Goal: Task Accomplishment & Management: Use online tool/utility

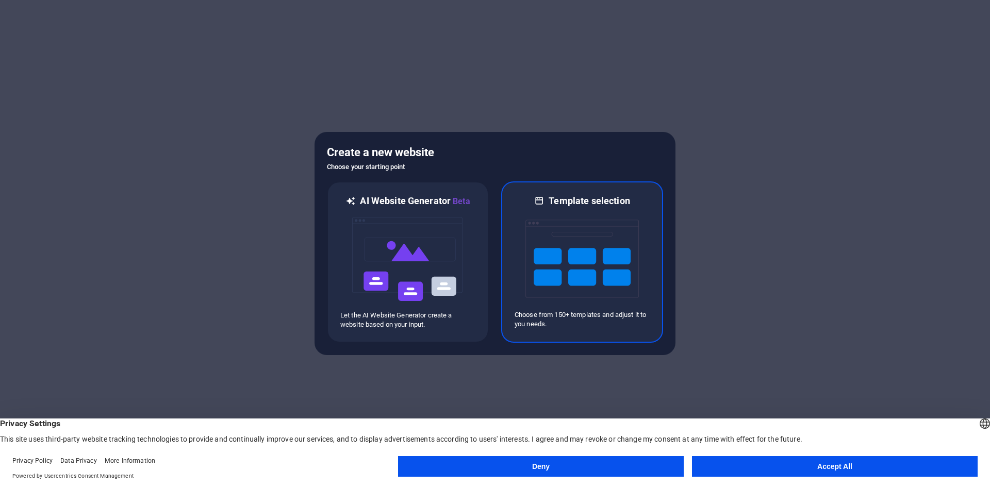
click at [646, 242] on div at bounding box center [581, 258] width 135 height 103
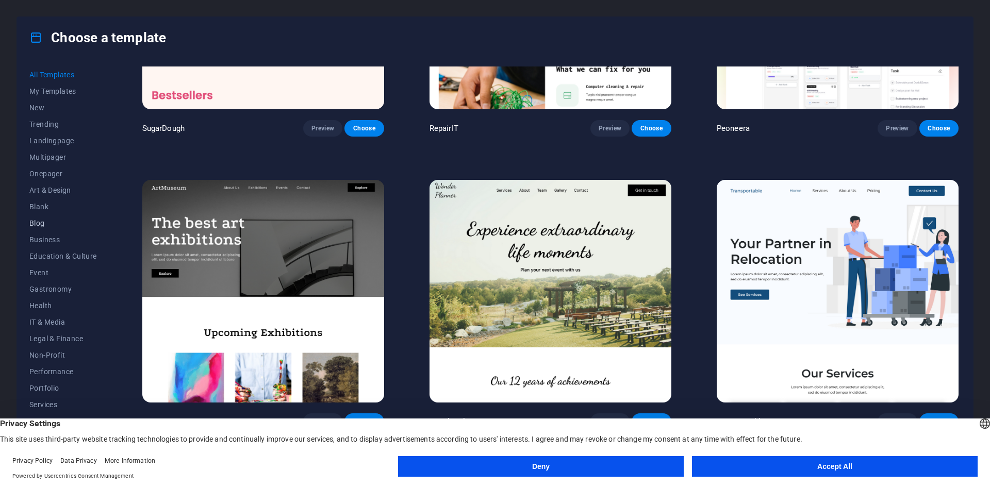
scroll to position [21, 0]
click at [734, 470] on button "Accept All" at bounding box center [835, 466] width 286 height 21
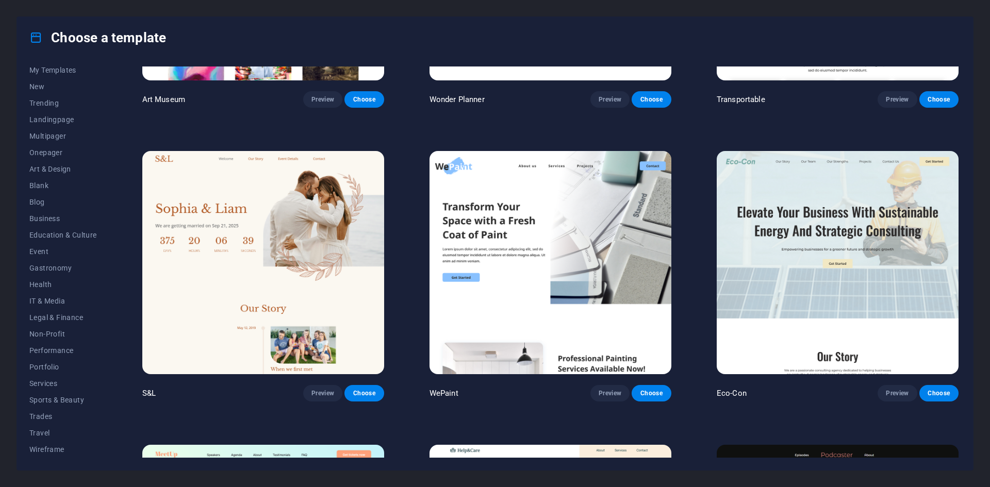
scroll to position [504, 0]
click at [56, 349] on span "Performance" at bounding box center [63, 350] width 68 height 8
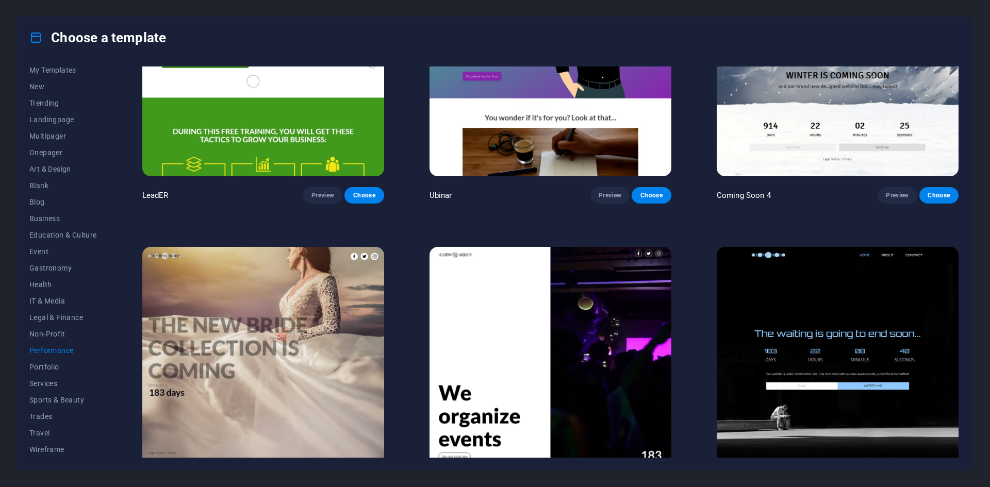
scroll to position [1288, 0]
click at [48, 296] on button "IT & Media" at bounding box center [63, 301] width 68 height 16
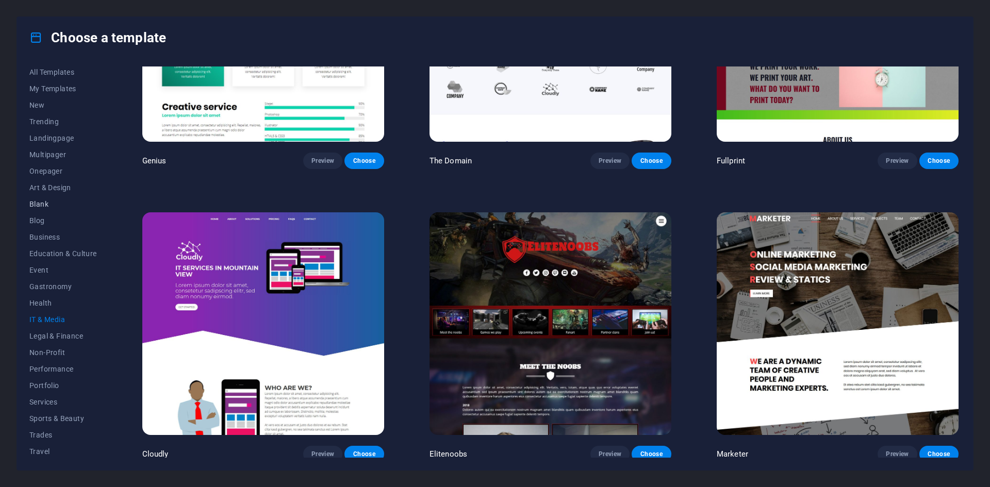
scroll to position [3, 0]
click at [61, 185] on span "Art & Design" at bounding box center [63, 187] width 68 height 8
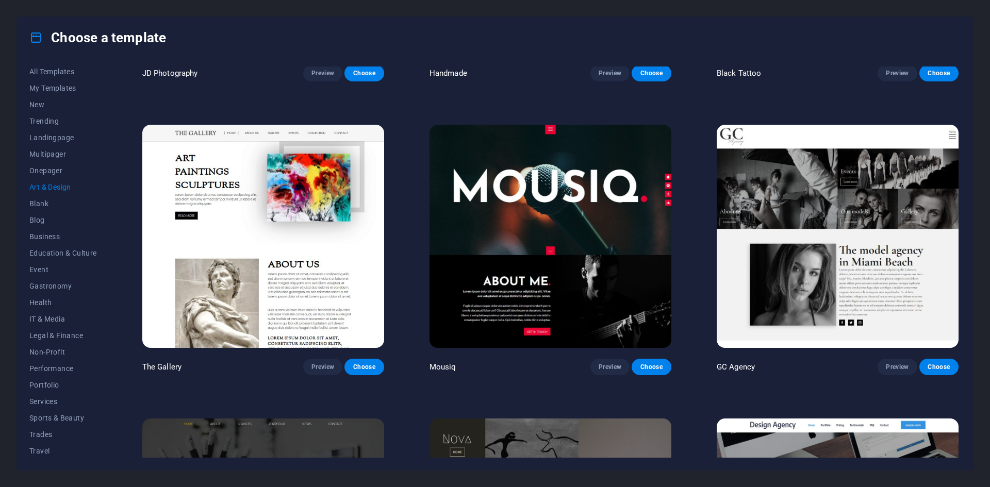
scroll to position [531, 0]
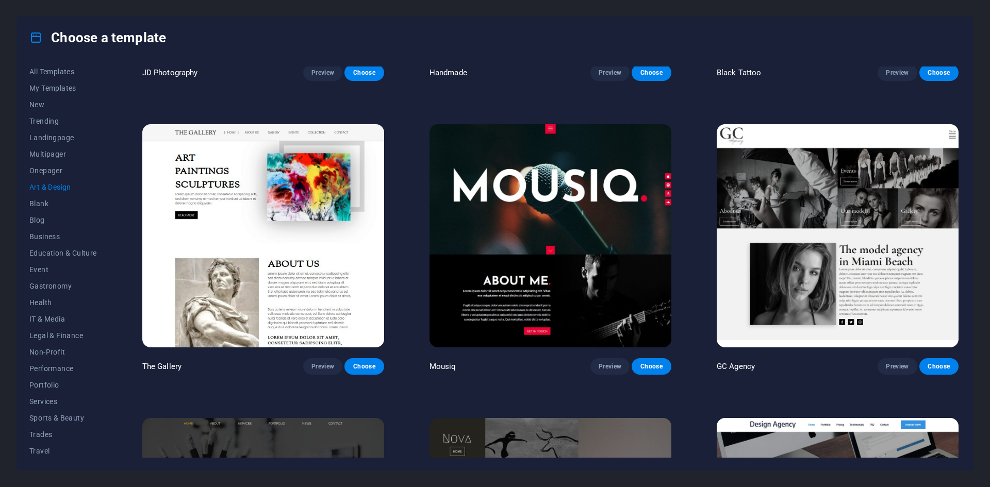
click at [575, 220] on img at bounding box center [550, 235] width 242 height 223
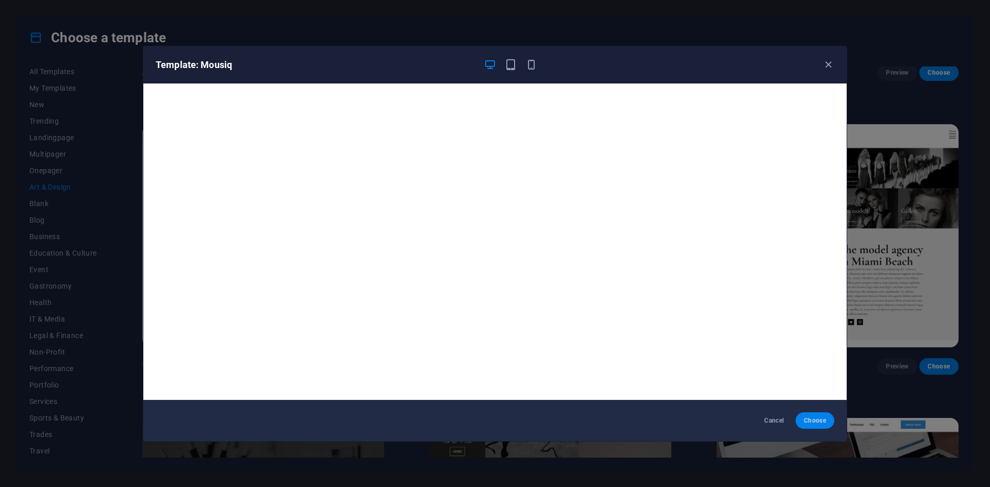
click at [816, 417] on span "Choose" at bounding box center [814, 420] width 22 height 8
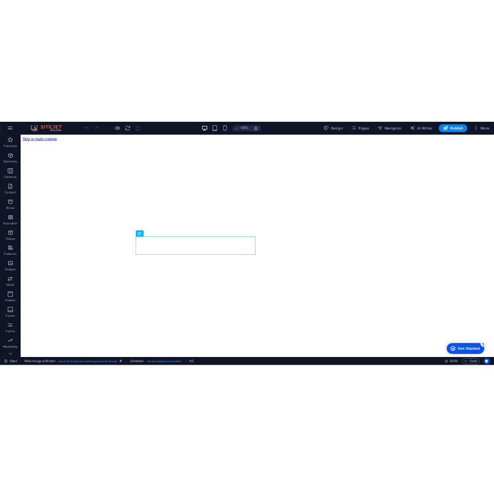
scroll to position [282, 0]
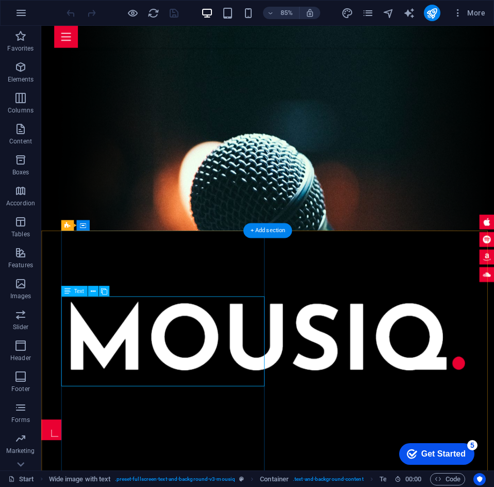
scroll to position [352, 0]
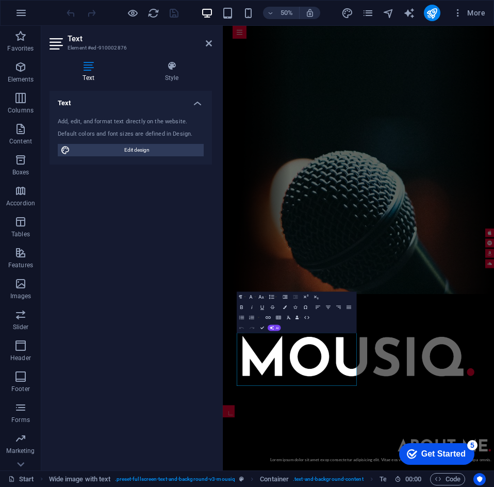
click at [175, 128] on div "Add, edit, and format text directly on the website. Default colors and font siz…" at bounding box center [130, 136] width 162 height 55
click at [175, 151] on span "Edit design" at bounding box center [136, 150] width 127 height 12
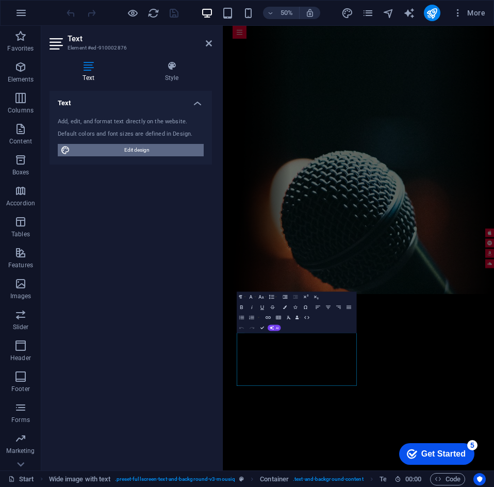
select select "px"
select select "400"
select select "px"
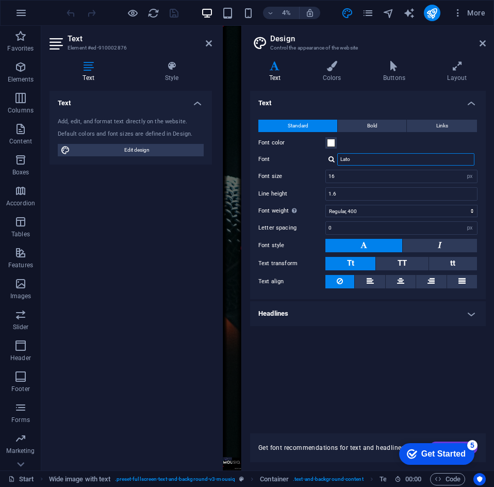
click at [374, 161] on input "Lato" at bounding box center [405, 159] width 137 height 12
type input "L"
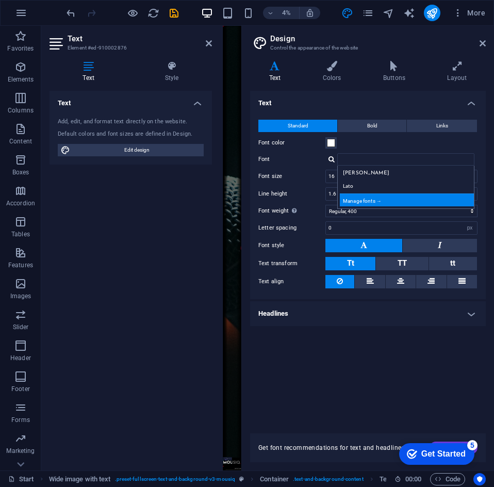
click at [387, 202] on div "Manage fonts →" at bounding box center [408, 199] width 136 height 13
select select "popularity"
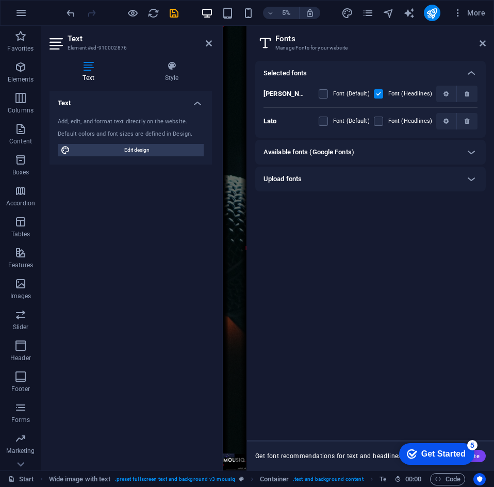
click at [325, 153] on h6 "Available fonts (Google Fonts)" at bounding box center [308, 152] width 91 height 12
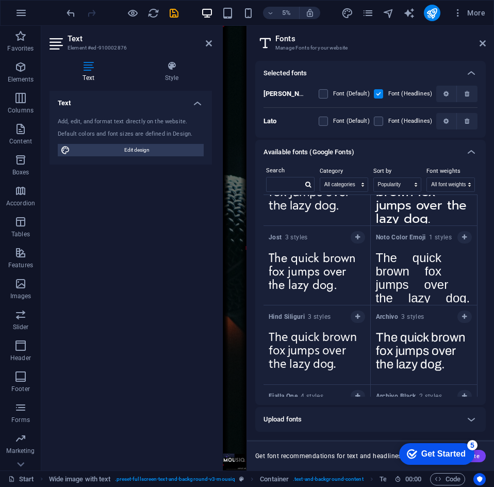
scroll to position [1875, 0]
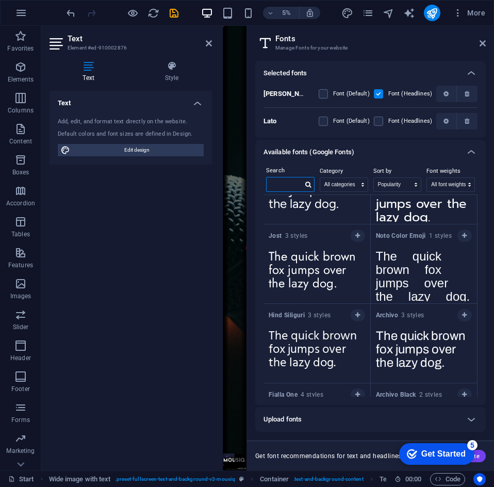
click at [281, 182] on input "text" at bounding box center [284, 183] width 36 height 13
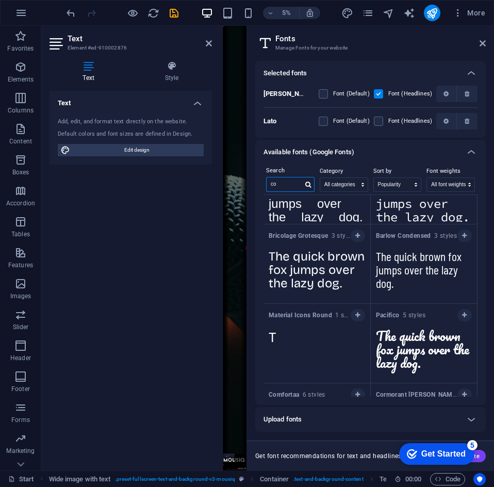
scroll to position [0, 0]
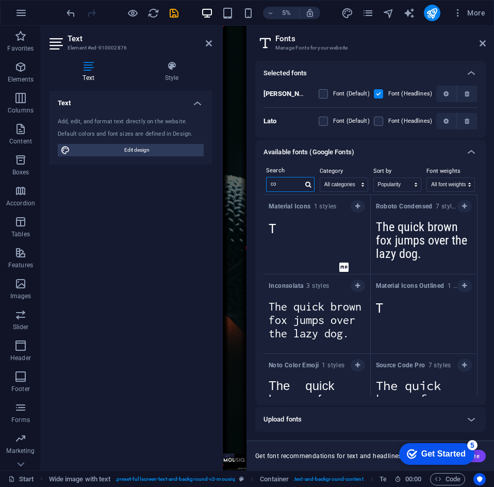
type input "c"
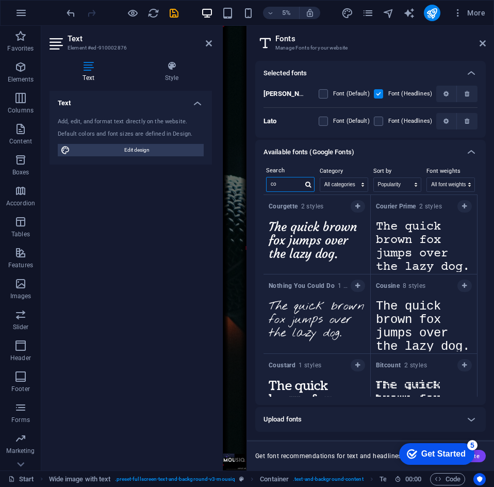
type input "c"
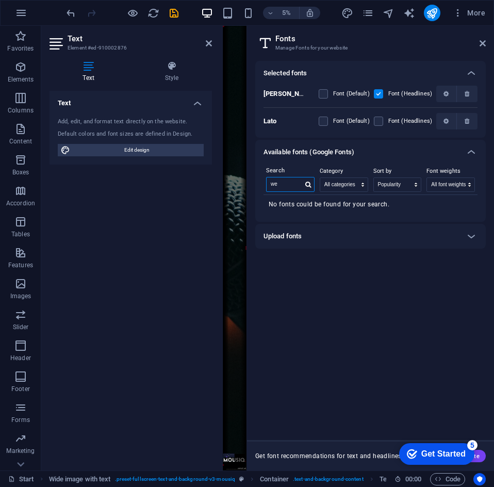
type input "w"
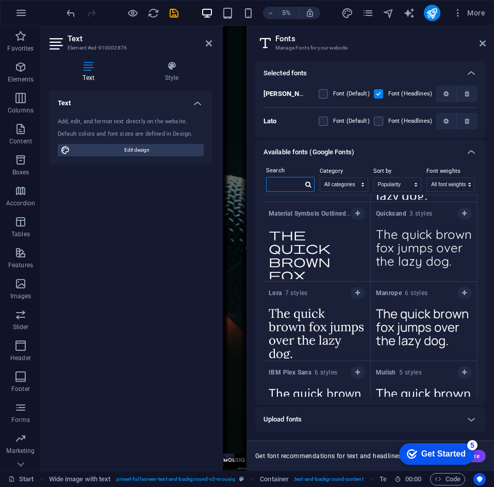
scroll to position [1025, 0]
click at [346, 180] on select "All categories serif display monospace sans-serif handwriting" at bounding box center [343, 184] width 47 height 13
click at [292, 185] on input "text" at bounding box center [284, 183] width 36 height 13
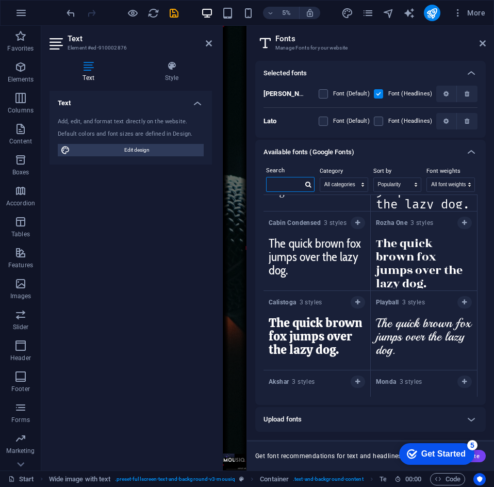
scroll to position [15925, 0]
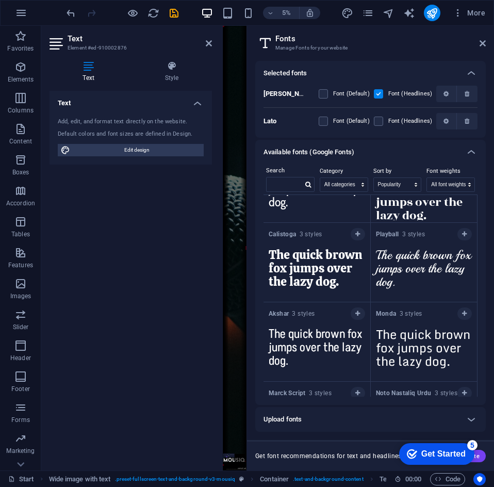
click at [476, 38] on h2 "Fonts" at bounding box center [380, 38] width 210 height 9
click at [483, 42] on icon at bounding box center [482, 43] width 6 height 8
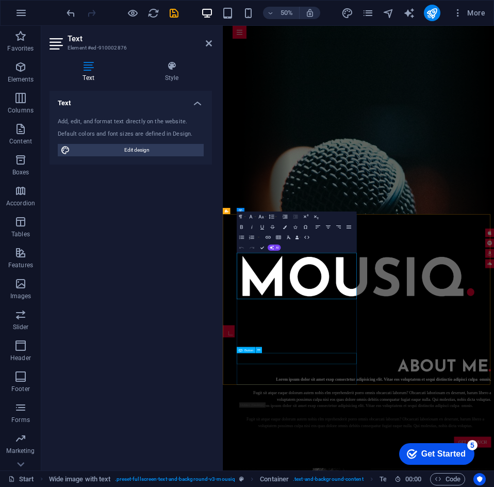
scroll to position [512, 0]
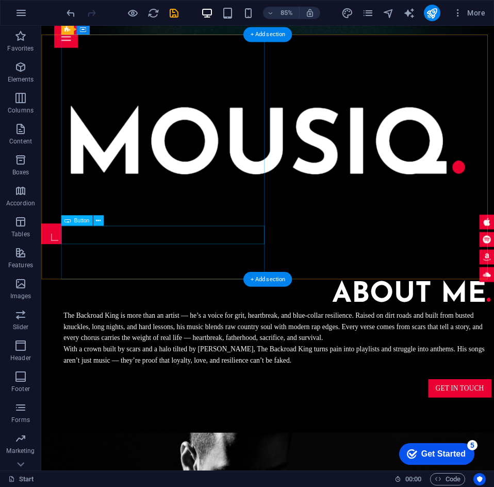
click at [260, 441] on div "Get in touch" at bounding box center [319, 452] width 503 height 22
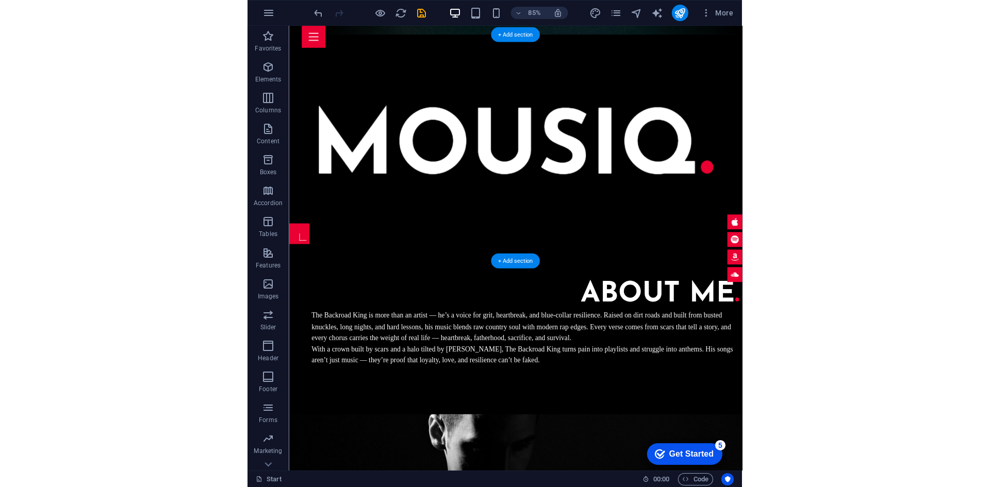
scroll to position [413, 0]
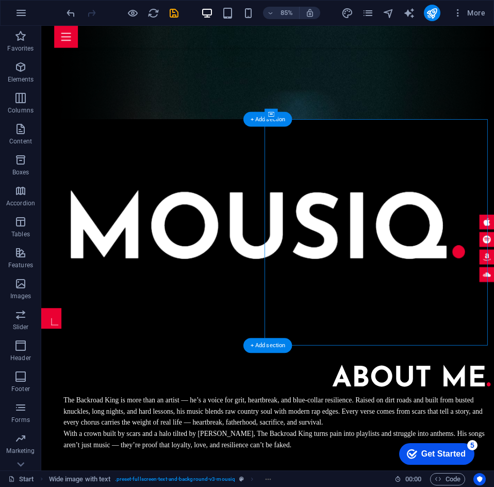
select select "px"
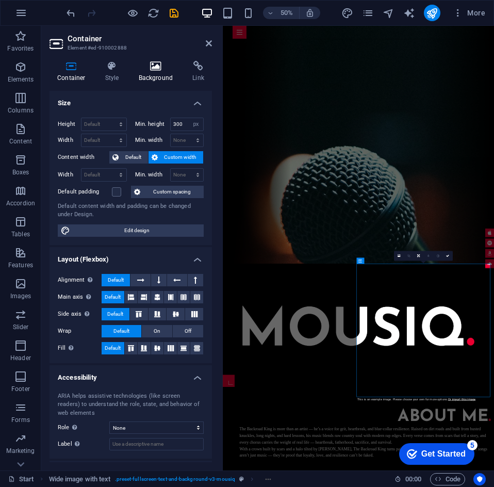
click at [148, 75] on h4 "Background" at bounding box center [158, 72] width 54 height 22
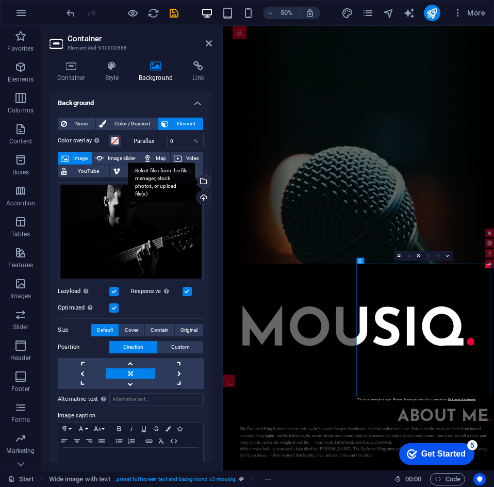
click at [206, 178] on div "Select files from the file manager, stock photos, or upload file(s)" at bounding box center [202, 181] width 15 height 15
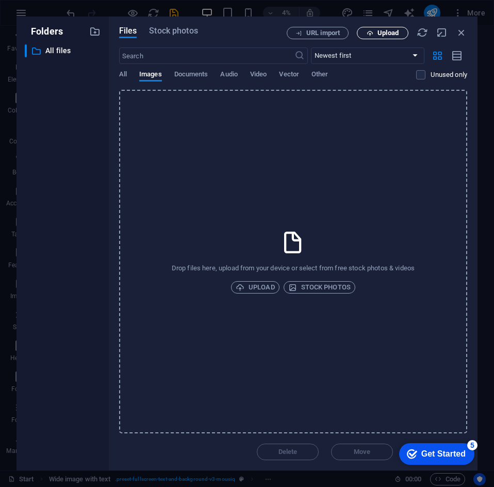
click at [389, 34] on span "Upload" at bounding box center [387, 33] width 21 height 6
click at [263, 287] on span "Upload" at bounding box center [255, 287] width 39 height 12
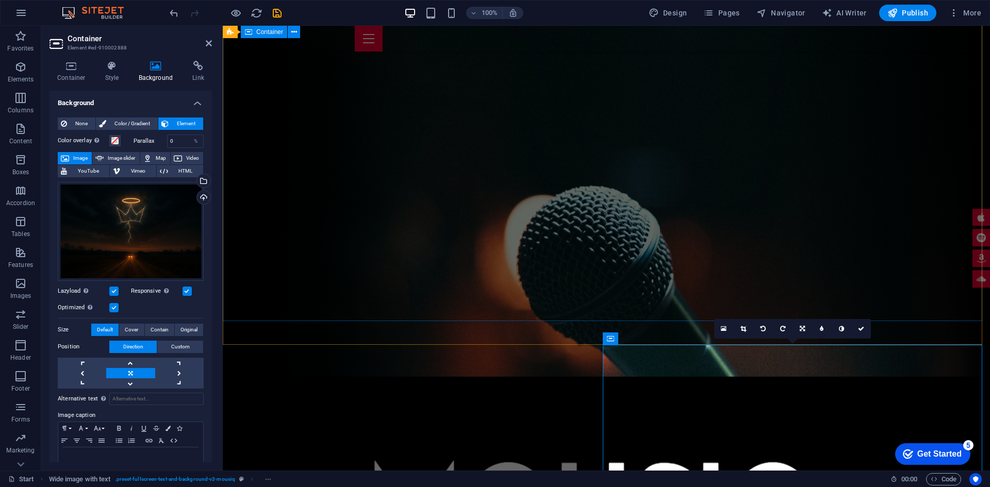
scroll to position [93, 0]
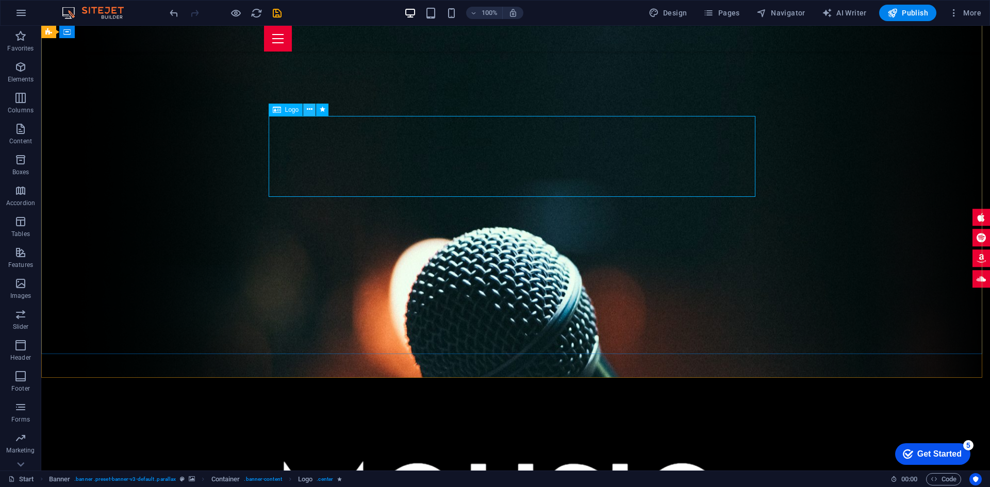
click at [648, 378] on div at bounding box center [515, 489] width 948 height 222
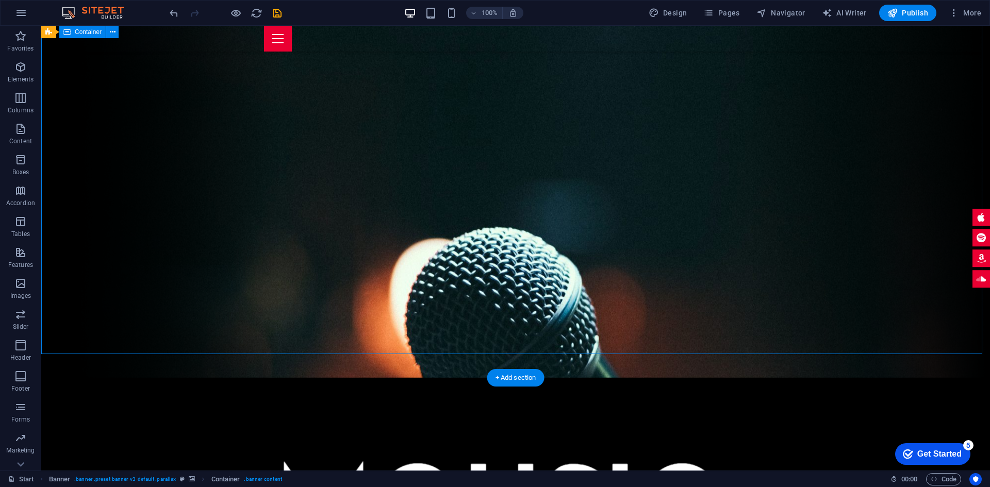
click at [648, 378] on div at bounding box center [515, 489] width 948 height 222
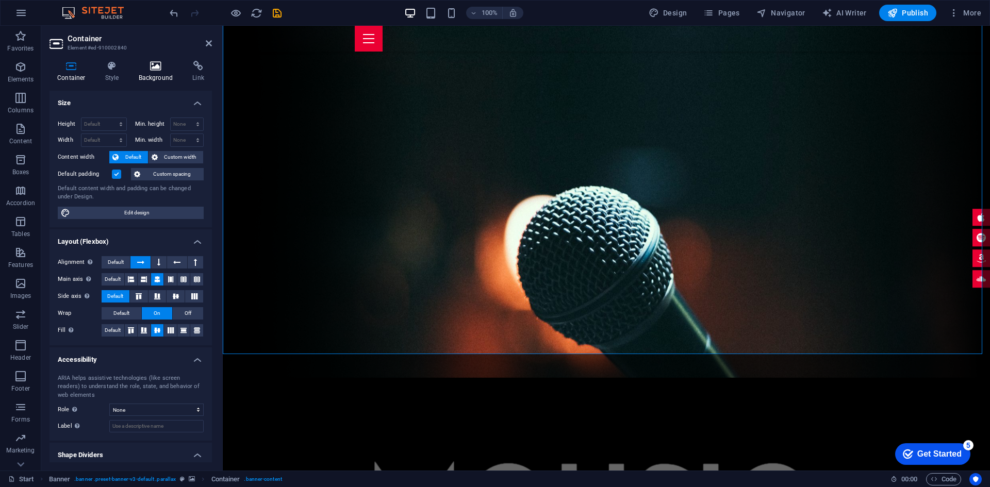
click at [155, 75] on h4 "Background" at bounding box center [158, 72] width 54 height 22
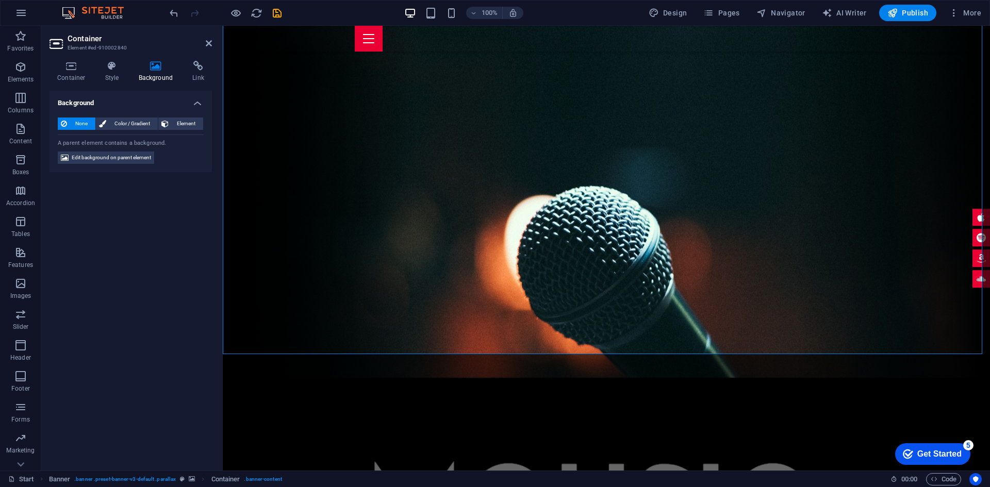
click at [155, 75] on h4 "Background" at bounding box center [158, 72] width 54 height 22
click at [158, 73] on h4 "Background" at bounding box center [158, 72] width 54 height 22
click at [113, 75] on h4 "Style" at bounding box center [113, 72] width 33 height 22
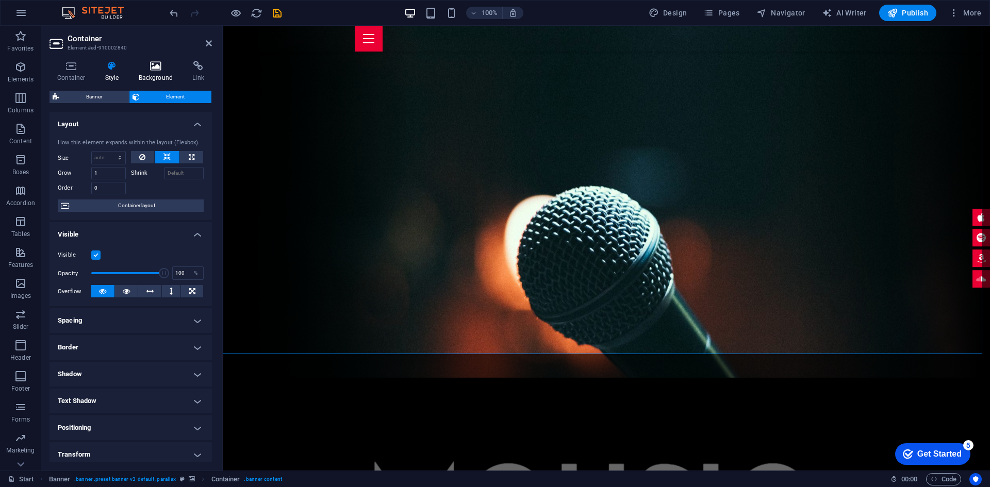
click at [143, 73] on h4 "Background" at bounding box center [158, 72] width 54 height 22
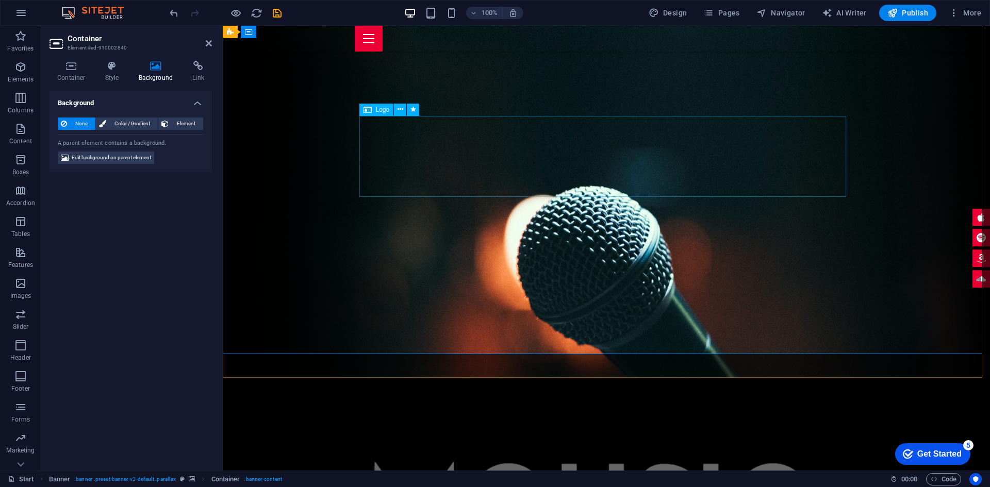
click at [775, 378] on div at bounding box center [606, 489] width 767 height 222
click at [295, 378] on div at bounding box center [606, 489] width 767 height 222
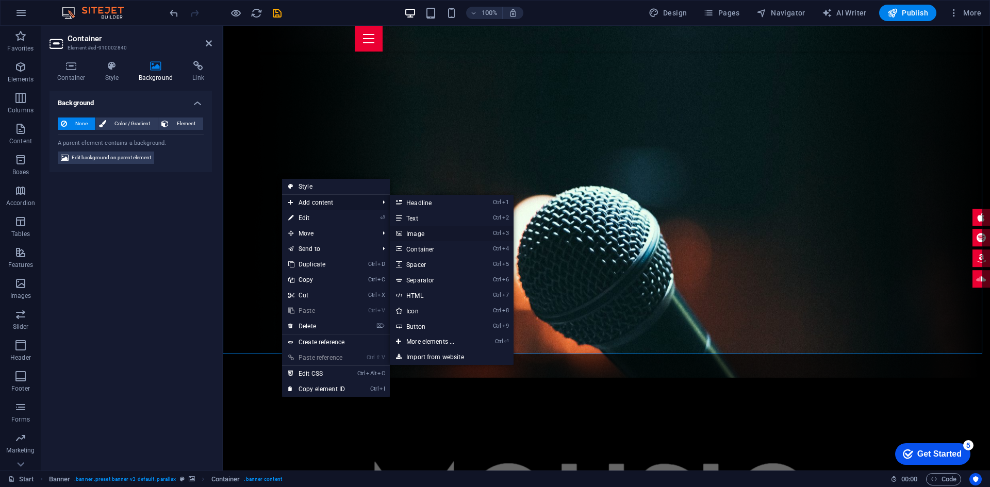
click at [437, 236] on link "Ctrl 3 Image" at bounding box center [432, 233] width 85 height 15
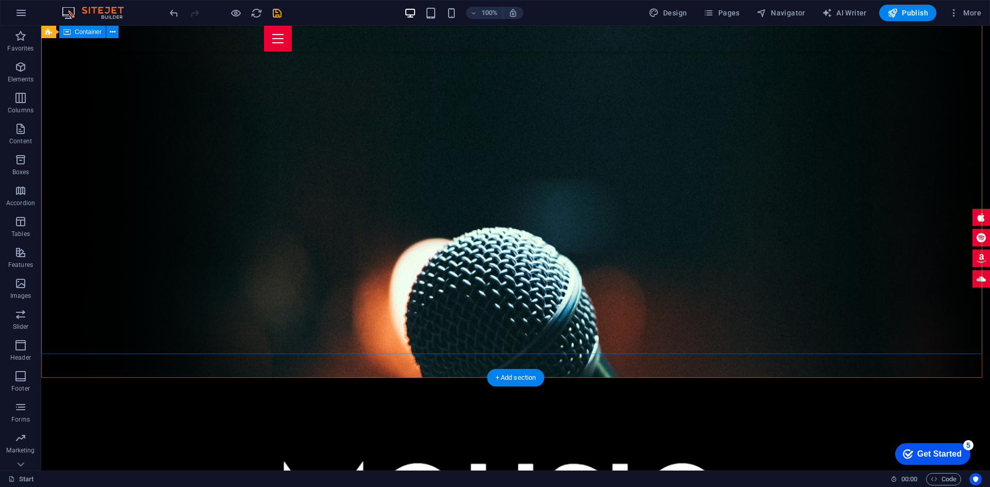
click at [545, 378] on div at bounding box center [515, 489] width 948 height 222
click at [14, 284] on icon "button" at bounding box center [20, 283] width 12 height 12
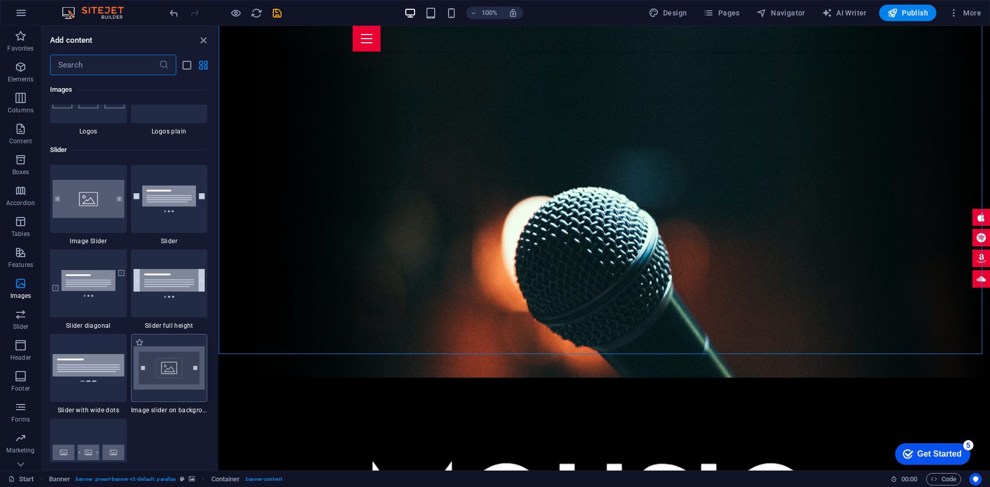
scroll to position [5811, 0]
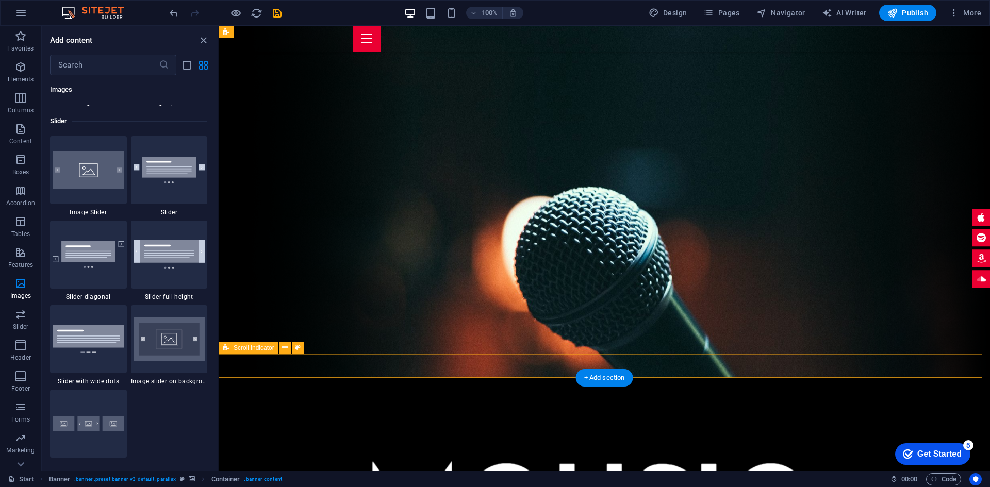
click at [272, 378] on div at bounding box center [604, 489] width 771 height 222
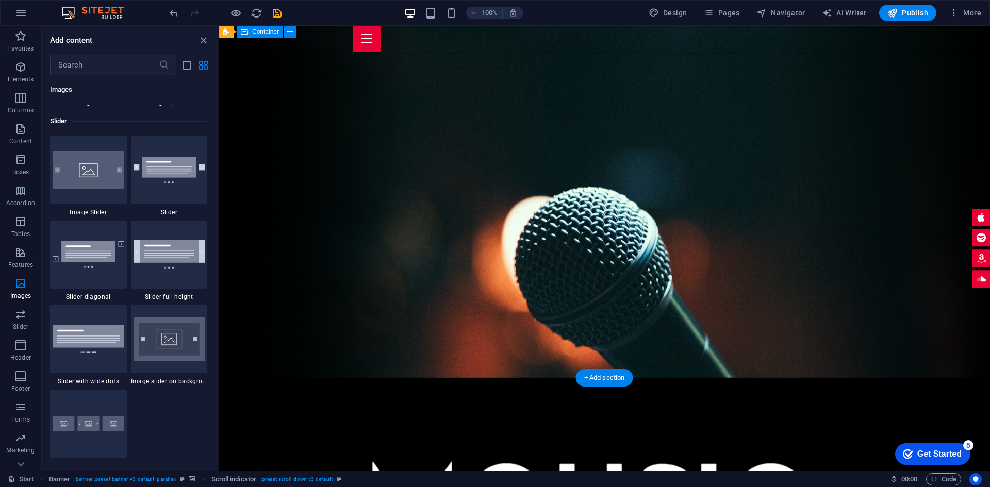
click at [272, 378] on div at bounding box center [604, 489] width 771 height 222
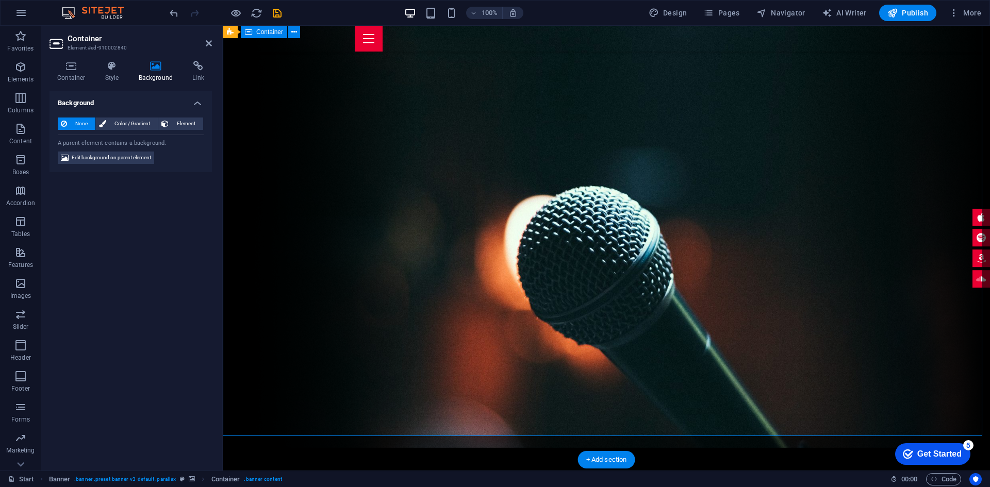
scroll to position [0, 0]
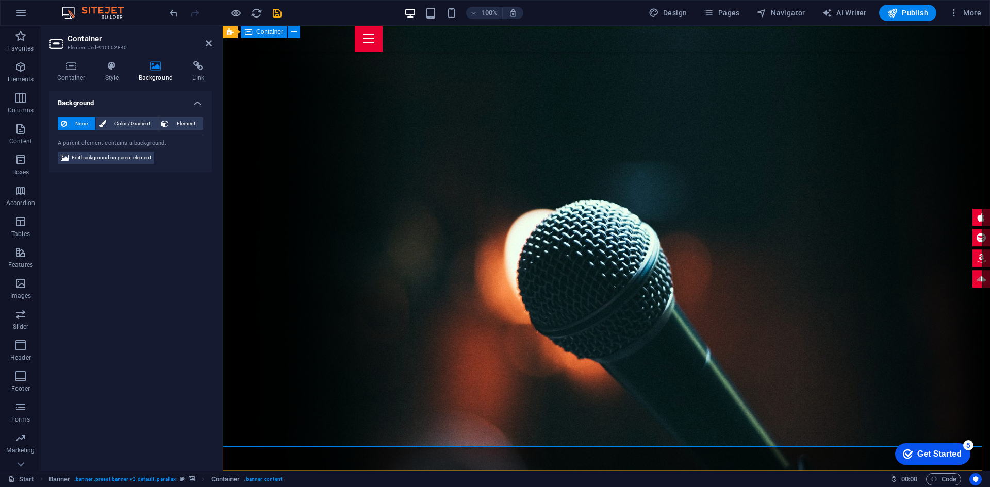
click at [199, 105] on h4 "Background" at bounding box center [130, 100] width 162 height 19
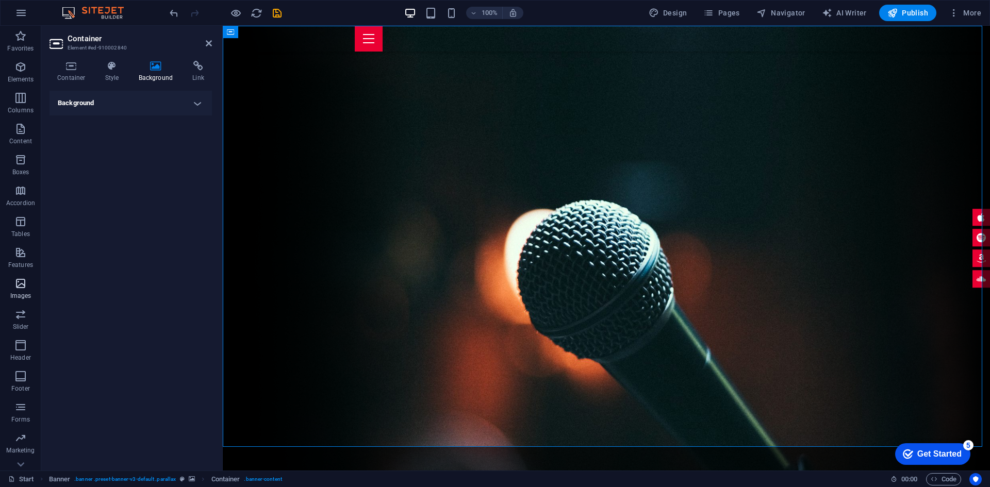
scroll to position [19, 0]
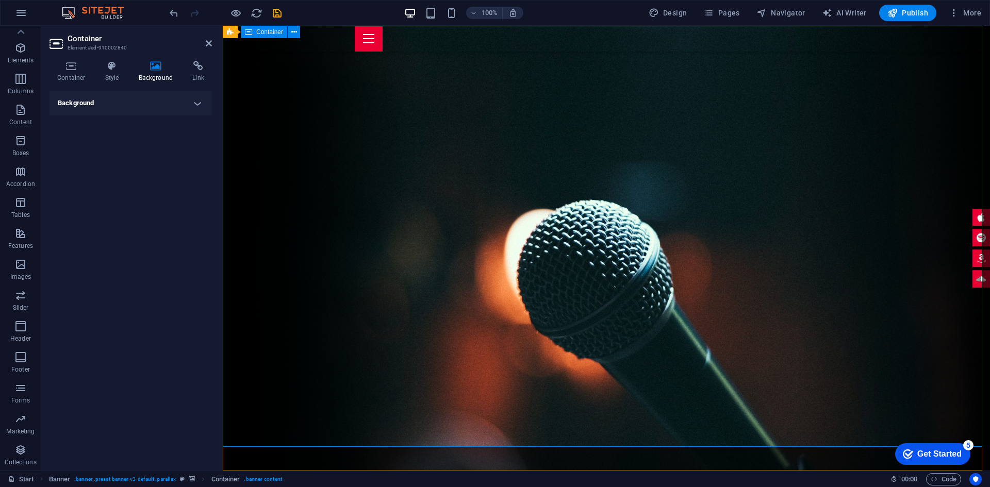
click at [210, 46] on icon at bounding box center [209, 43] width 6 height 8
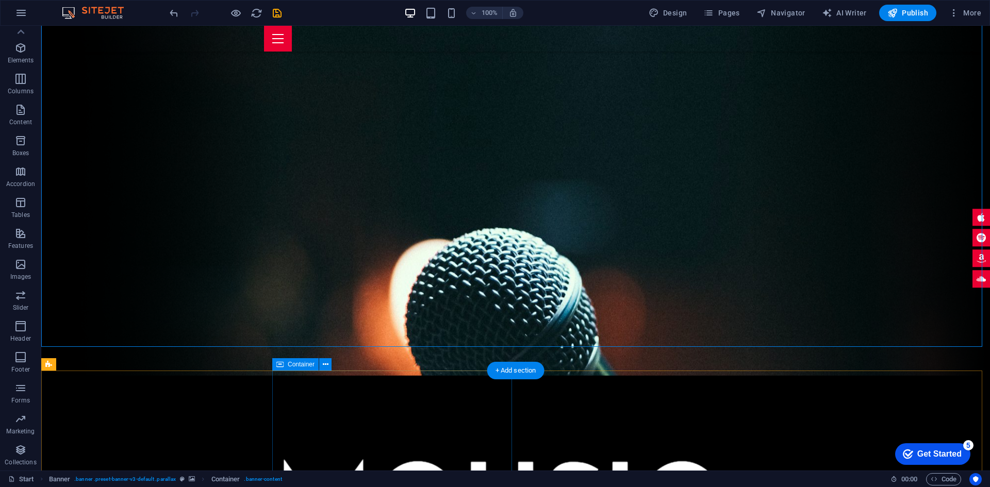
scroll to position [100, 0]
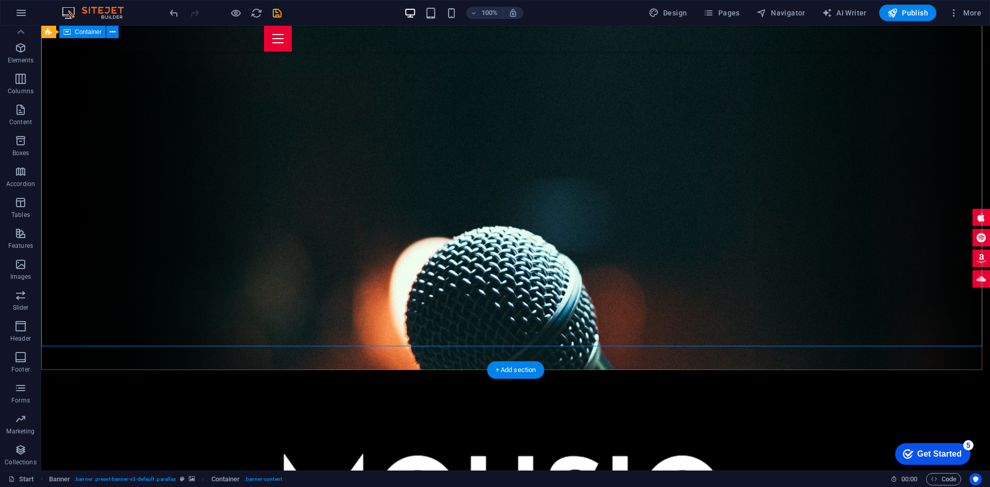
click at [137, 370] on div at bounding box center [515, 481] width 948 height 222
click at [116, 370] on div at bounding box center [515, 481] width 948 height 222
click at [79, 370] on div at bounding box center [515, 481] width 948 height 222
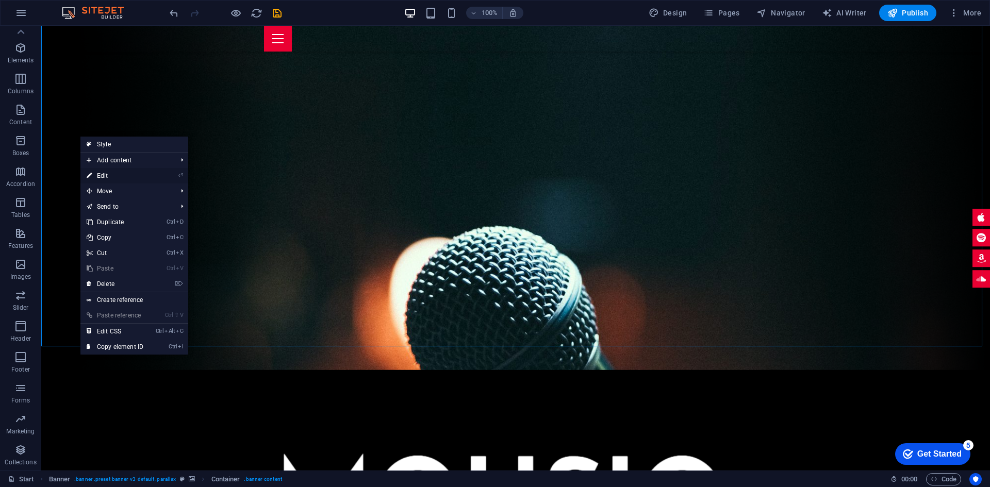
click at [94, 174] on link "⏎ Edit" at bounding box center [114, 175] width 69 height 15
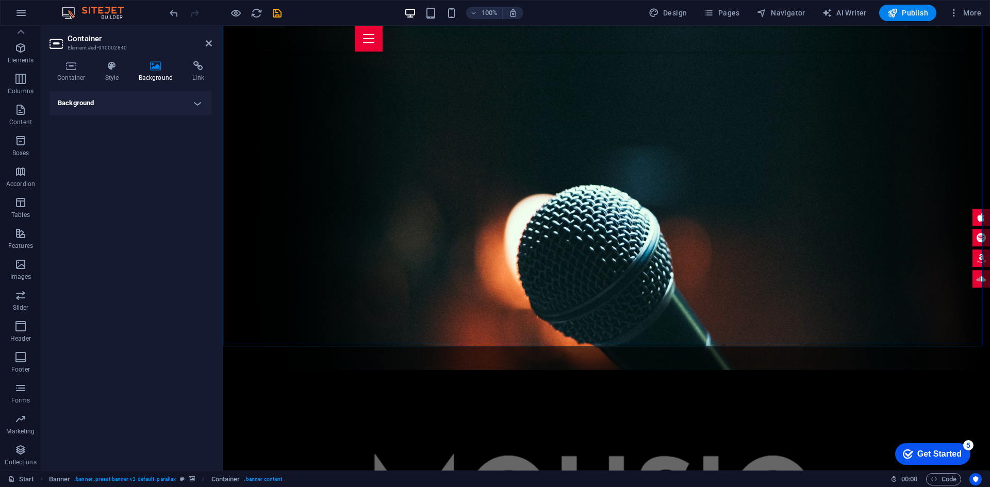
click at [160, 69] on icon at bounding box center [156, 66] width 50 height 10
click at [185, 104] on h4 "Background" at bounding box center [130, 103] width 162 height 25
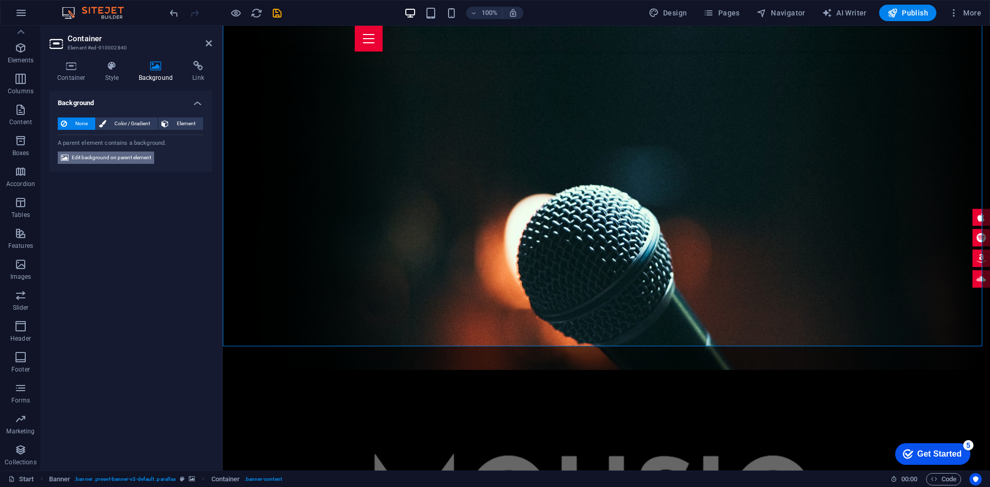
click at [110, 156] on span "Edit background on parent element" at bounding box center [111, 158] width 79 height 12
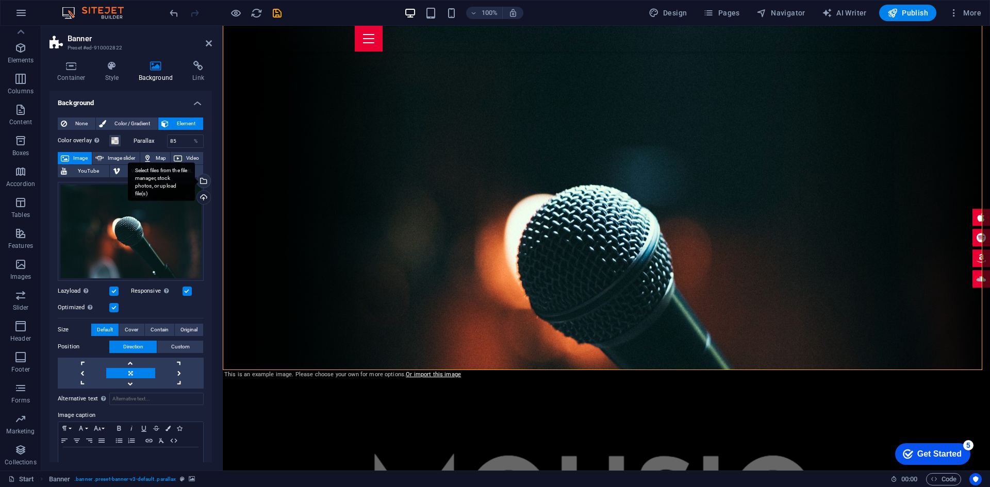
click at [202, 186] on div "Select files from the file manager, stock photos, or upload file(s)" at bounding box center [202, 181] width 15 height 15
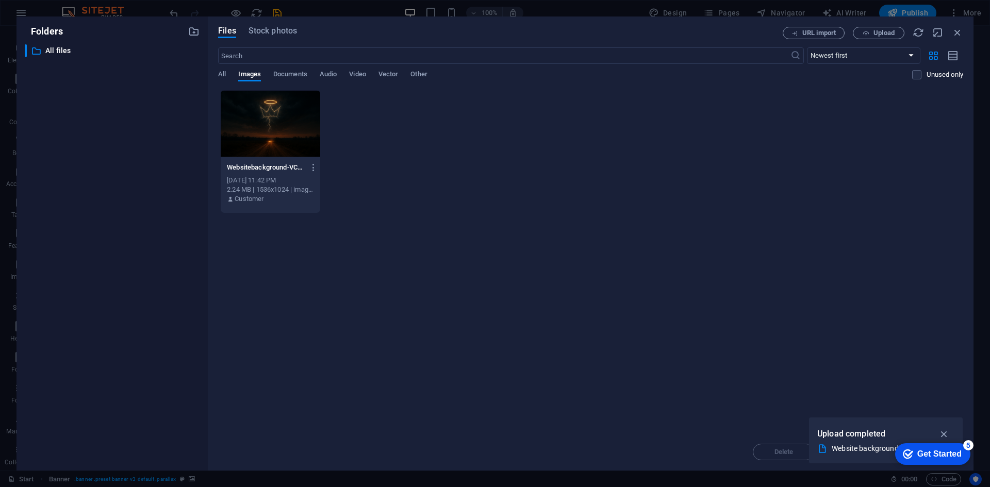
click at [281, 113] on div at bounding box center [270, 123] width 99 height 67
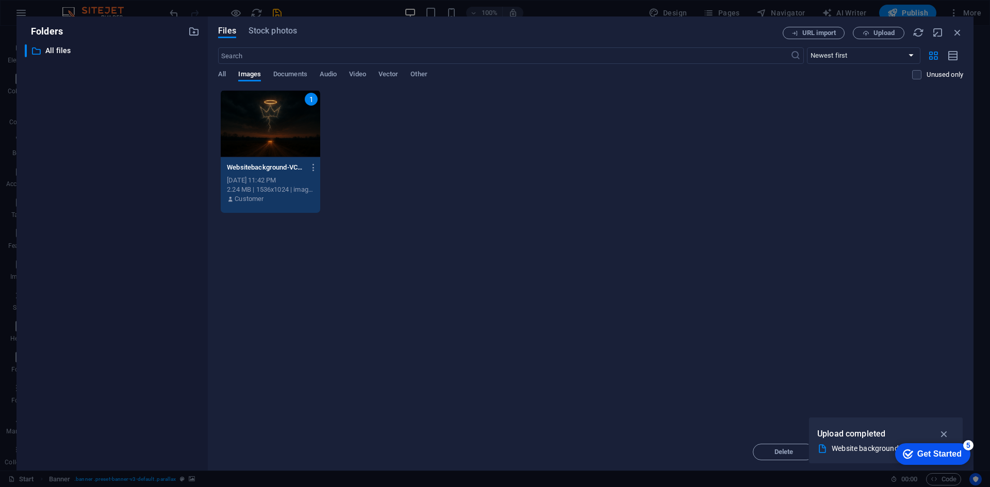
click at [281, 113] on div "1" at bounding box center [270, 123] width 99 height 67
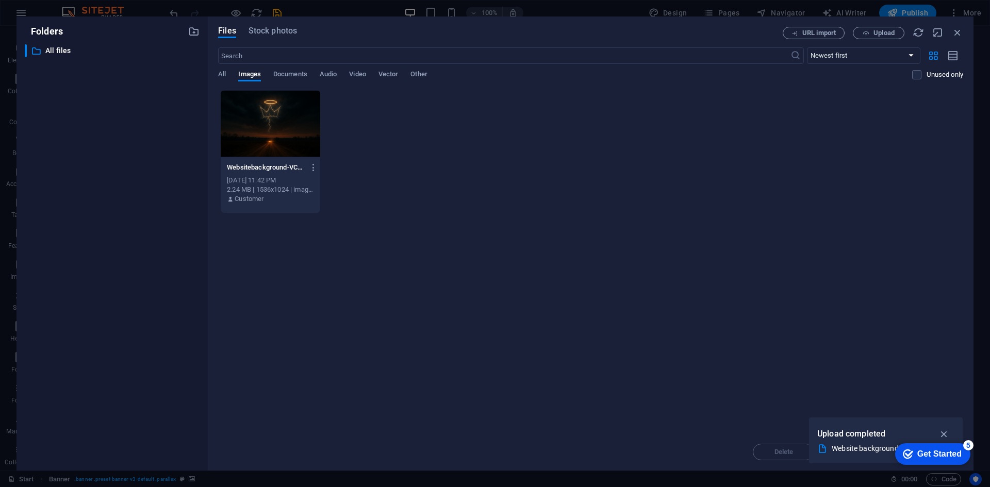
click at [257, 131] on div at bounding box center [270, 123] width 99 height 67
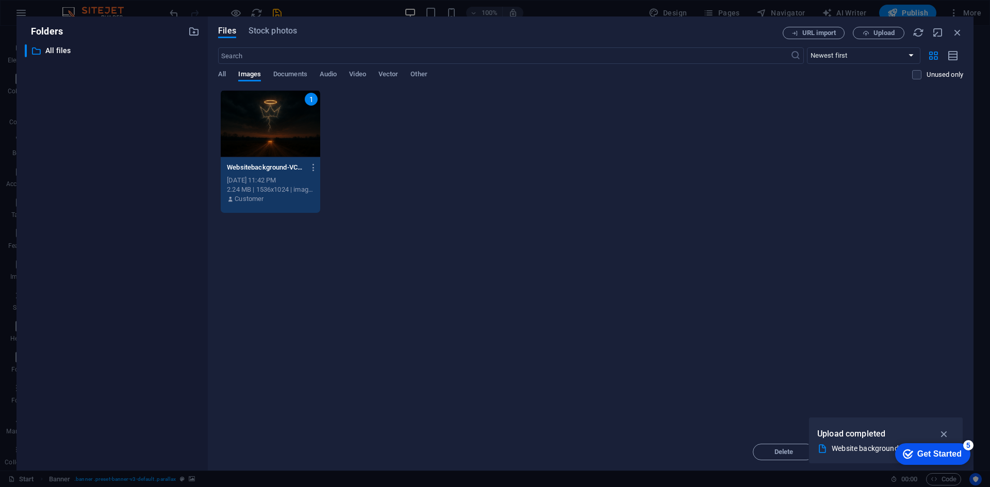
click at [257, 131] on div "1" at bounding box center [270, 123] width 99 height 67
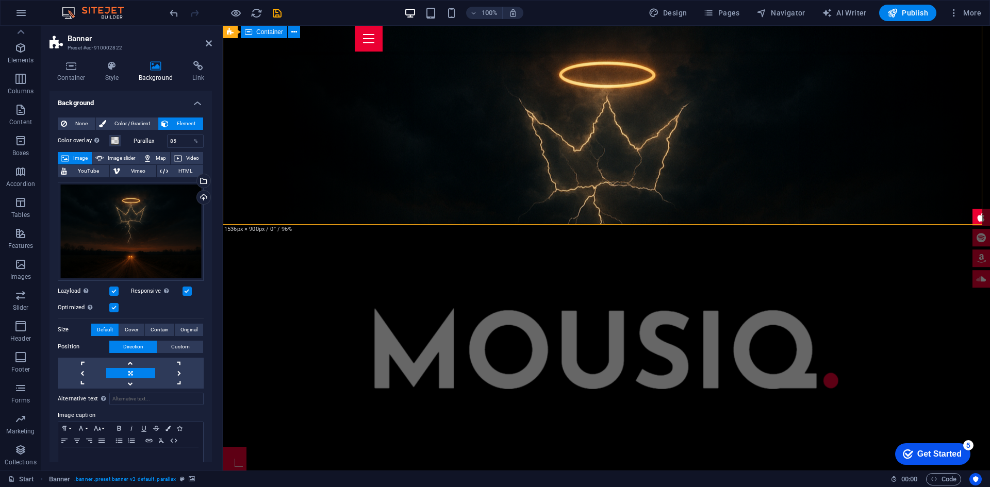
scroll to position [261, 0]
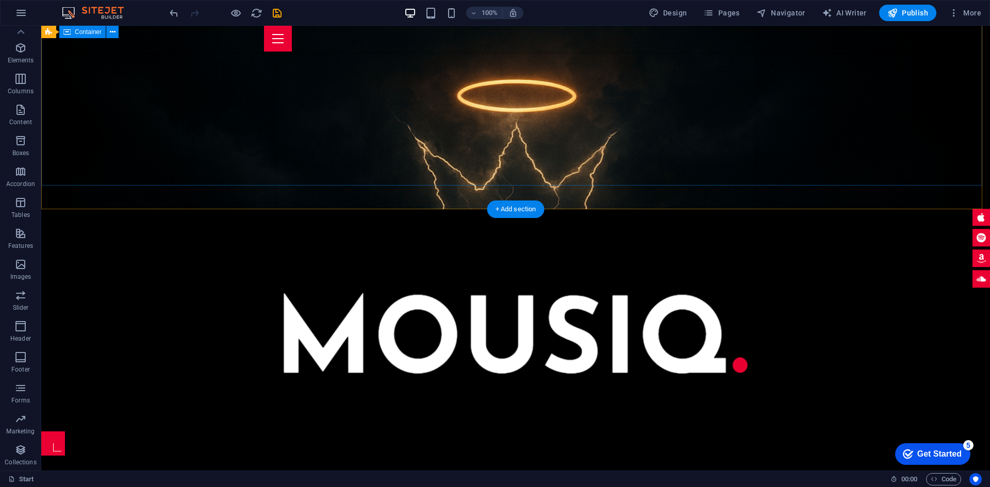
click at [608, 209] on div at bounding box center [515, 320] width 948 height 222
click at [606, 209] on div at bounding box center [515, 320] width 948 height 222
click at [120, 209] on div at bounding box center [515, 320] width 948 height 222
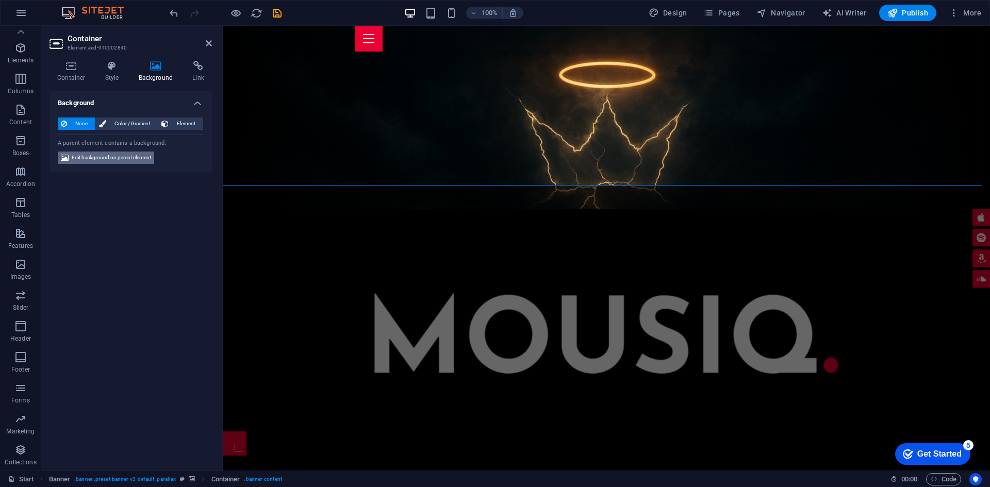
click at [115, 157] on span "Edit background on parent element" at bounding box center [111, 158] width 79 height 12
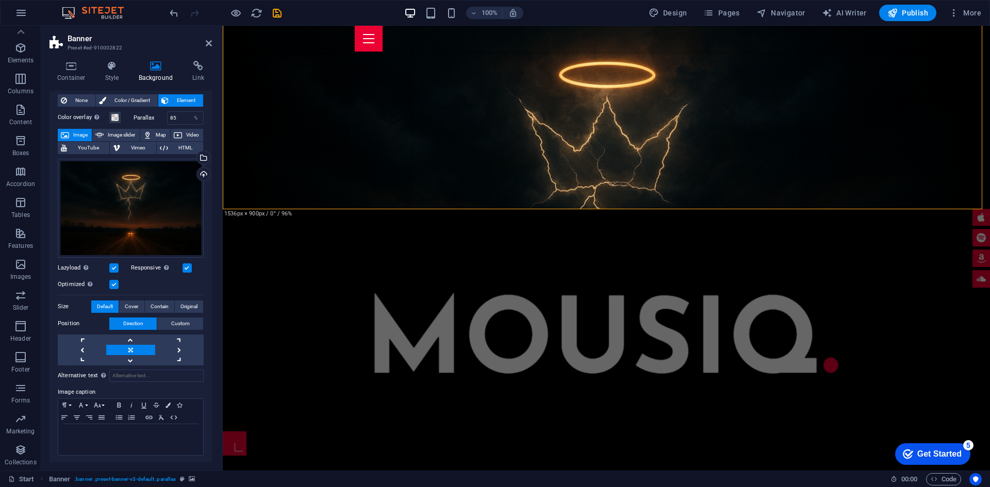
scroll to position [24, 0]
click at [125, 360] on link at bounding box center [130, 360] width 48 height 10
click at [126, 345] on link at bounding box center [130, 349] width 48 height 10
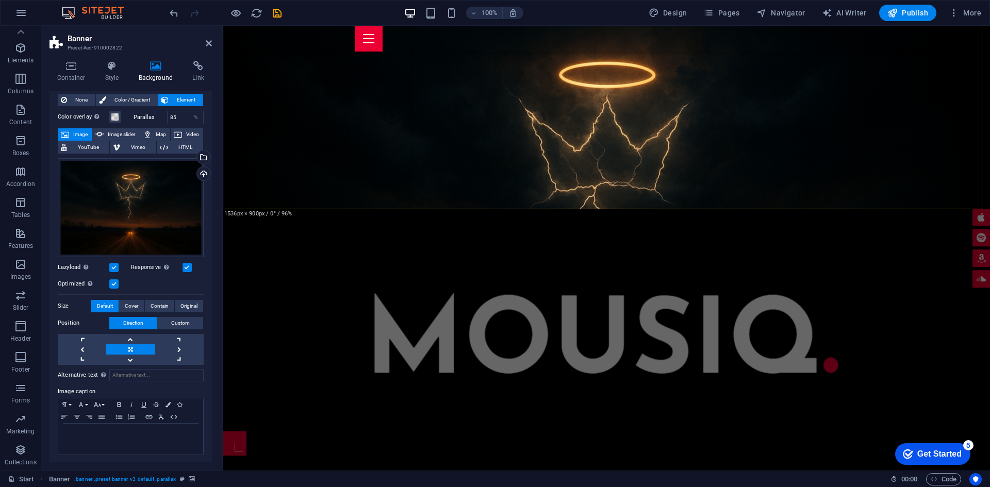
click at [126, 345] on link at bounding box center [130, 349] width 48 height 10
click at [189, 319] on button "Custom" at bounding box center [180, 323] width 46 height 12
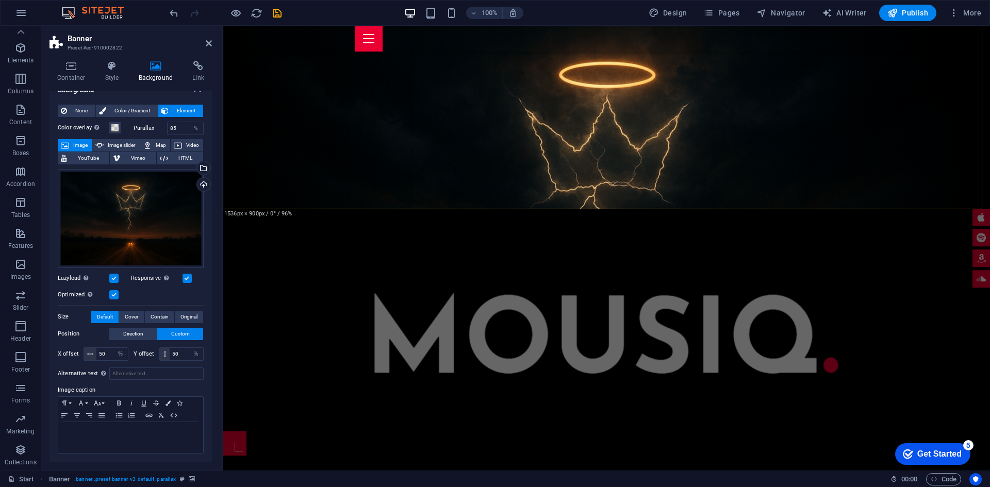
scroll to position [12, 0]
click at [137, 335] on span "Direction" at bounding box center [133, 335] width 20 height 12
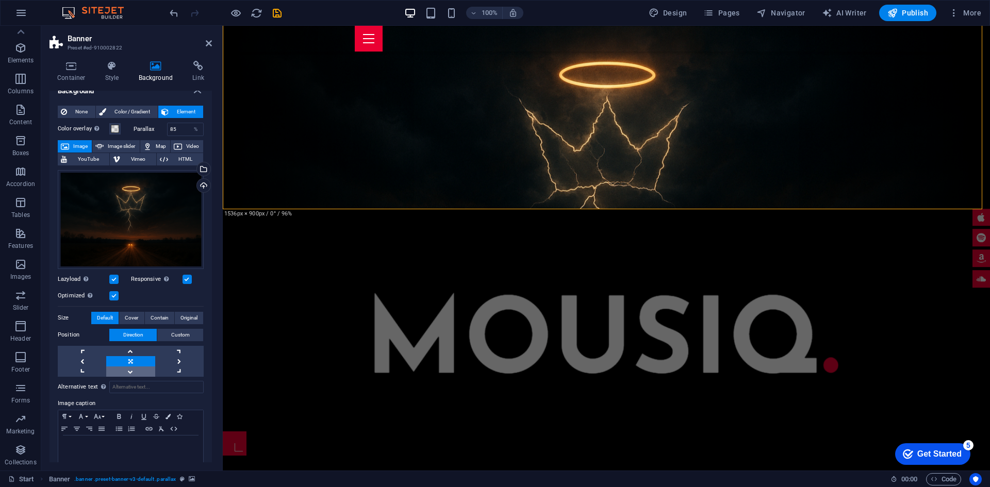
click at [132, 372] on link at bounding box center [130, 371] width 48 height 10
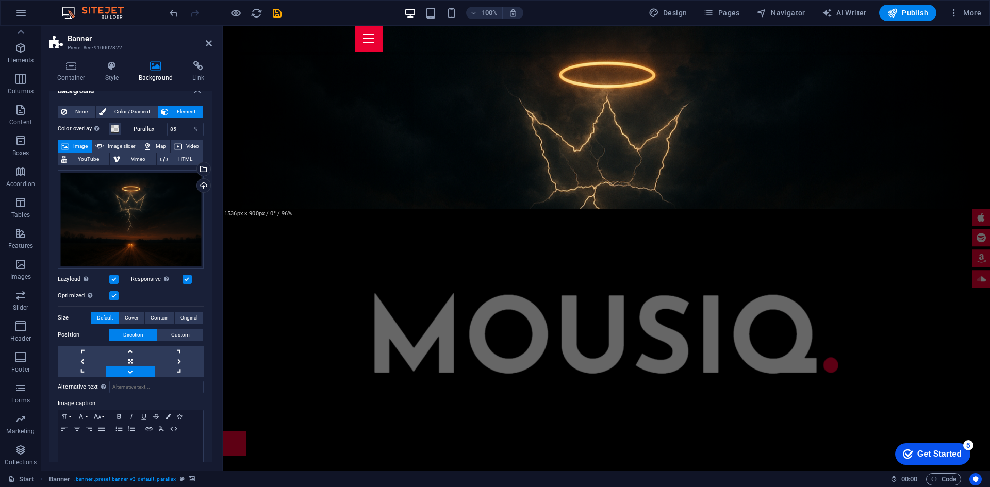
click at [132, 372] on link at bounding box center [130, 371] width 48 height 10
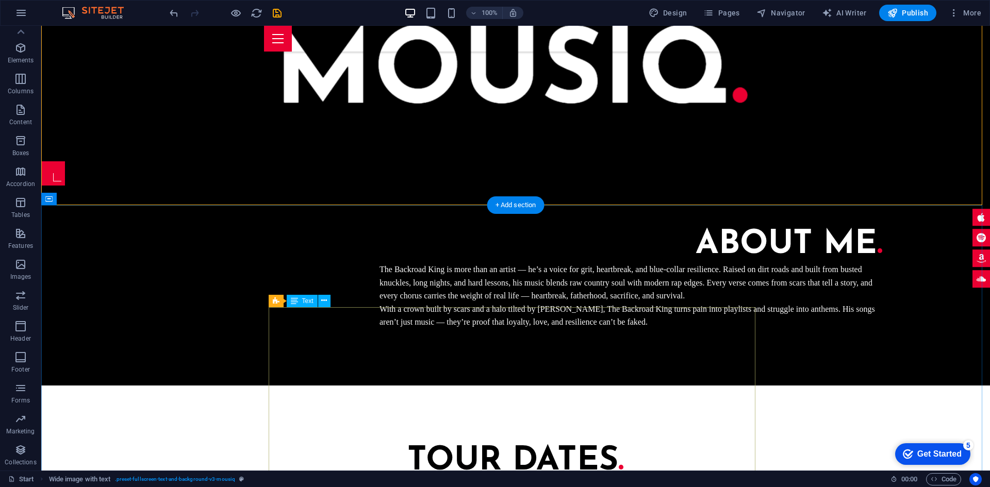
scroll to position [531, 0]
click at [629, 444] on div "Tour Dates ." at bounding box center [515, 462] width 487 height 36
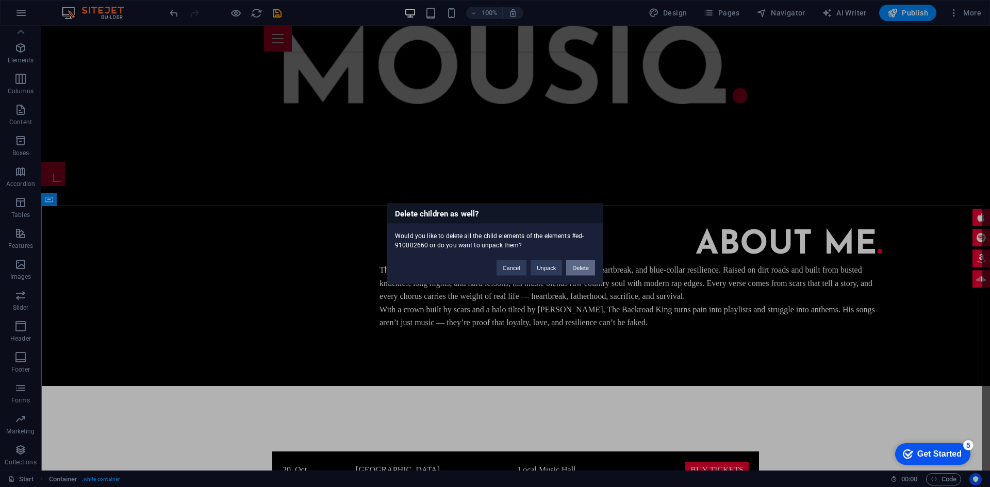
click at [582, 267] on button "Delete" at bounding box center [580, 267] width 29 height 15
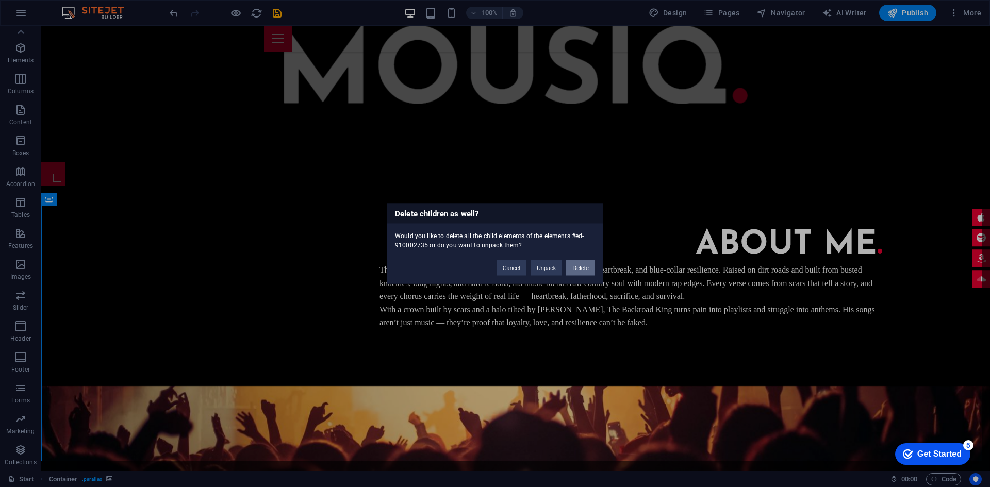
click at [571, 266] on button "Delete" at bounding box center [580, 267] width 29 height 15
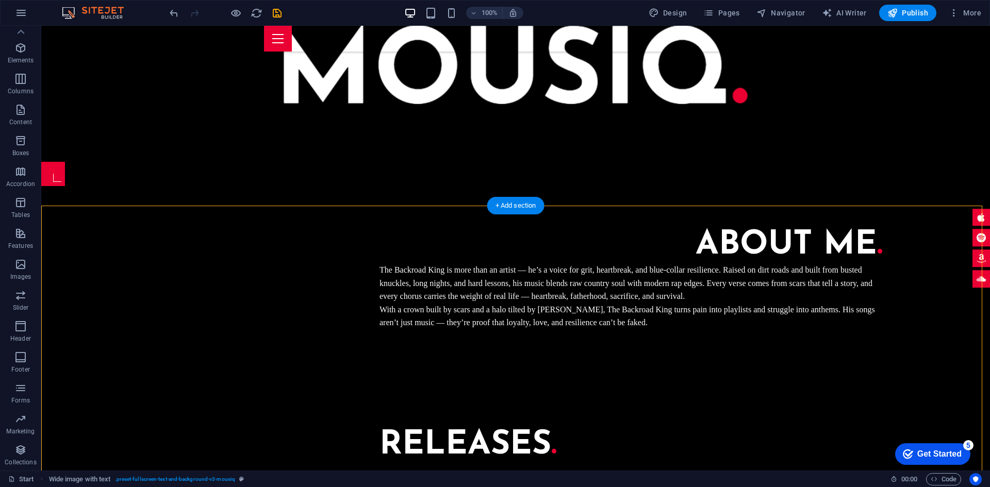
drag, startPoint x: 388, startPoint y: 238, endPoint x: 514, endPoint y: 247, distance: 127.1
click at [469, 427] on div "Releases ." at bounding box center [630, 445] width 503 height 36
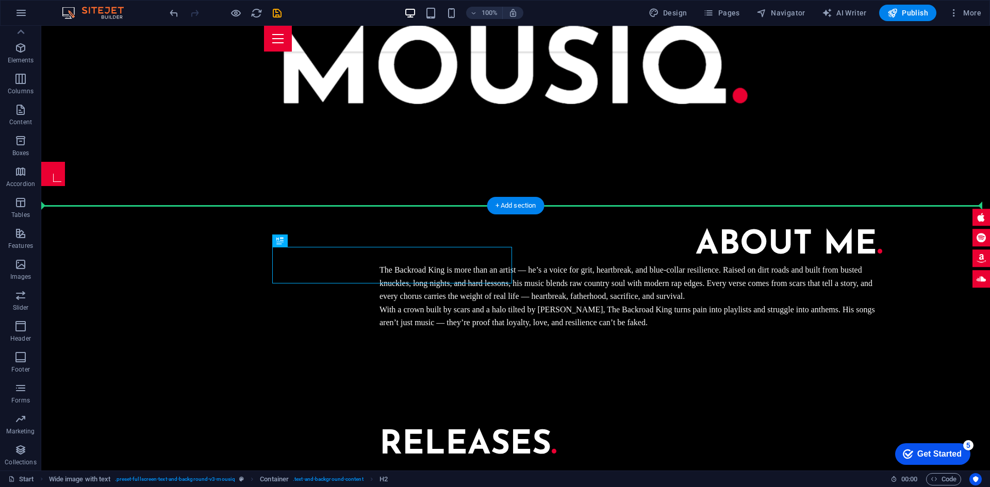
drag, startPoint x: 469, startPoint y: 266, endPoint x: 917, endPoint y: 264, distance: 448.4
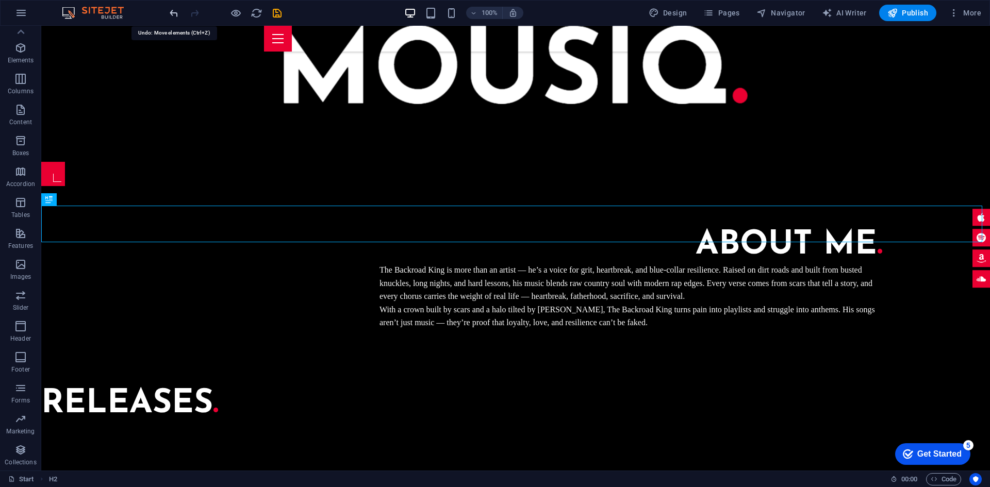
click at [172, 10] on icon "undo" at bounding box center [174, 13] width 12 height 12
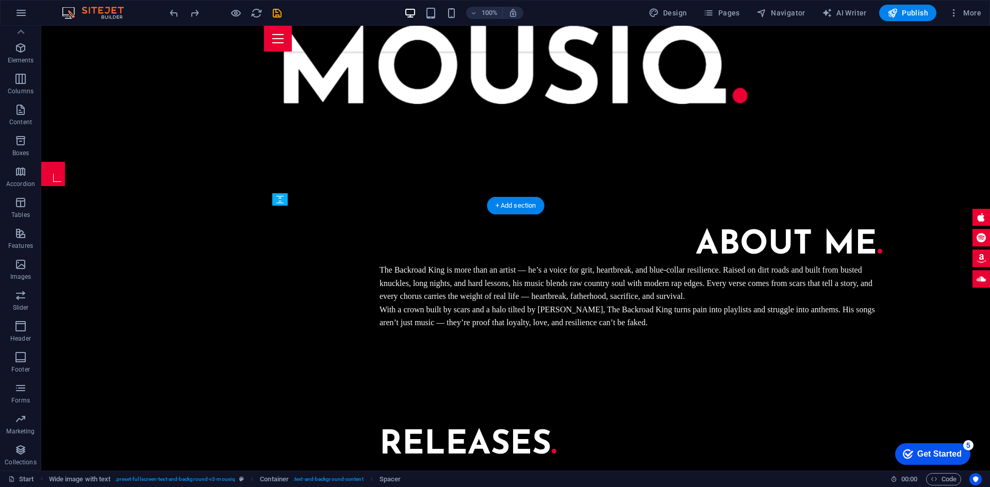
drag, startPoint x: 277, startPoint y: 287, endPoint x: 423, endPoint y: 361, distance: 163.6
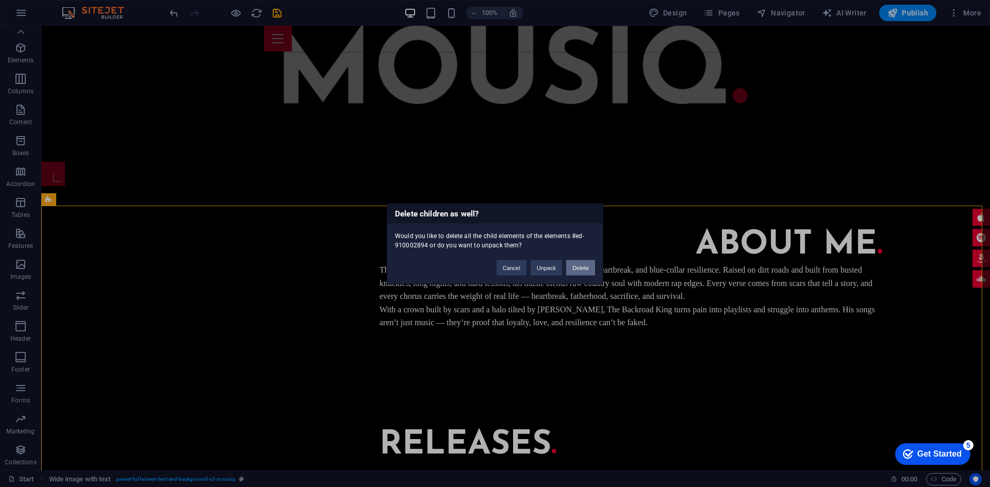
click at [593, 272] on button "Delete" at bounding box center [580, 267] width 29 height 15
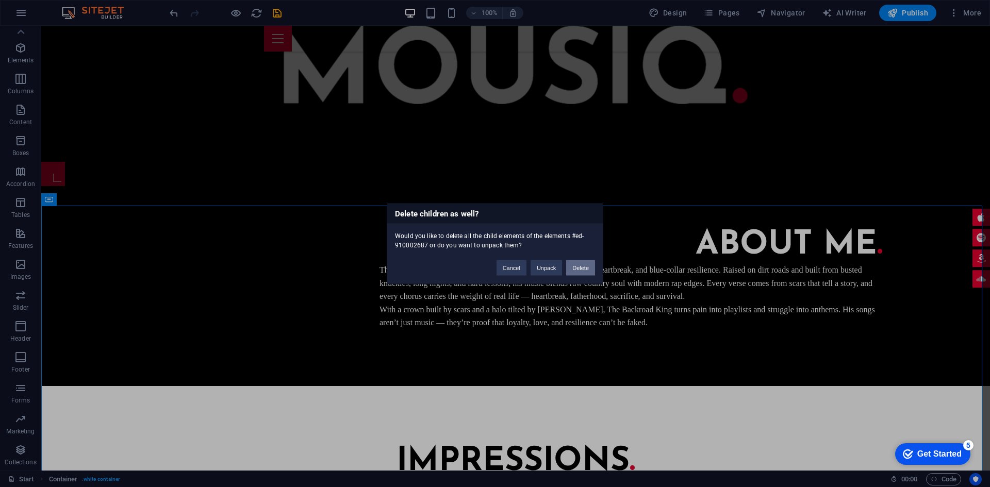
click at [576, 267] on button "Delete" at bounding box center [580, 267] width 29 height 15
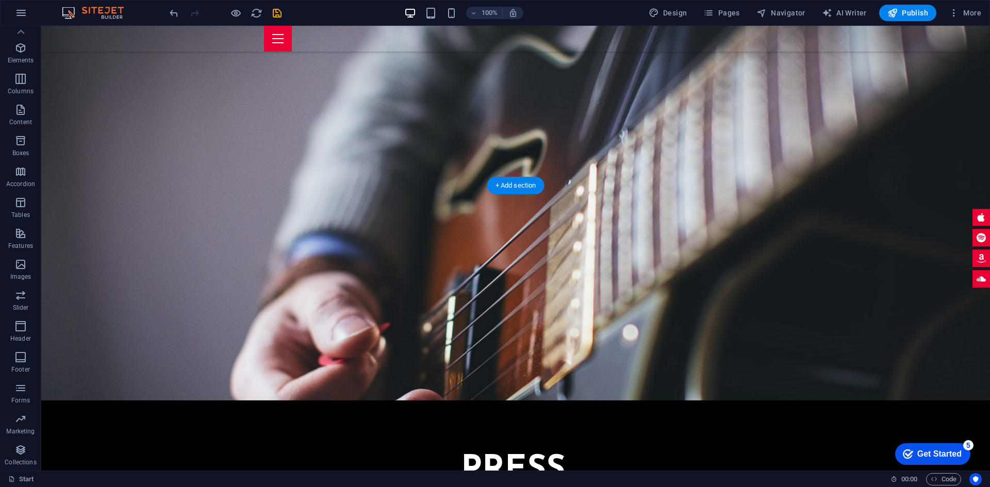
scroll to position [1216, 0]
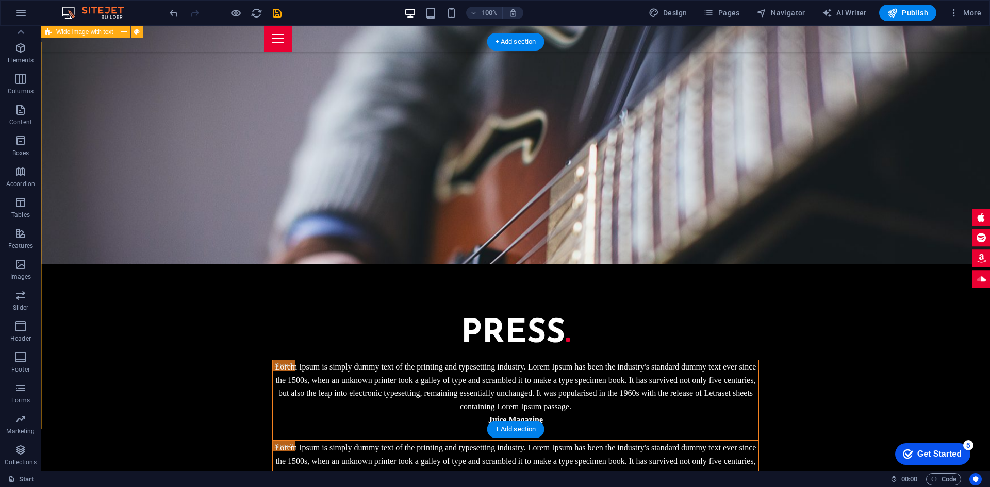
scroll to position [1098, 0]
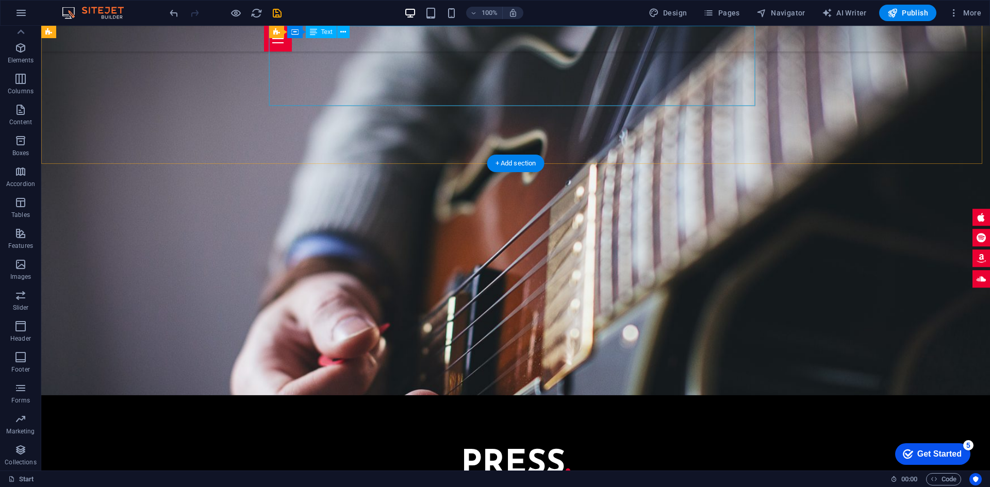
scroll to position [965, 0]
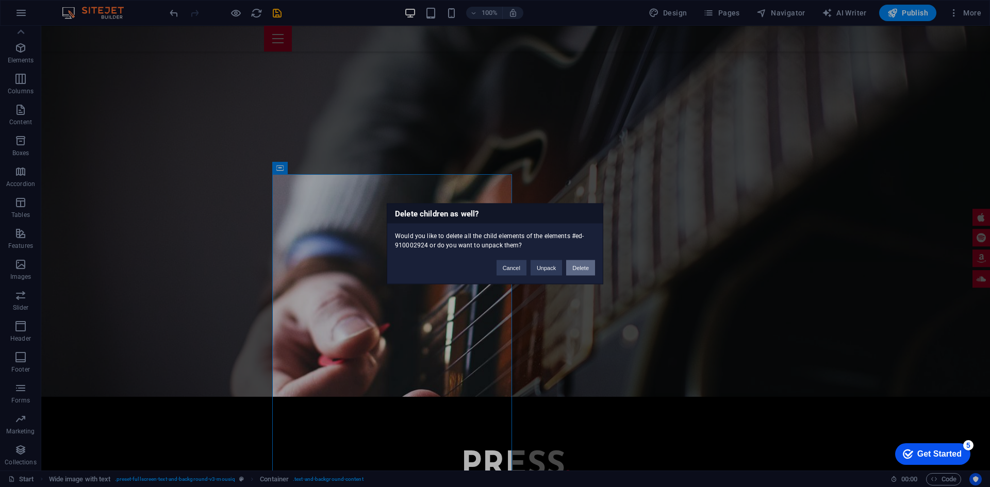
click at [589, 265] on button "Delete" at bounding box center [580, 267] width 29 height 15
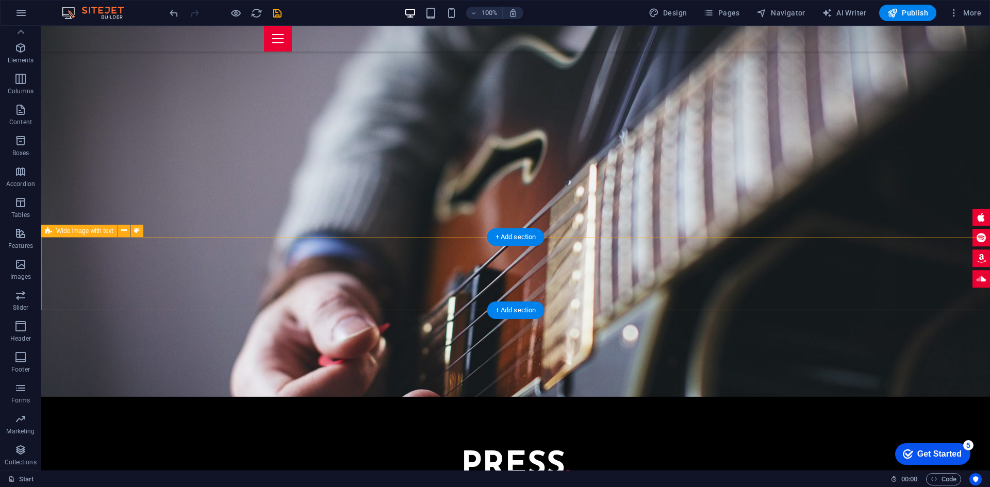
scroll to position [902, 0]
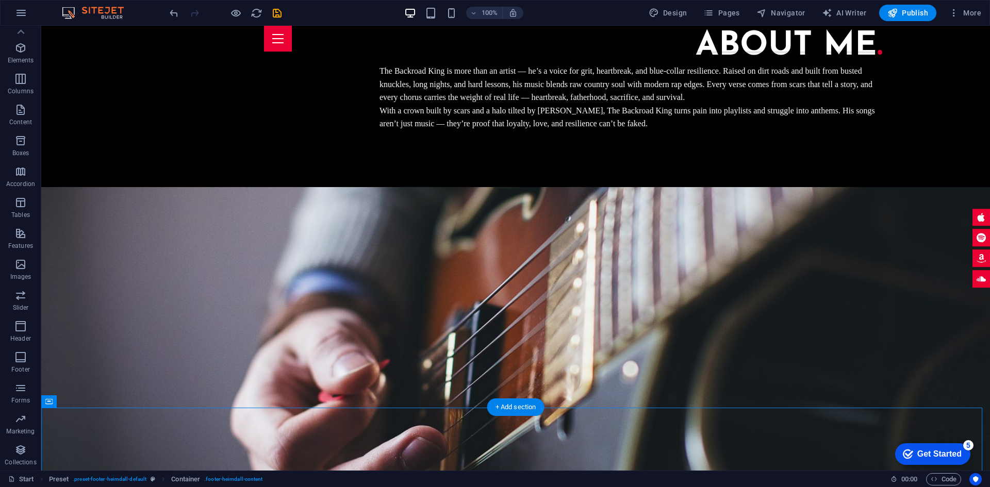
scroll to position [724, 0]
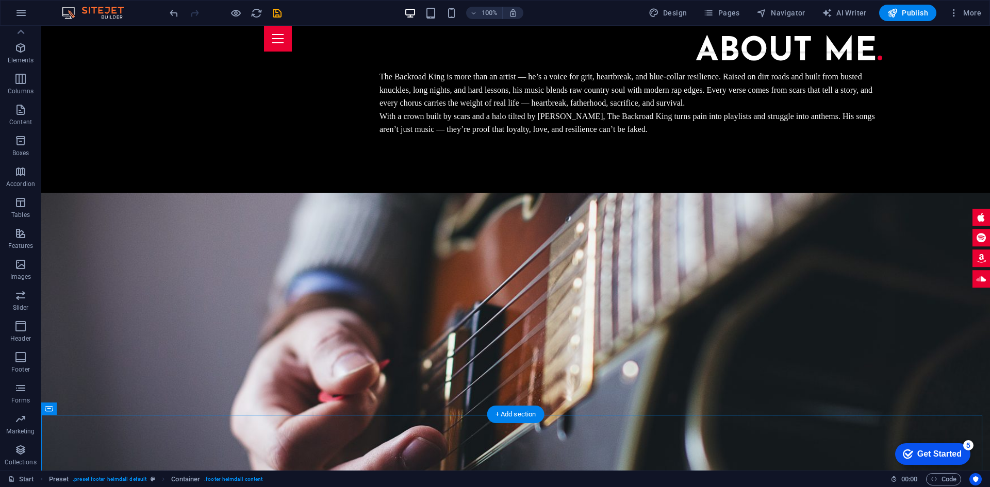
click at [875, 261] on figure at bounding box center [515, 415] width 948 height 445
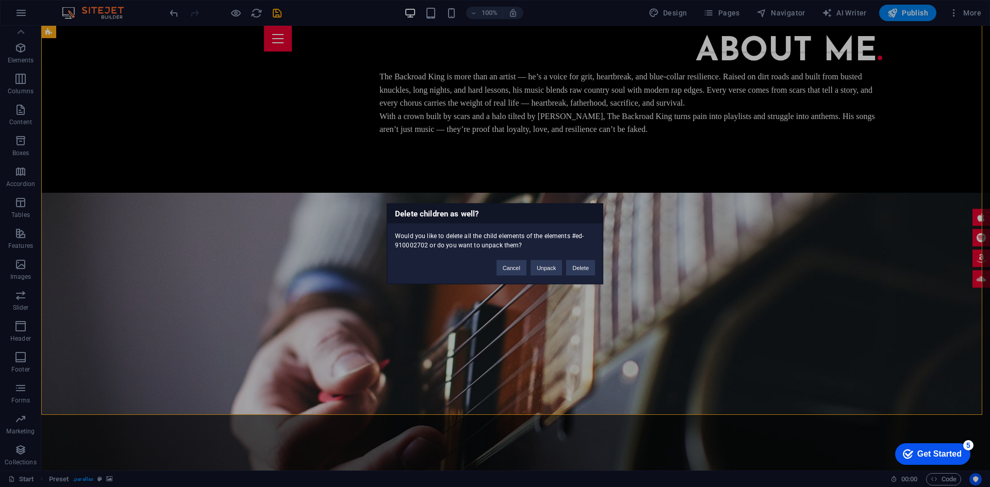
click at [867, 331] on div "Delete children as well? Would you like to delete all the child elements of the…" at bounding box center [495, 243] width 990 height 487
click at [582, 269] on button "Delete" at bounding box center [580, 267] width 29 height 15
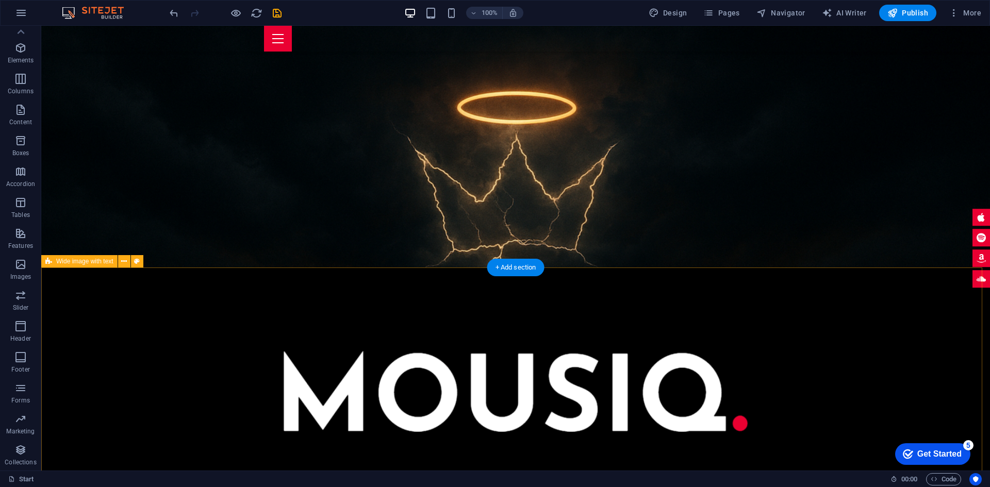
scroll to position [0, 0]
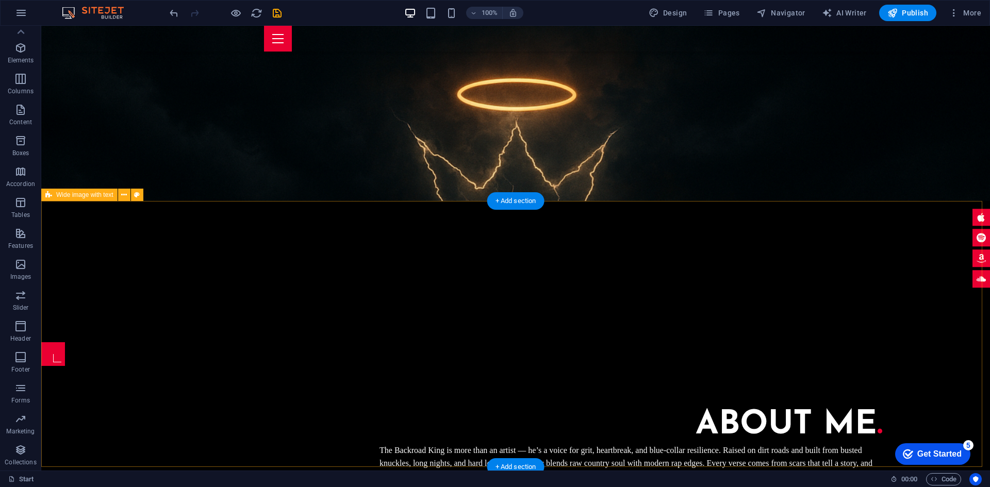
scroll to position [269, 0]
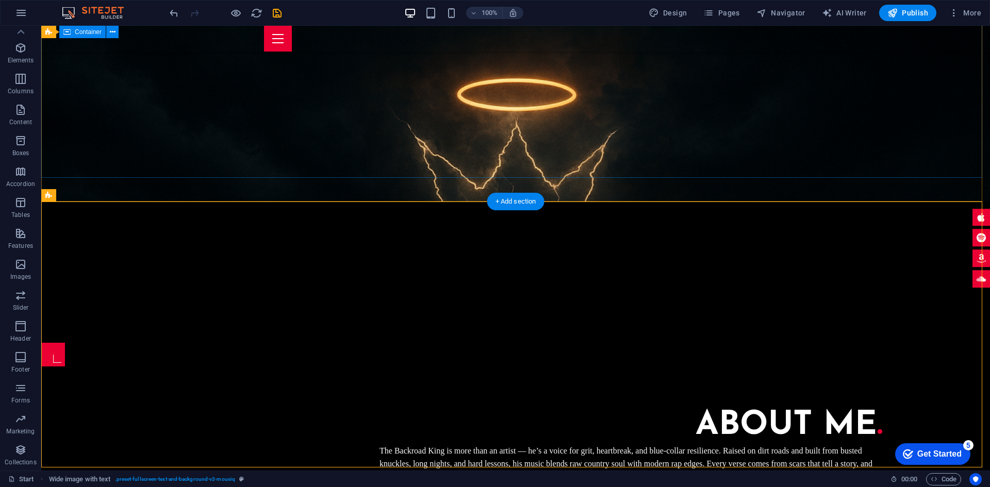
click at [618, 202] on div at bounding box center [515, 272] width 948 height 141
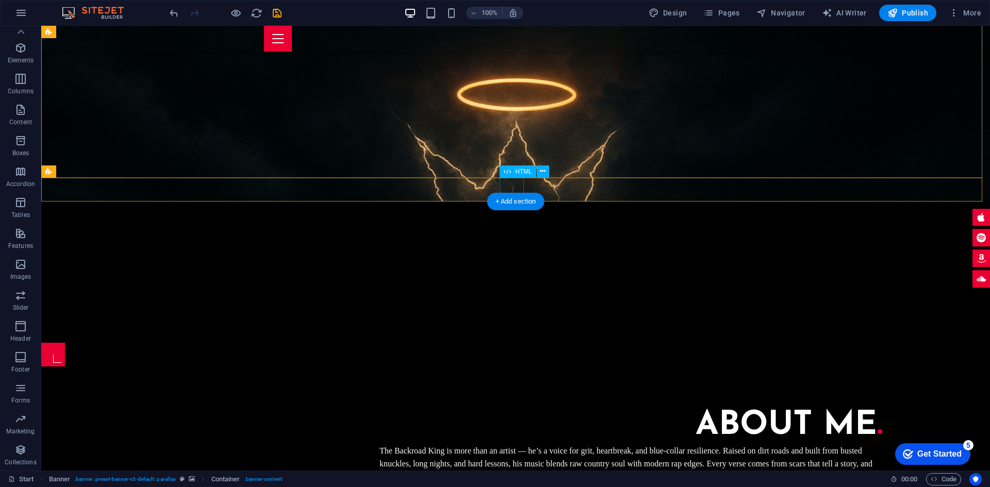
click at [65, 343] on div at bounding box center [53, 355] width 24 height 24
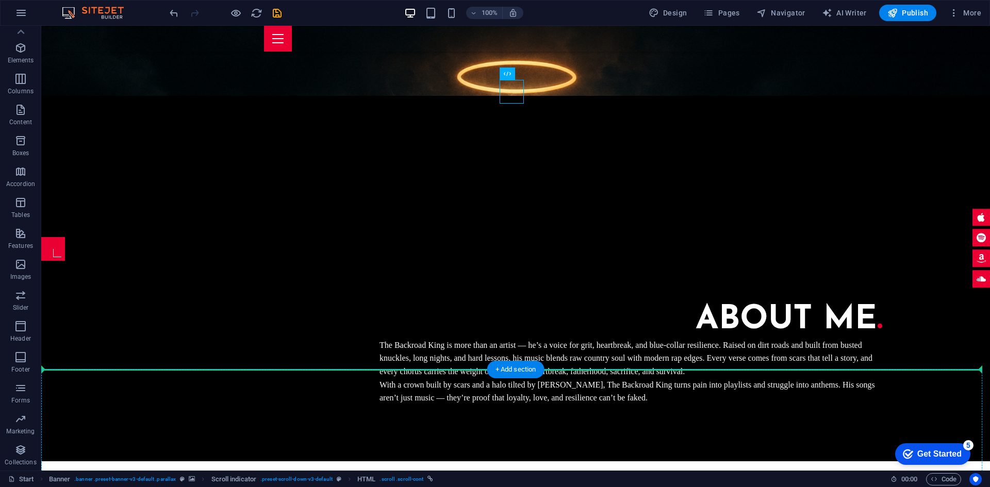
scroll to position [387, 0]
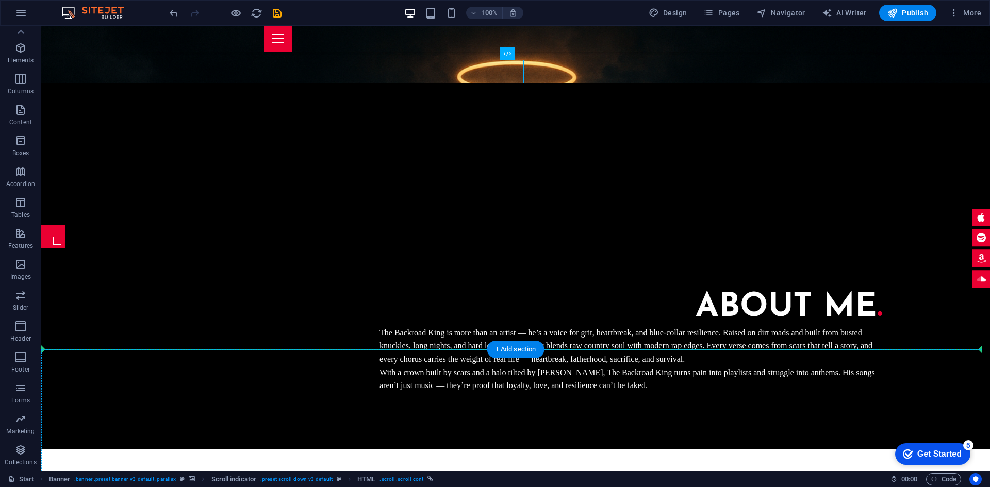
drag, startPoint x: 506, startPoint y: 185, endPoint x: 494, endPoint y: 392, distance: 207.0
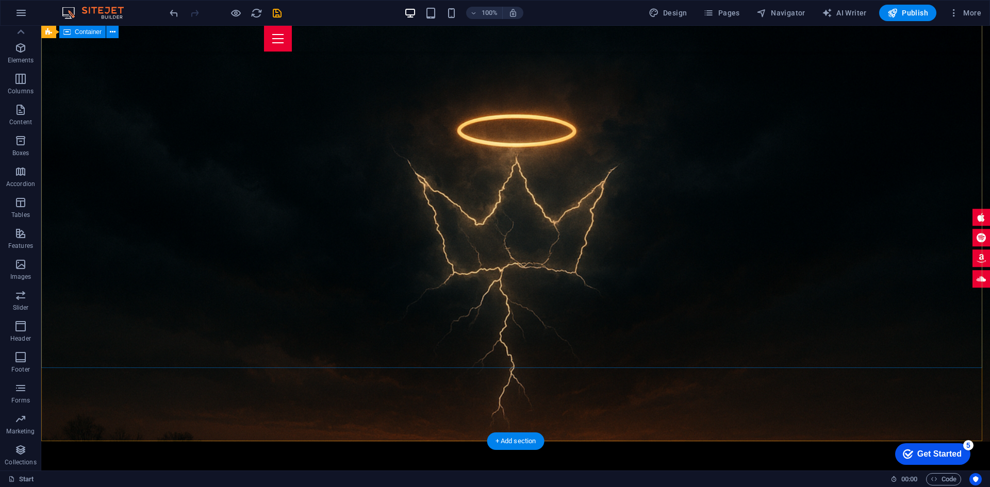
scroll to position [29, 0]
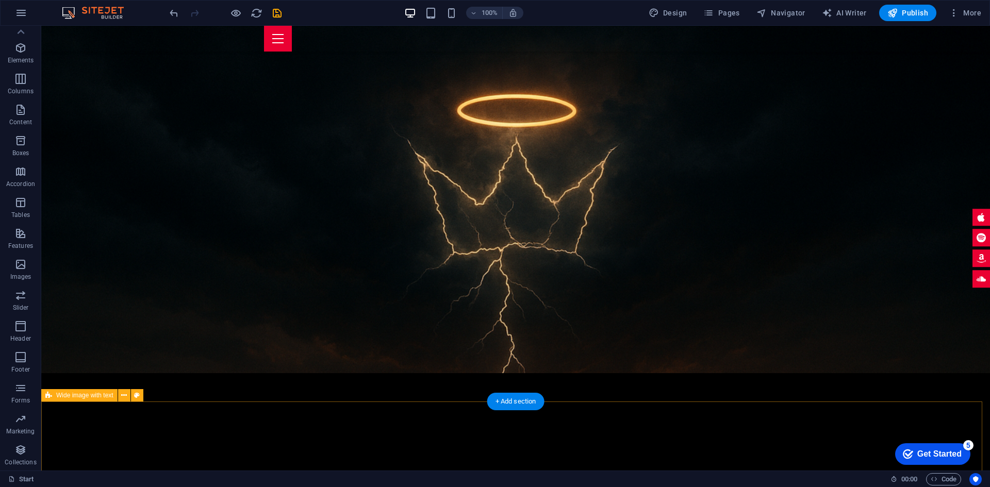
scroll to position [175, 0]
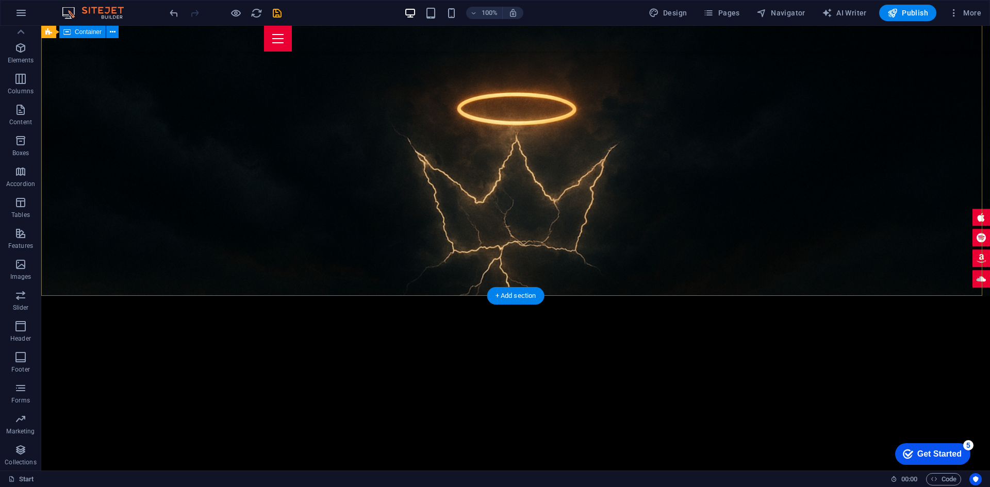
click at [584, 296] on div at bounding box center [515, 366] width 948 height 141
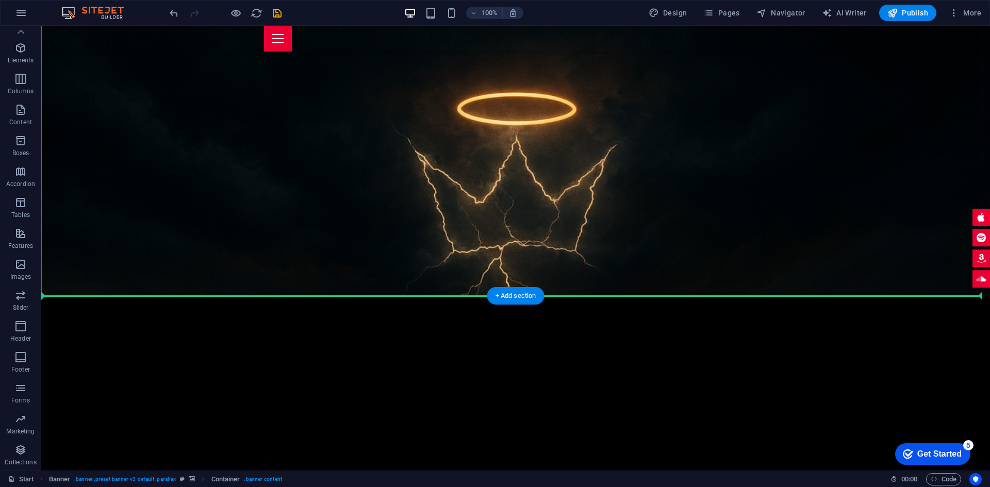
drag, startPoint x: 594, startPoint y: 225, endPoint x: 612, endPoint y: 304, distance: 80.8
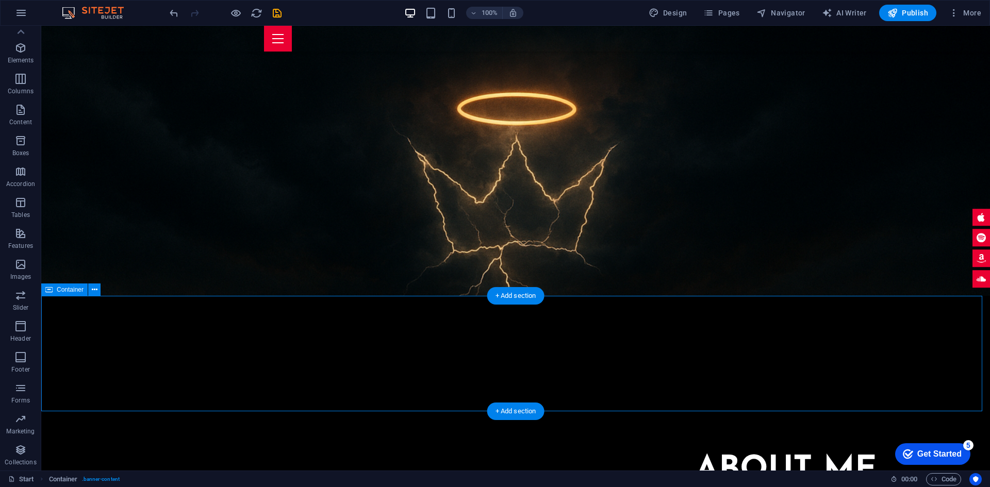
click at [607, 313] on div at bounding box center [515, 353] width 948 height 115
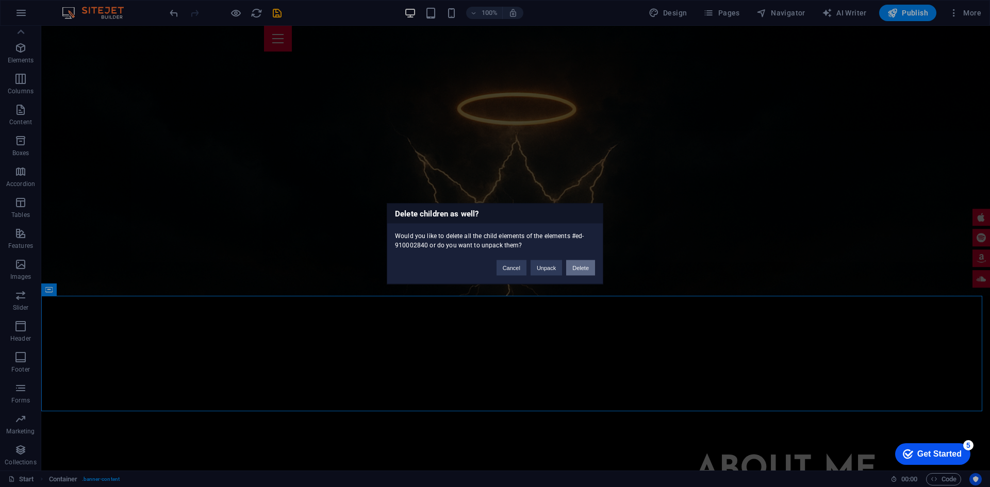
click at [574, 261] on div "Cancel Unpack Delete" at bounding box center [546, 262] width 114 height 26
click at [574, 261] on button "Delete" at bounding box center [580, 267] width 29 height 15
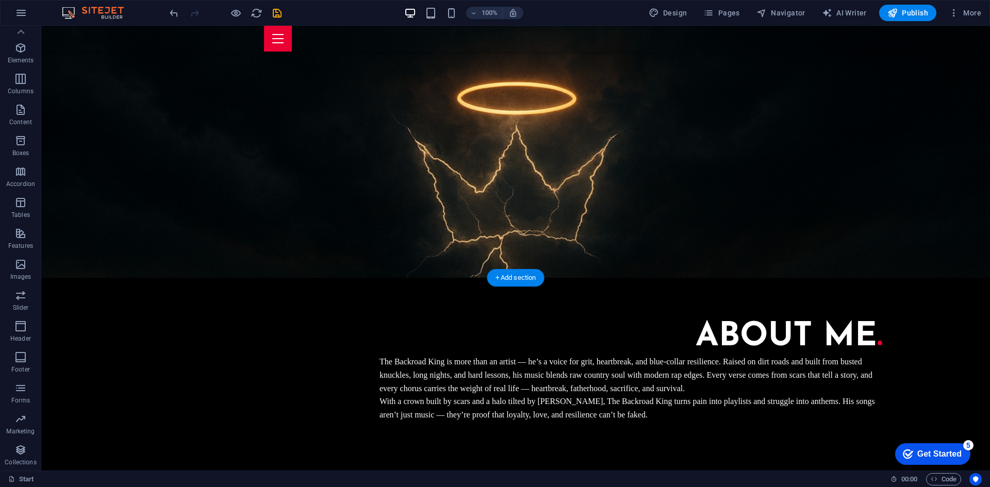
scroll to position [190, 0]
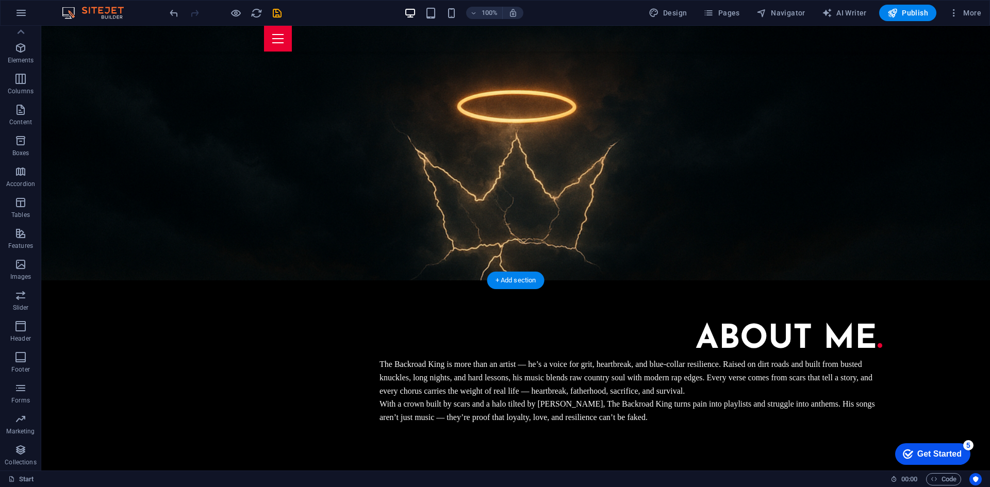
click at [565, 163] on figure at bounding box center [515, 58] width 948 height 445
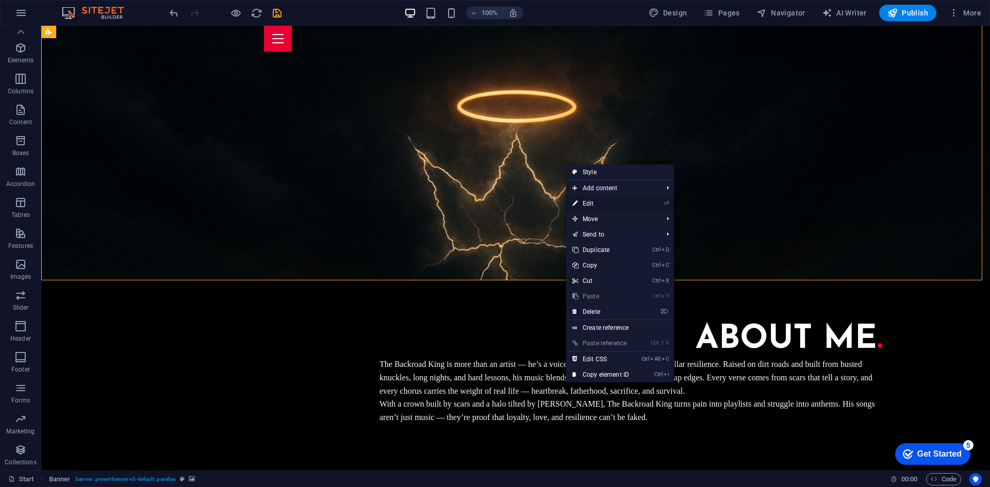
click at [609, 204] on link "⏎ Edit" at bounding box center [600, 203] width 69 height 15
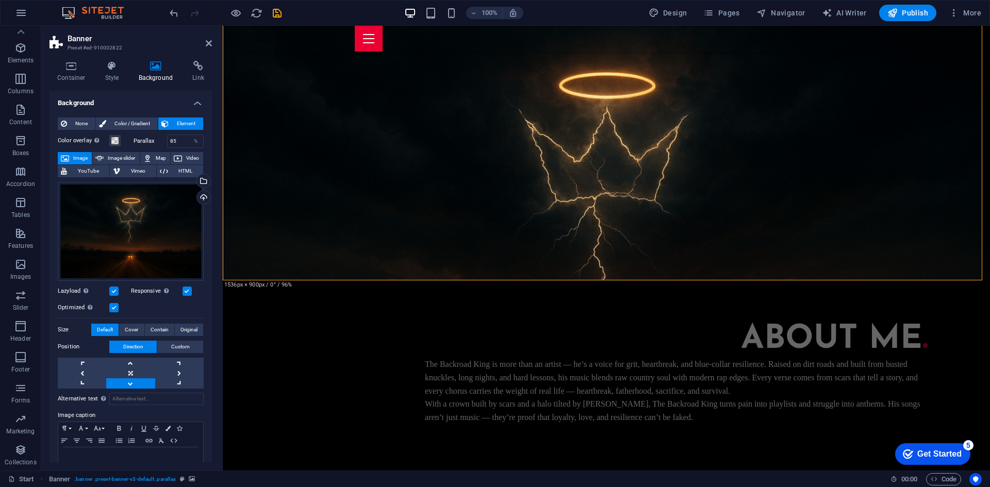
click at [131, 381] on link at bounding box center [130, 383] width 48 height 10
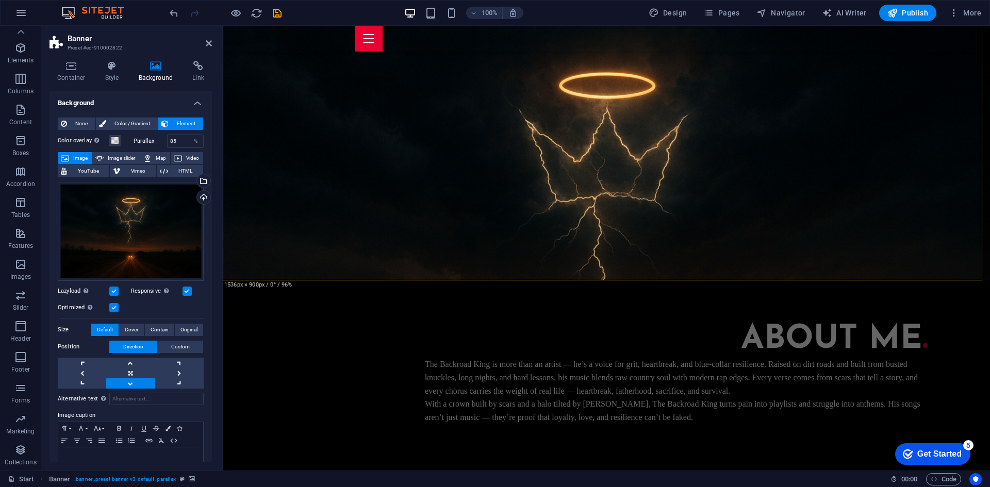
click at [131, 381] on link at bounding box center [130, 383] width 48 height 10
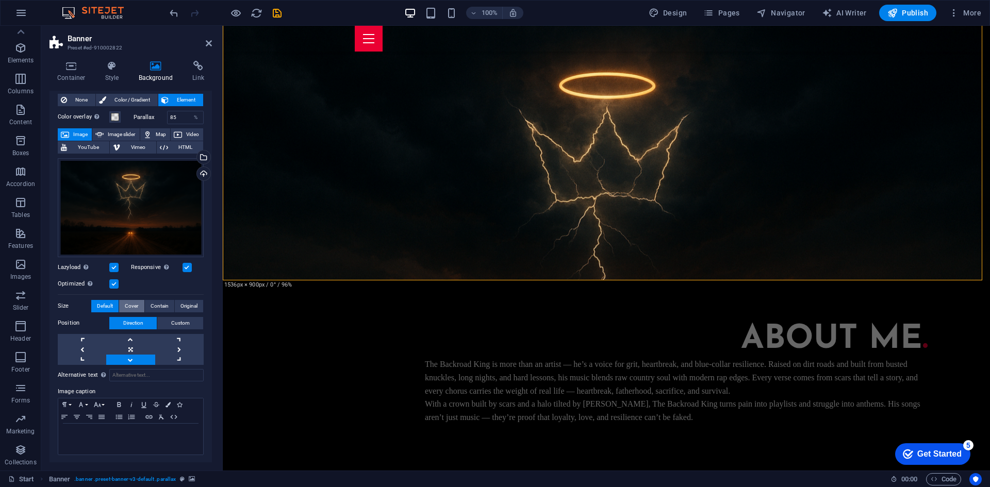
scroll to position [0, 0]
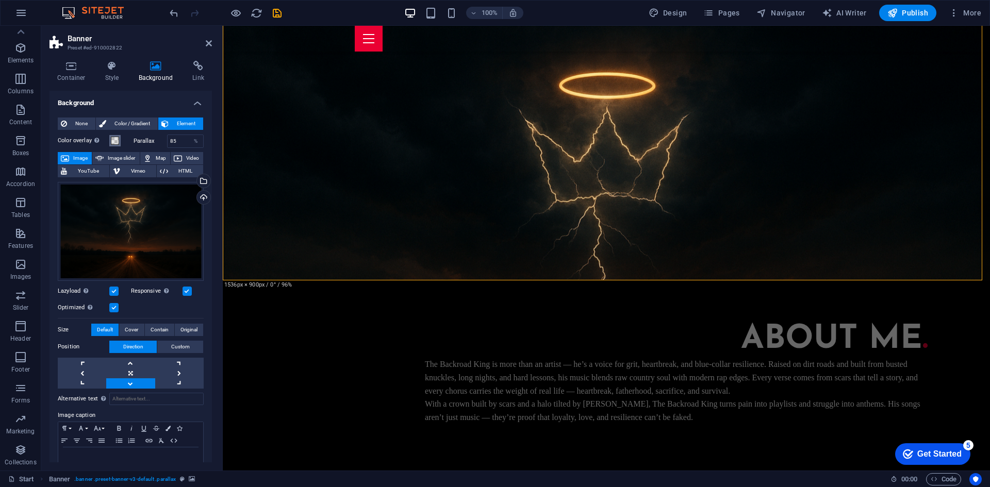
click at [113, 140] on span at bounding box center [115, 141] width 8 height 8
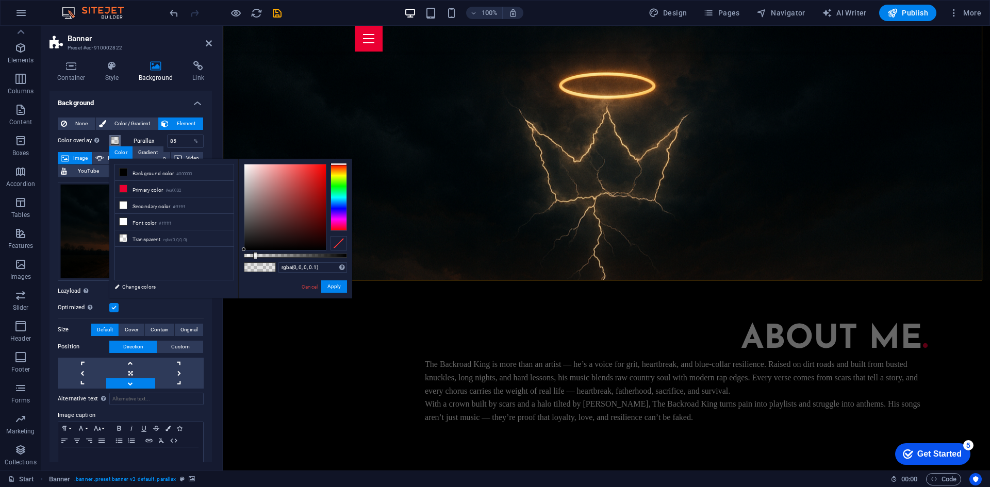
click at [113, 140] on span at bounding box center [115, 141] width 8 height 8
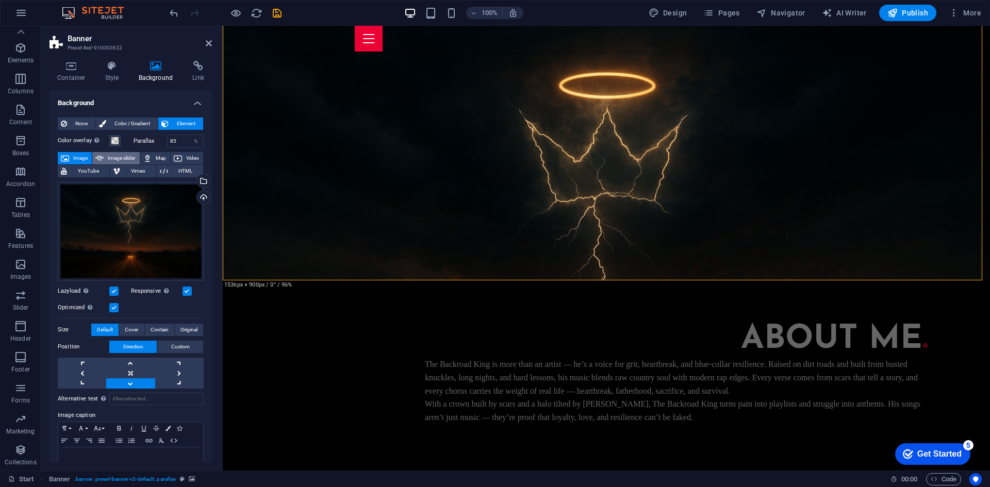
click at [120, 163] on span "Image slider" at bounding box center [121, 158] width 29 height 12
select select "ms"
select select "s"
select select "progressive"
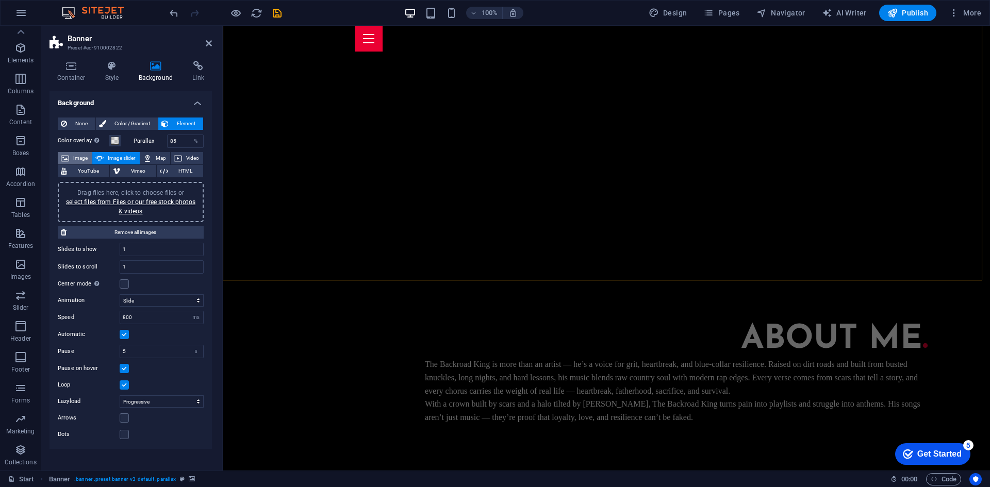
click at [77, 158] on span "Image" at bounding box center [80, 158] width 16 height 12
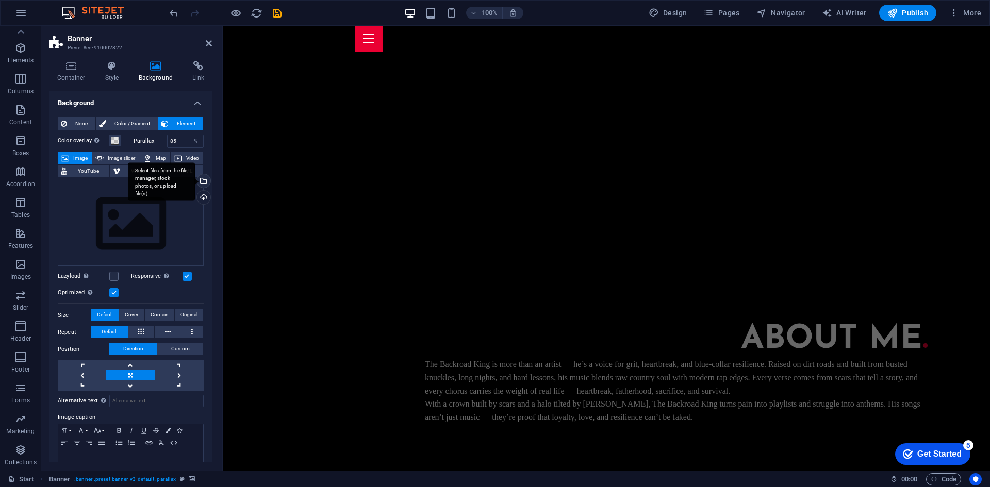
click at [202, 179] on div "Select files from the file manager, stock photos, or upload file(s)" at bounding box center [202, 181] width 15 height 15
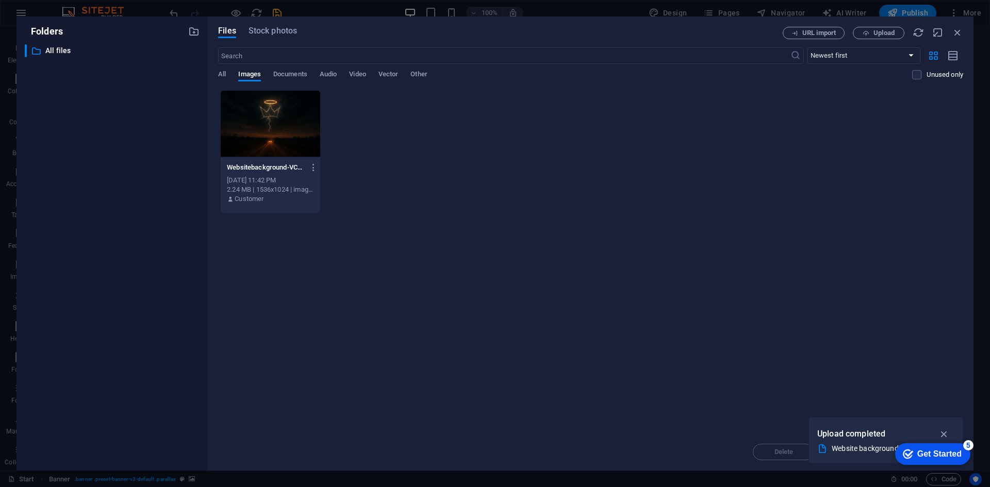
click at [266, 108] on div at bounding box center [270, 123] width 99 height 67
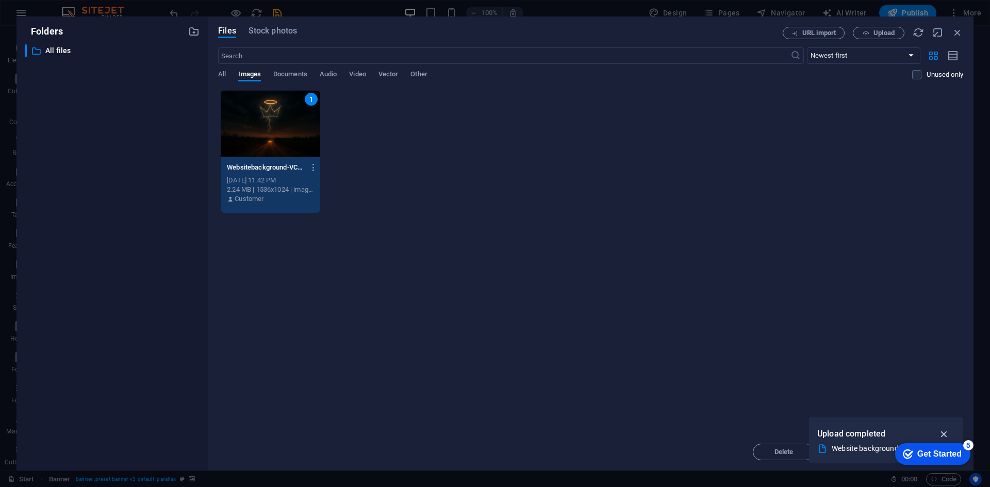
click at [949, 433] on icon "button" at bounding box center [944, 433] width 12 height 11
click at [883, 37] on button "Upload" at bounding box center [878, 33] width 52 height 12
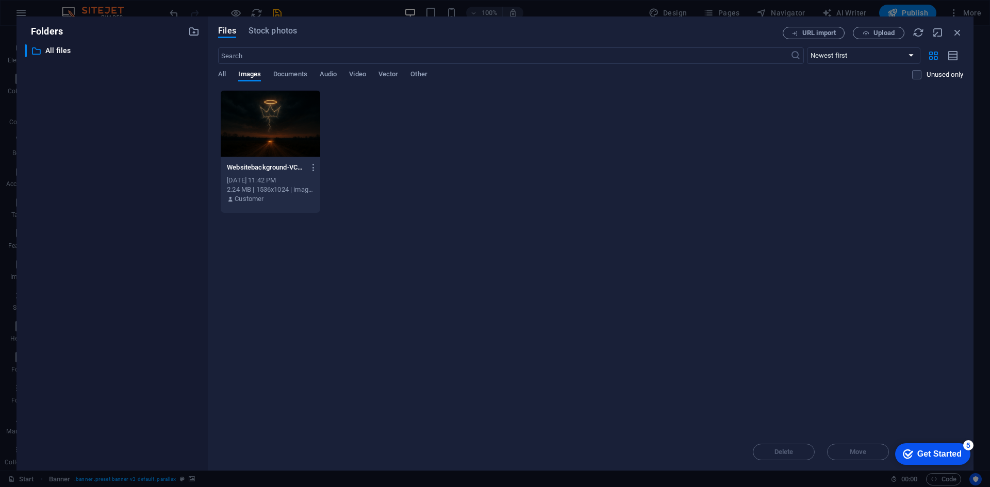
click at [277, 138] on div at bounding box center [270, 123] width 99 height 67
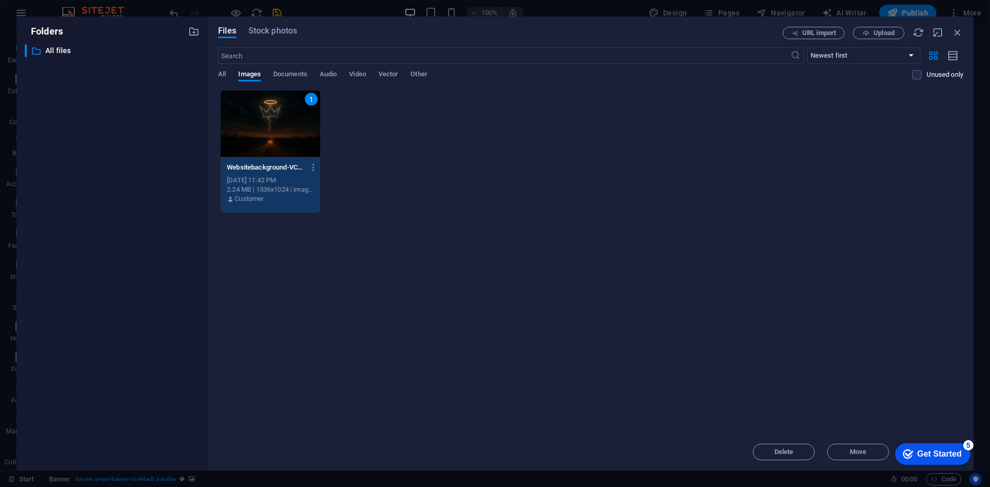
click at [277, 138] on div "1" at bounding box center [270, 123] width 99 height 67
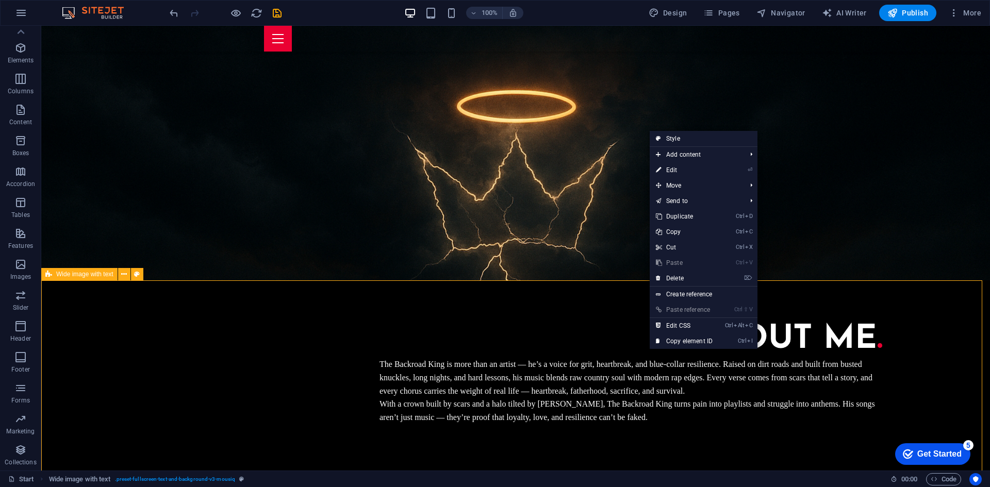
click at [645, 404] on div "About me . The Backroad King is more than an artist — he’s a voice for grit, he…" at bounding box center [515, 380] width 948 height 200
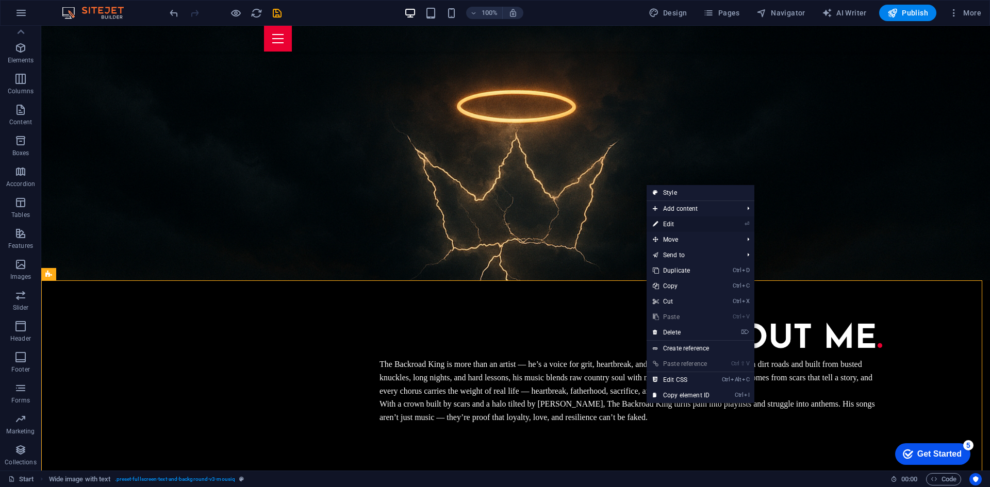
click at [697, 222] on link "⏎ Edit" at bounding box center [680, 223] width 69 height 15
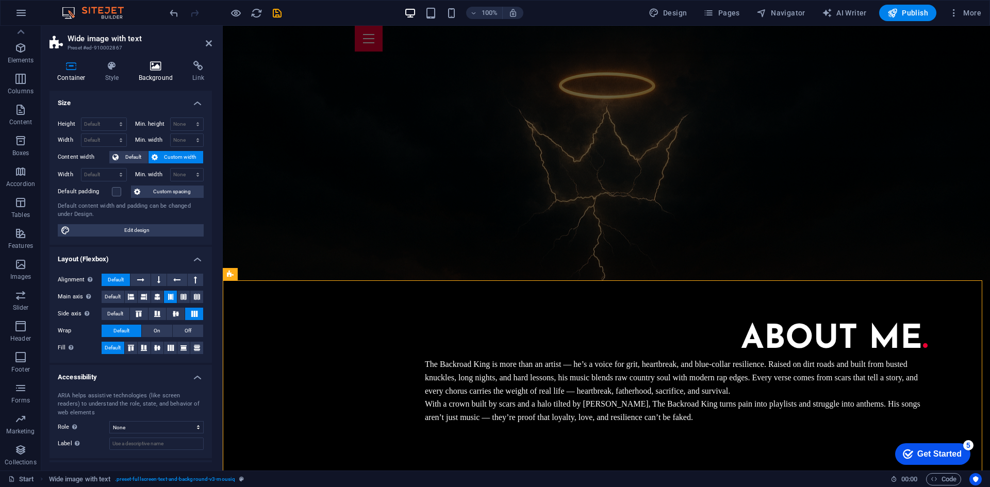
click at [152, 70] on icon at bounding box center [156, 66] width 50 height 10
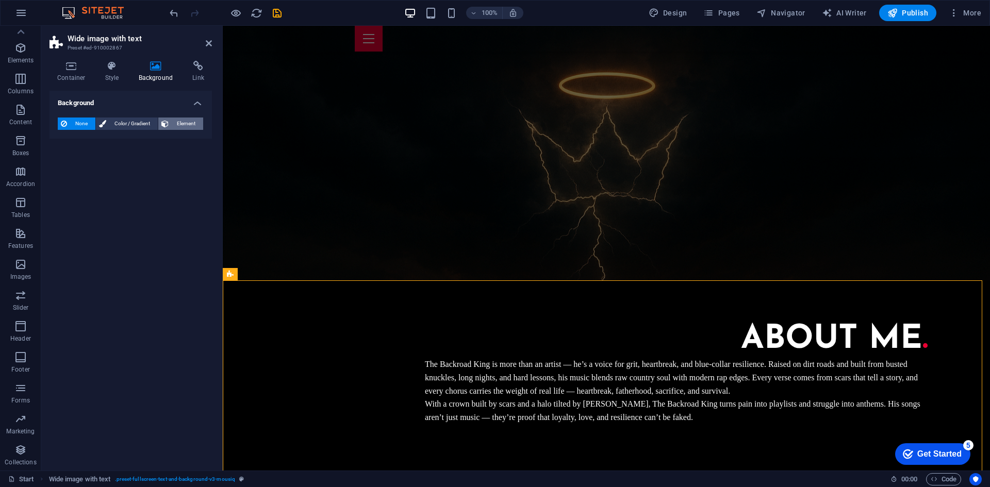
click at [166, 121] on icon at bounding box center [164, 124] width 7 height 12
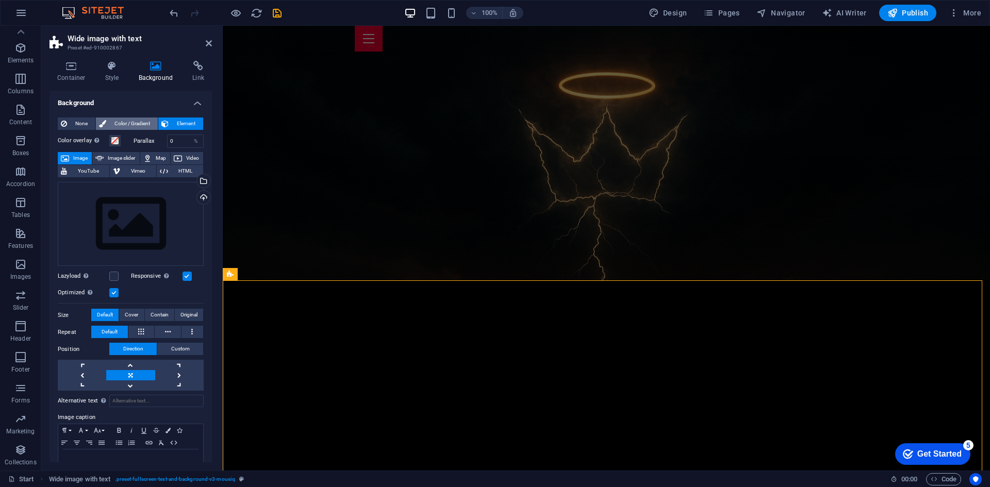
click at [141, 122] on span "Color / Gradient" at bounding box center [131, 124] width 45 height 12
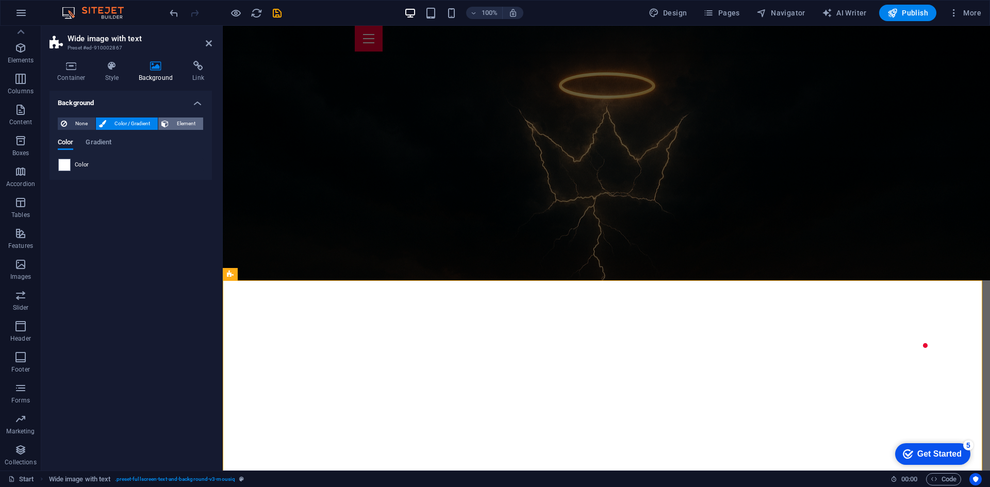
click at [196, 122] on span "Element" at bounding box center [186, 124] width 28 height 12
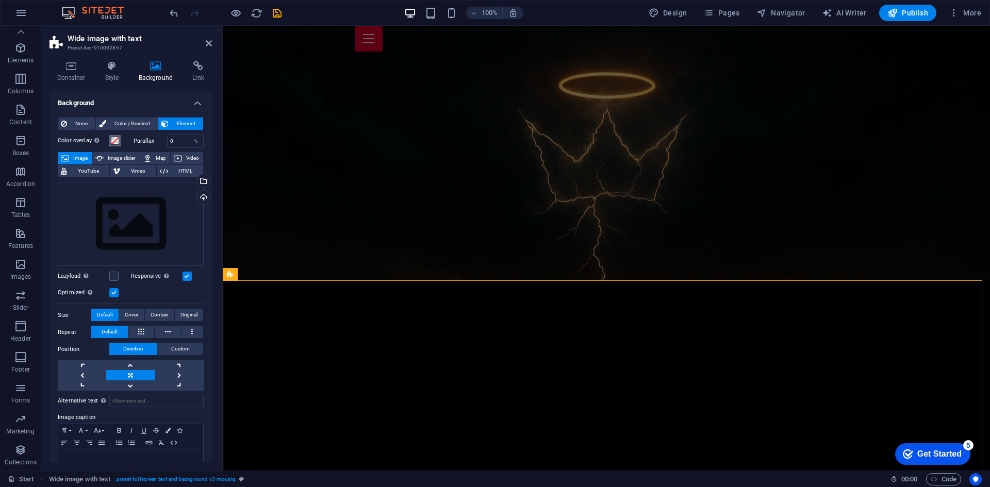
click at [115, 139] on span at bounding box center [115, 141] width 8 height 8
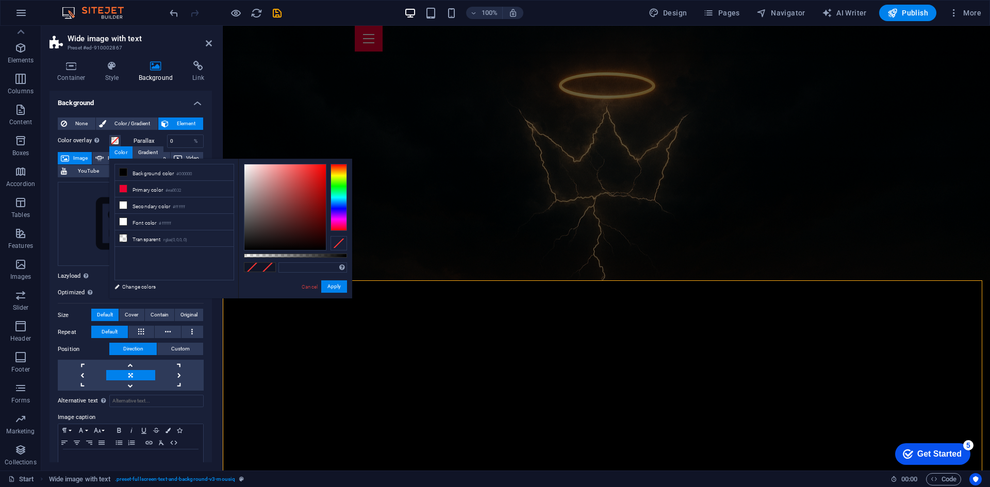
click at [320, 339] on figure at bounding box center [606, 413] width 767 height 266
click at [181, 238] on small "rgba(0,0,0,.0)" at bounding box center [175, 240] width 24 height 7
click at [337, 289] on button "Apply" at bounding box center [334, 286] width 26 height 12
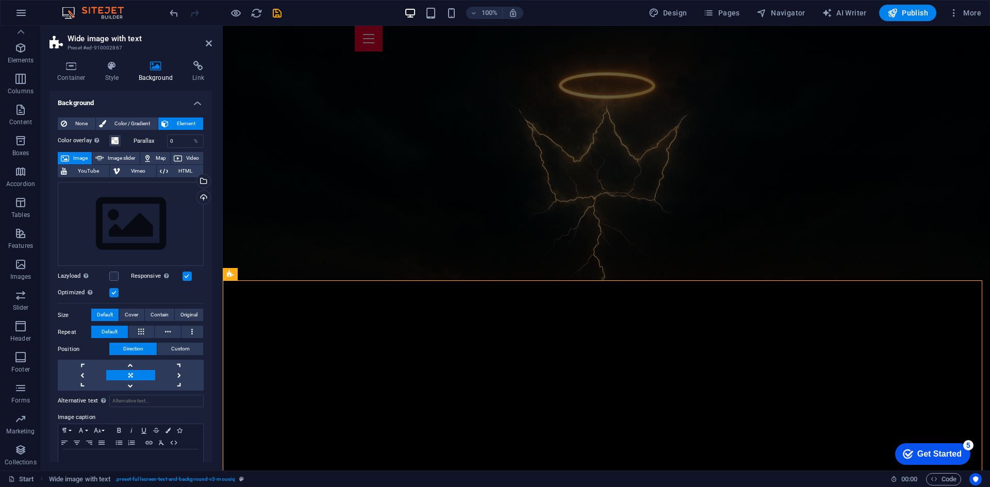
click at [359, 216] on figure at bounding box center [606, 58] width 767 height 445
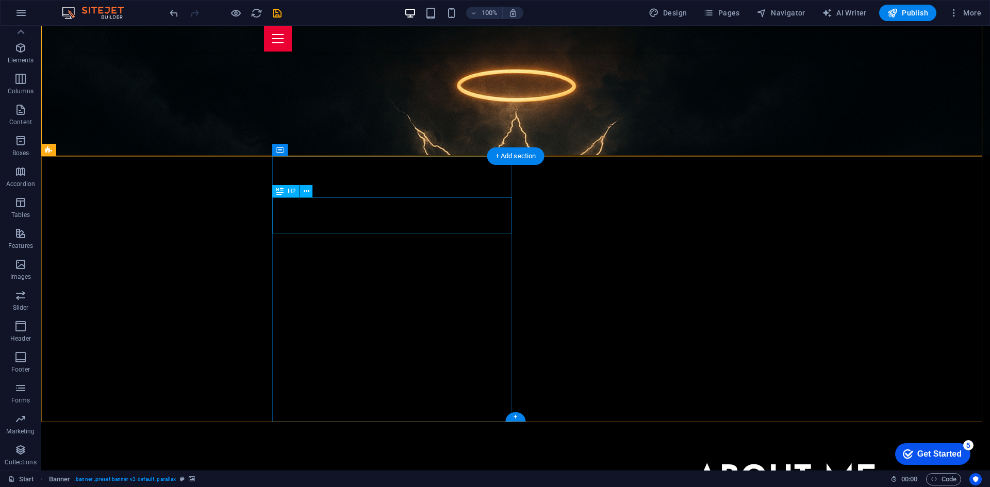
scroll to position [314, 0]
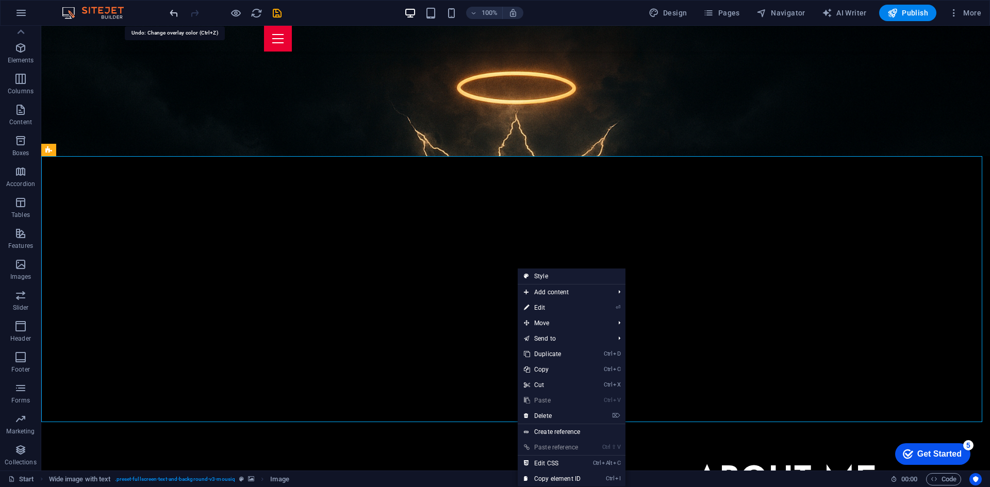
click at [170, 11] on icon "undo" at bounding box center [174, 13] width 12 height 12
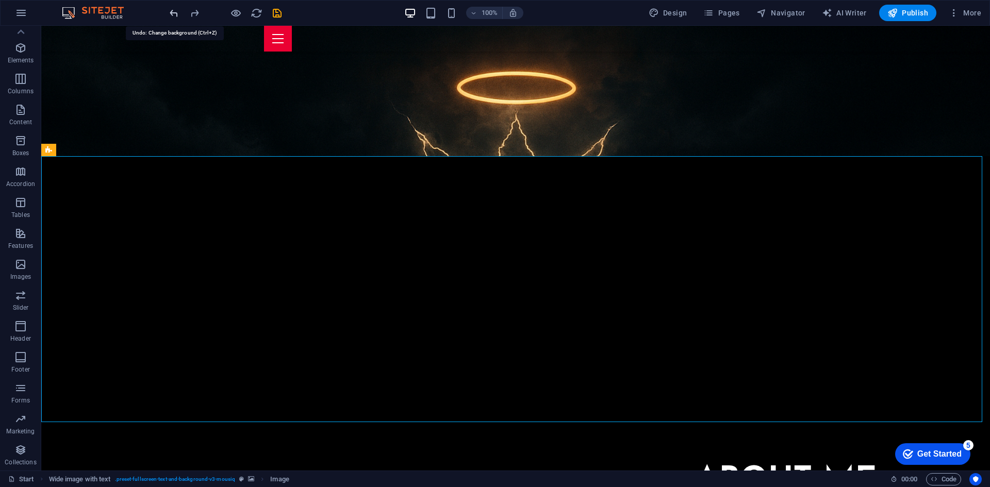
click at [170, 11] on icon "undo" at bounding box center [174, 13] width 12 height 12
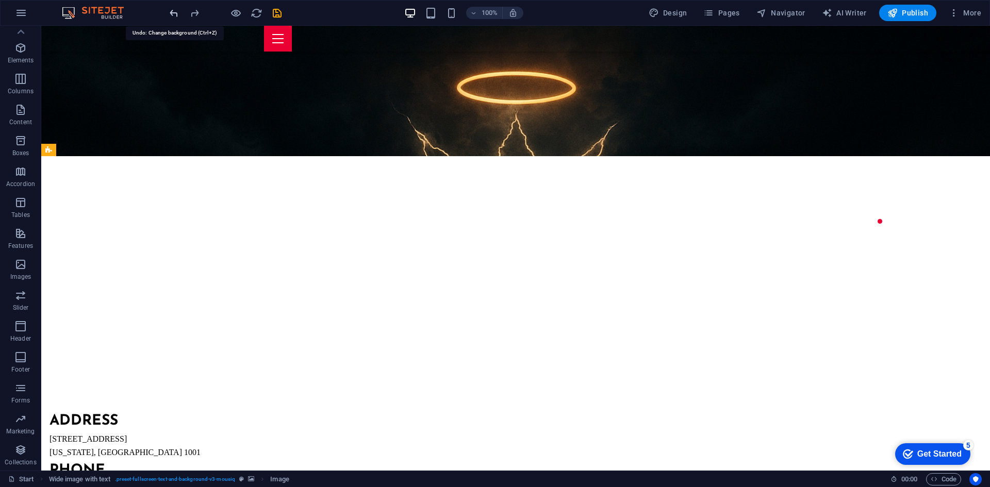
click at [170, 11] on icon "undo" at bounding box center [174, 13] width 12 height 12
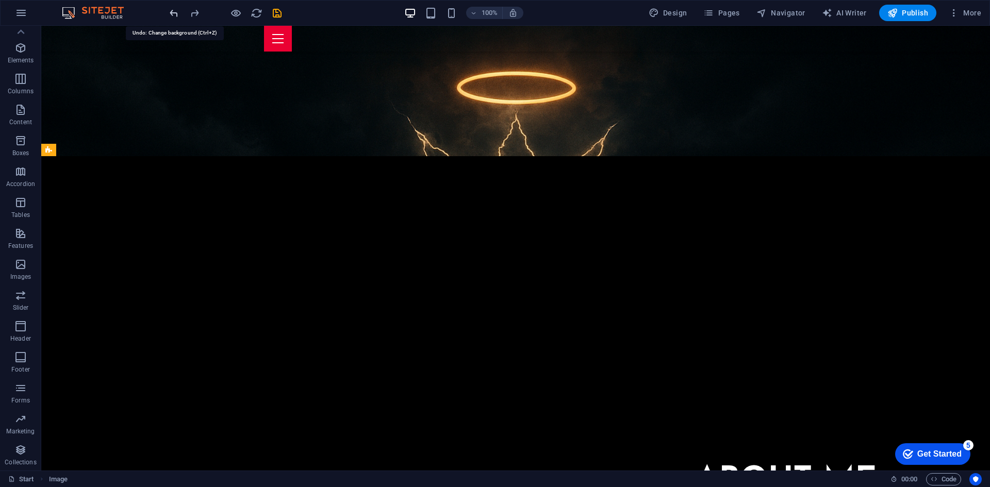
click at [170, 11] on icon "undo" at bounding box center [174, 13] width 12 height 12
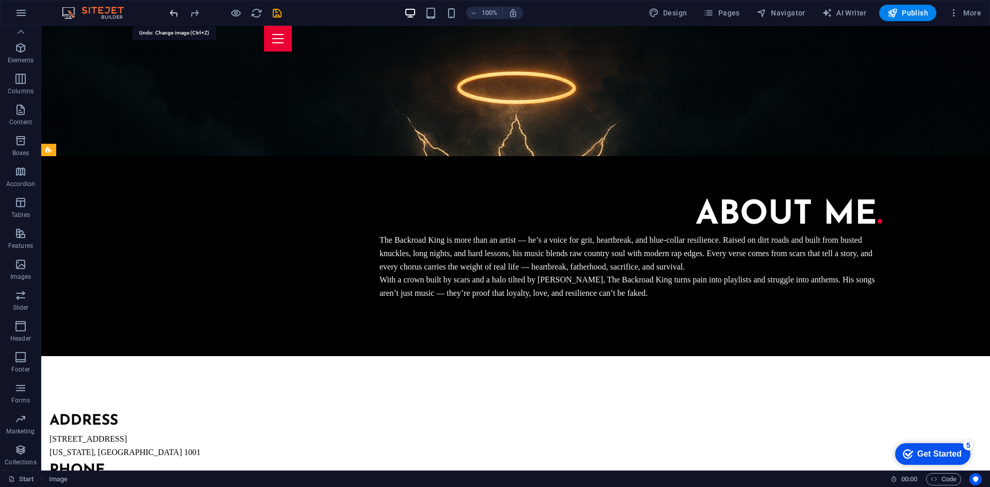
click at [170, 11] on icon "undo" at bounding box center [174, 13] width 12 height 12
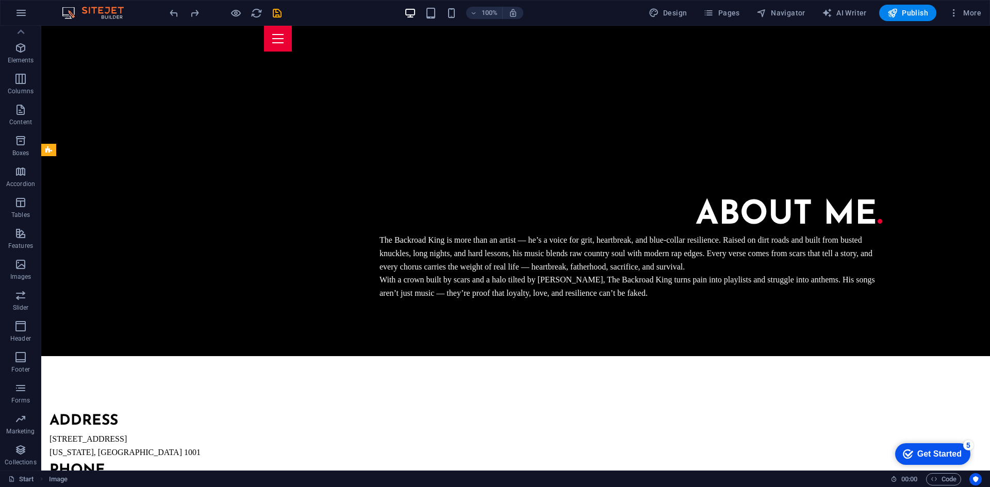
click at [206, 14] on div at bounding box center [224, 13] width 115 height 16
click at [197, 13] on icon "redo" at bounding box center [195, 13] width 12 height 12
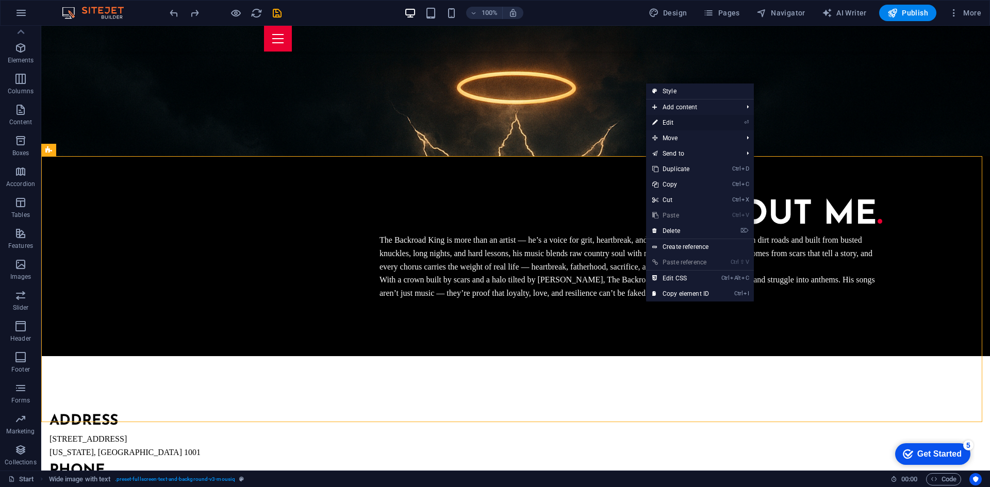
click at [683, 123] on link "⏎ Edit" at bounding box center [680, 122] width 69 height 15
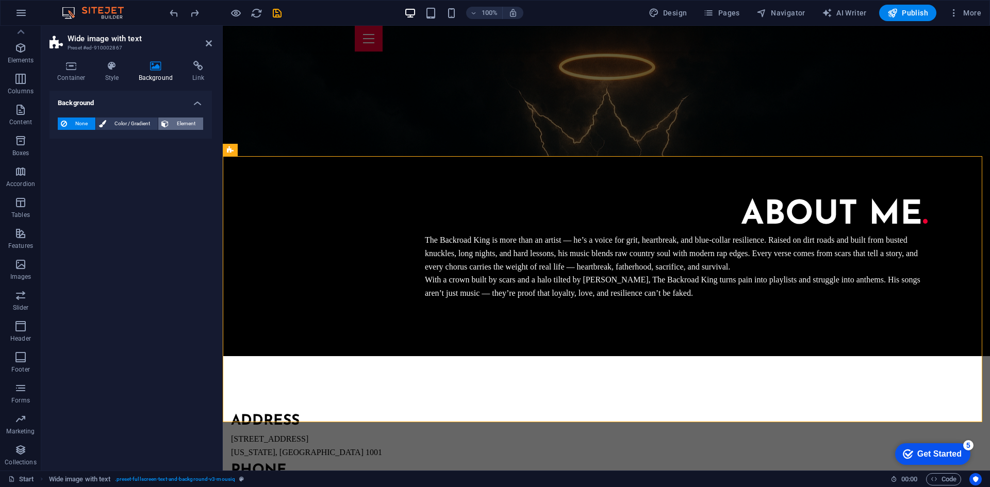
click at [181, 122] on span "Element" at bounding box center [186, 124] width 28 height 12
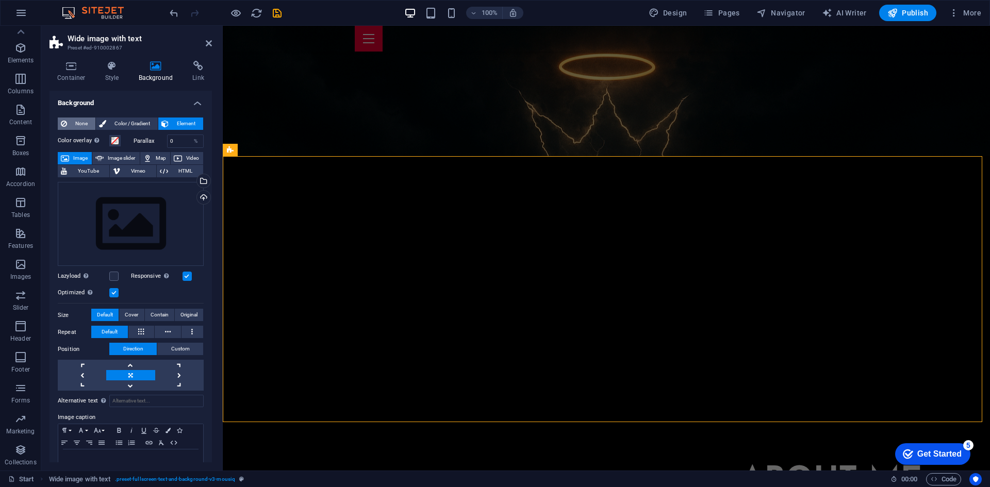
click at [79, 122] on span "None" at bounding box center [81, 124] width 22 height 12
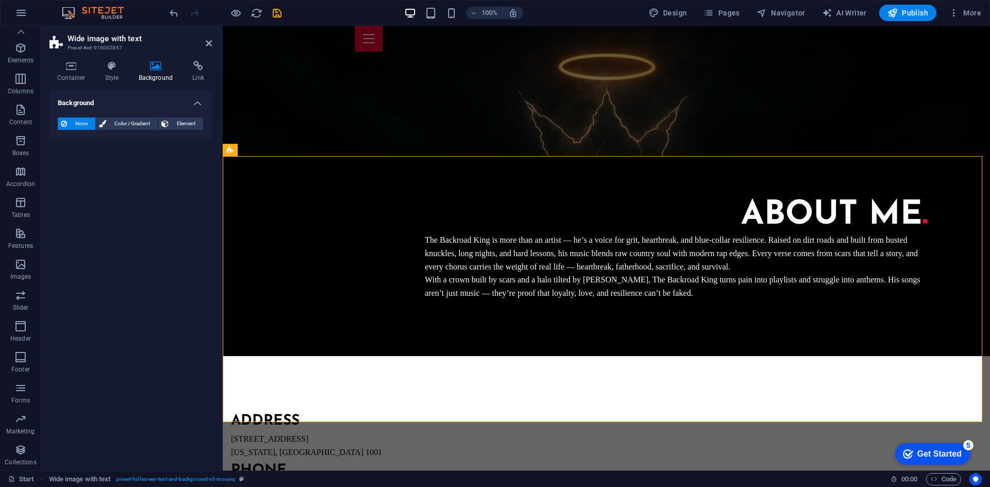
click at [85, 122] on span "None" at bounding box center [81, 124] width 22 height 12
click at [190, 119] on span "Element" at bounding box center [186, 124] width 28 height 12
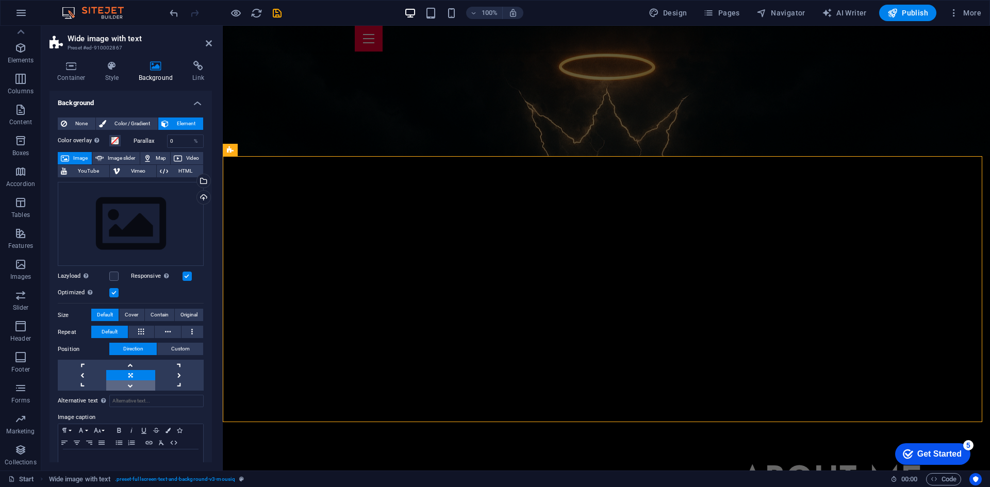
click at [136, 384] on link at bounding box center [130, 385] width 48 height 10
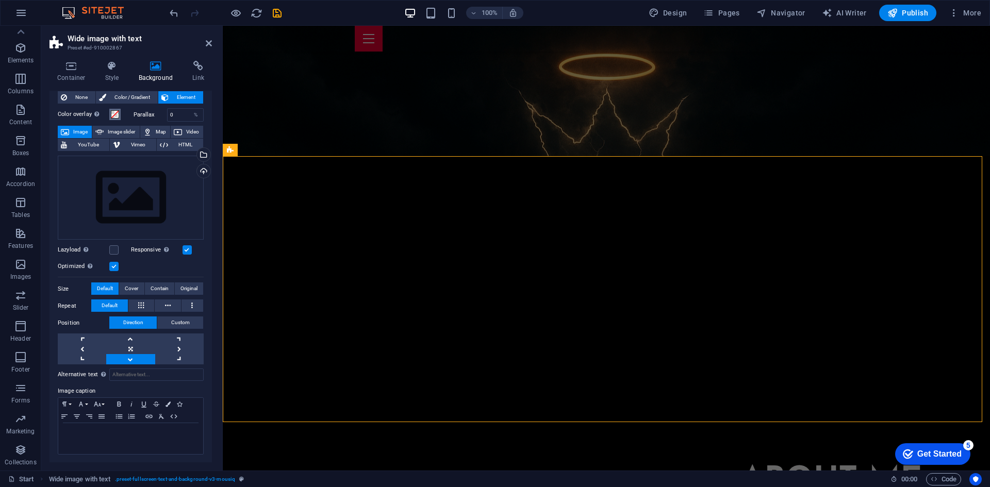
click at [114, 112] on span at bounding box center [115, 114] width 8 height 8
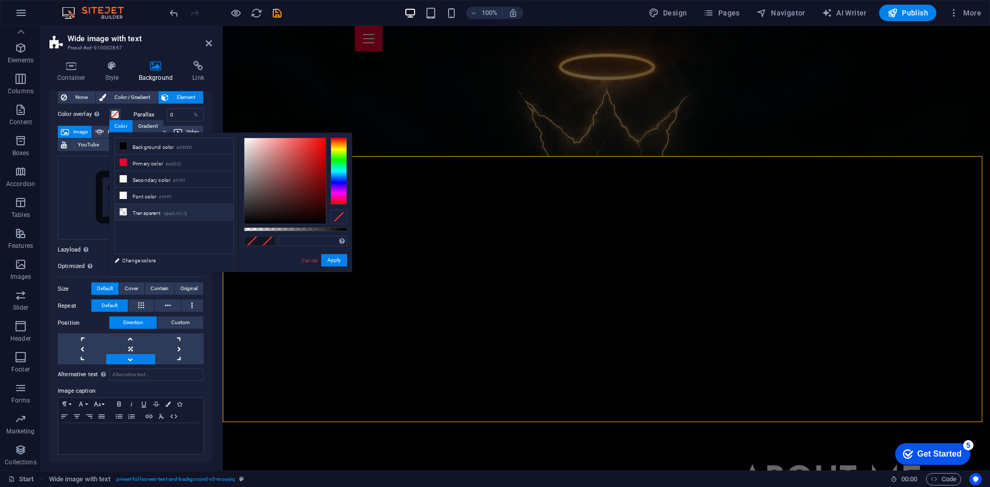
click at [138, 208] on li "Transparent rgba(0,0,0,.0)" at bounding box center [174, 212] width 119 height 16
type input "rgba(0, 0, 0, 0)"
click at [336, 260] on button "Apply" at bounding box center [334, 260] width 26 height 12
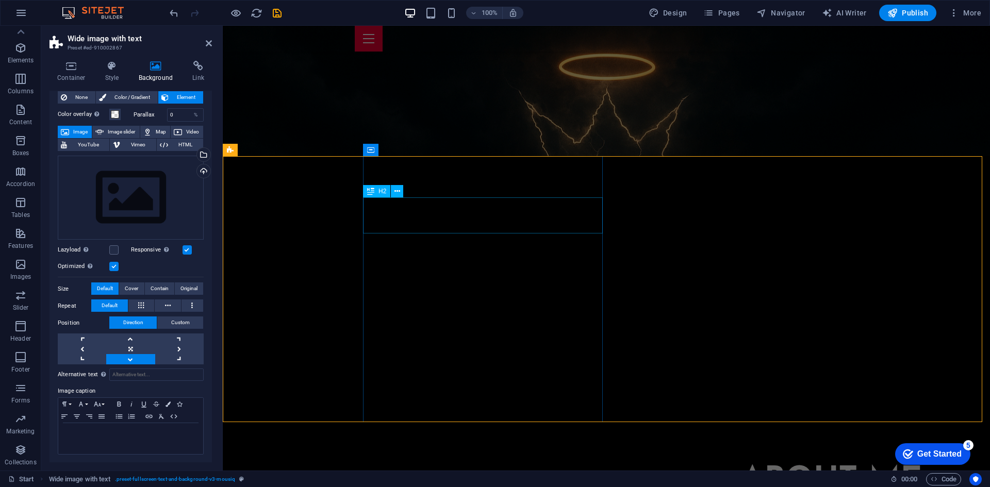
drag, startPoint x: 321, startPoint y: 381, endPoint x: 599, endPoint y: 207, distance: 328.2
click at [599, 207] on div "About me . The Backroad King is more than an artist — he’s a voice for grit, he…" at bounding box center [606, 389] width 767 height 466
click at [584, 463] on div "About me ." at bounding box center [676, 481] width 503 height 36
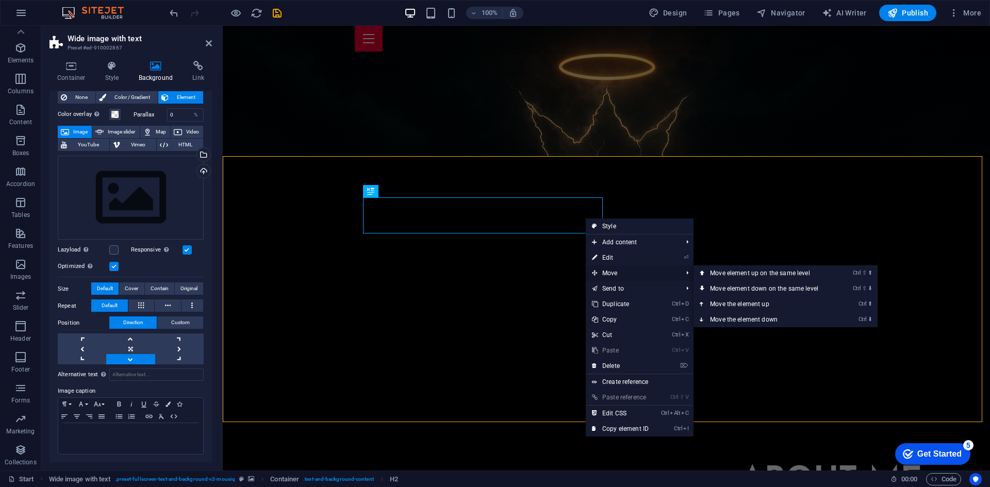
click at [615, 268] on span "Move" at bounding box center [631, 272] width 92 height 15
click at [613, 273] on span "Move" at bounding box center [631, 272] width 92 height 15
click at [738, 272] on link "Ctrl ⇧ ⬆ Move element up on the same level" at bounding box center [765, 272] width 145 height 15
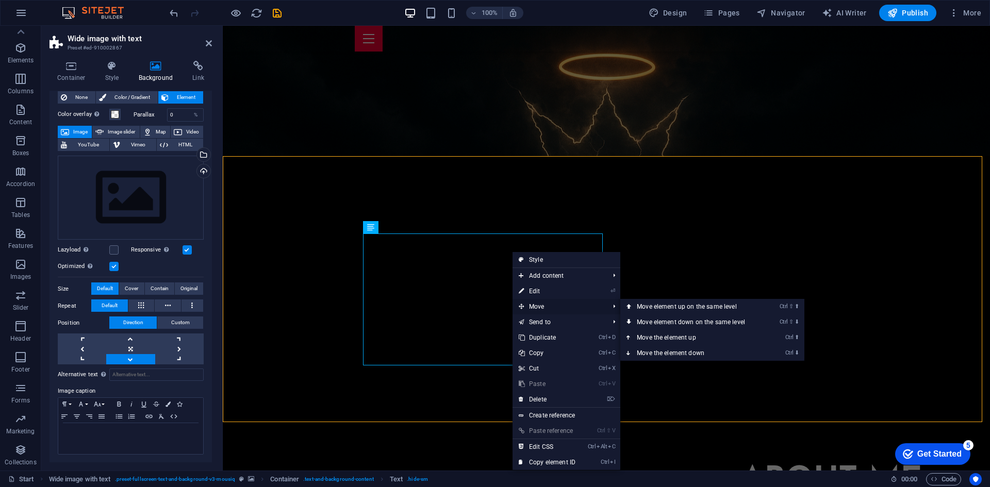
click at [567, 308] on span "Move" at bounding box center [558, 306] width 92 height 15
click at [680, 341] on link "Ctrl ⬆ Move the element up" at bounding box center [692, 337] width 145 height 15
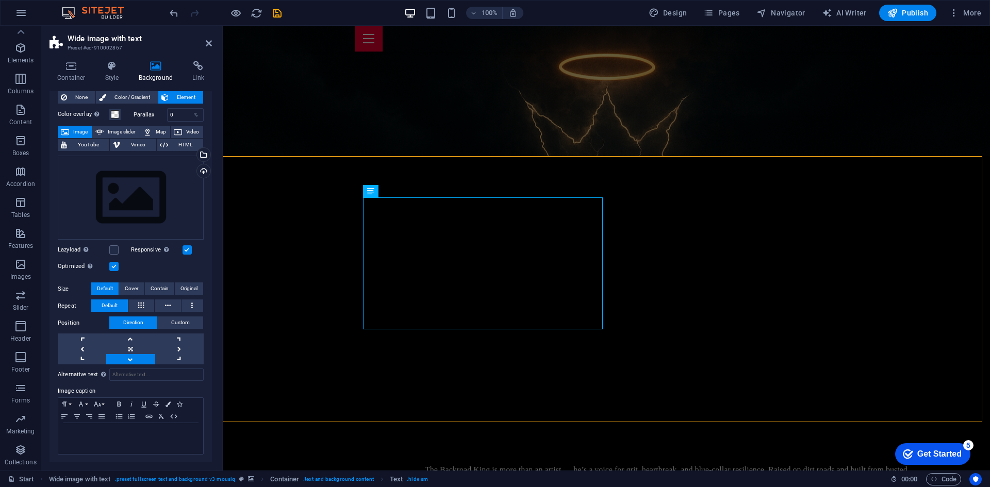
click at [680, 341] on figure at bounding box center [606, 289] width 767 height 266
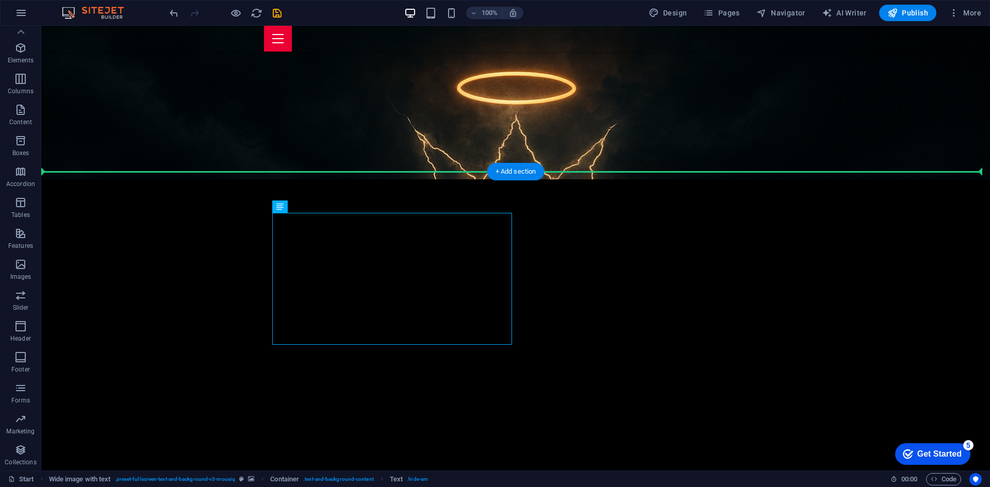
drag, startPoint x: 494, startPoint y: 260, endPoint x: 425, endPoint y: 78, distance: 195.3
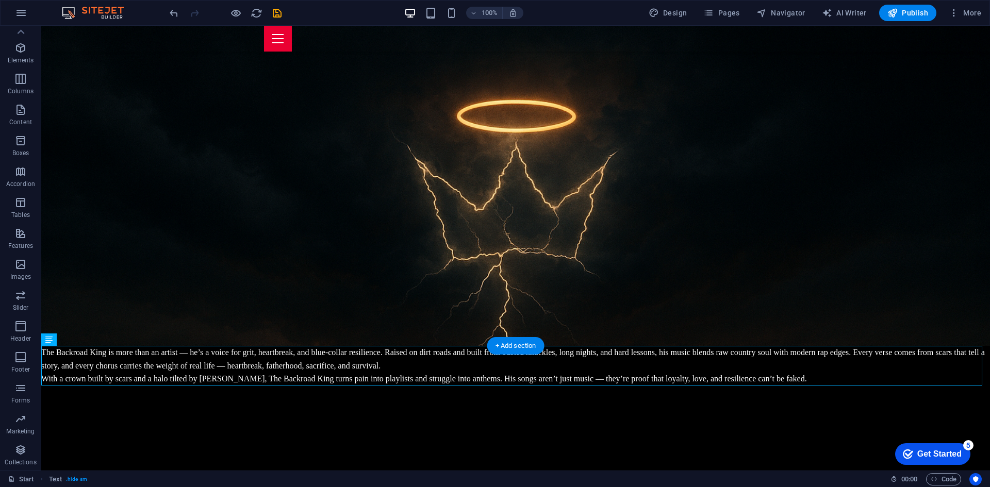
scroll to position [125, 0]
click at [614, 423] on figure at bounding box center [515, 452] width 948 height 134
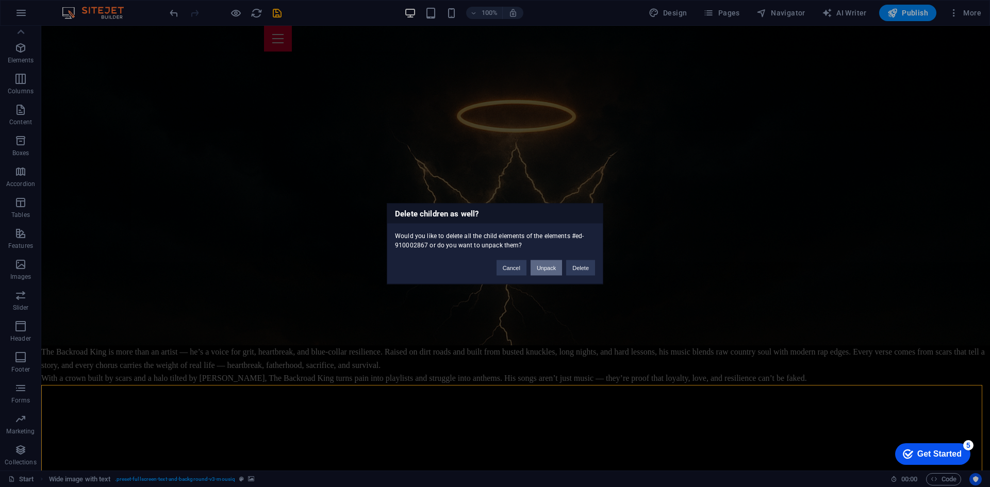
click at [550, 262] on button "Unpack" at bounding box center [545, 267] width 31 height 15
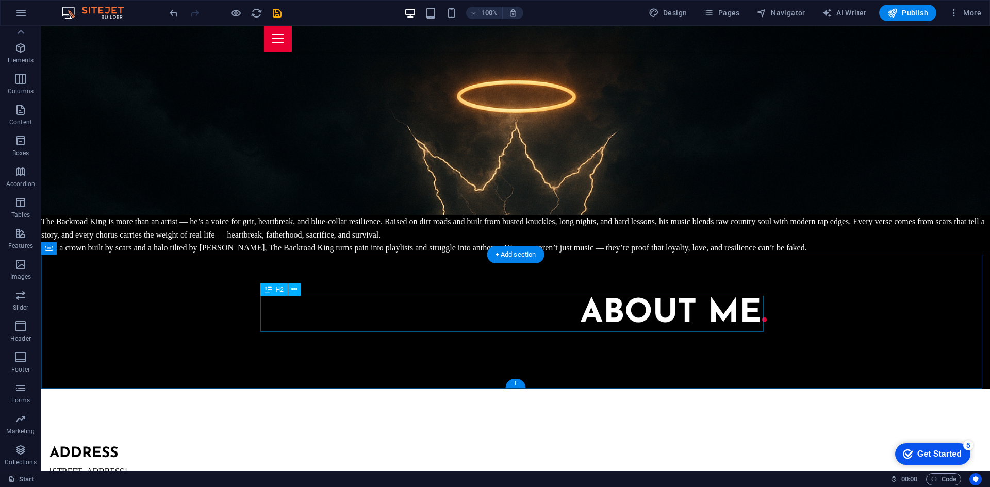
scroll to position [256, 0]
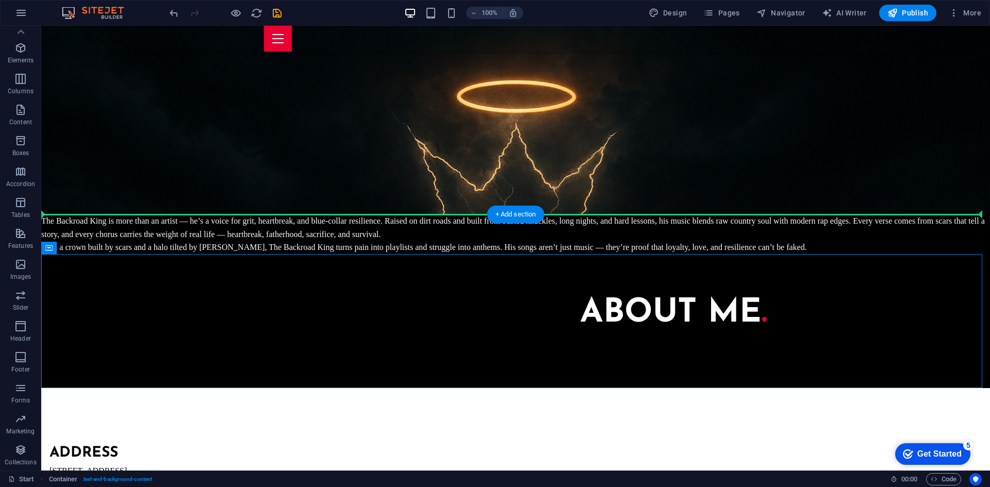
drag, startPoint x: 643, startPoint y: 301, endPoint x: 537, endPoint y: 107, distance: 221.7
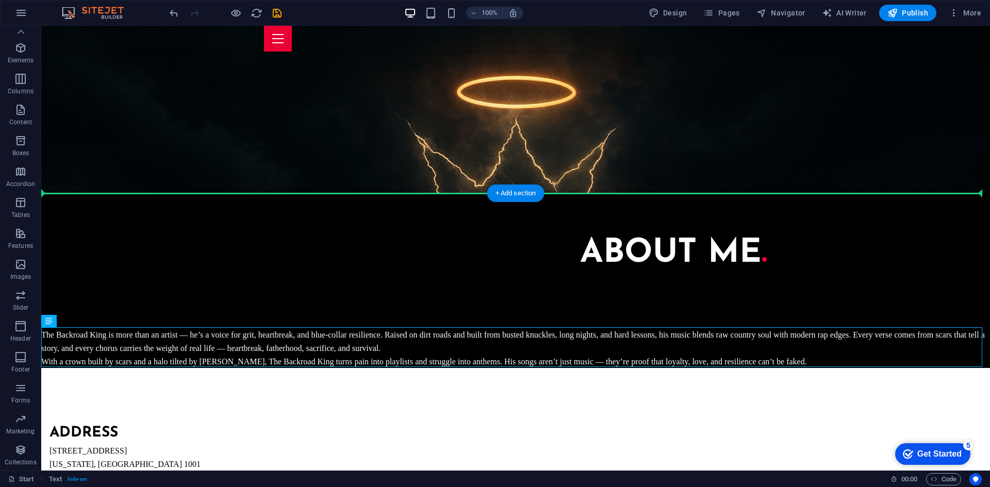
drag, startPoint x: 573, startPoint y: 291, endPoint x: 581, endPoint y: 86, distance: 205.3
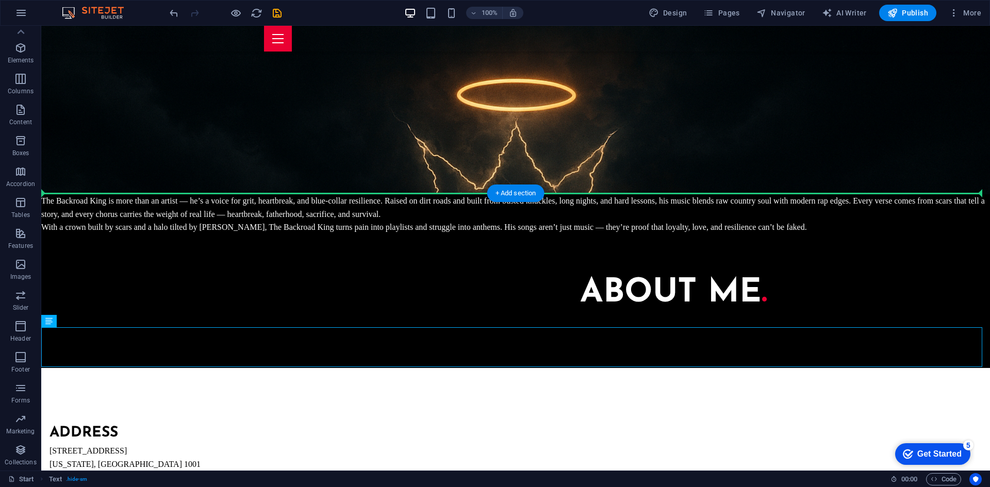
scroll to position [266, 0]
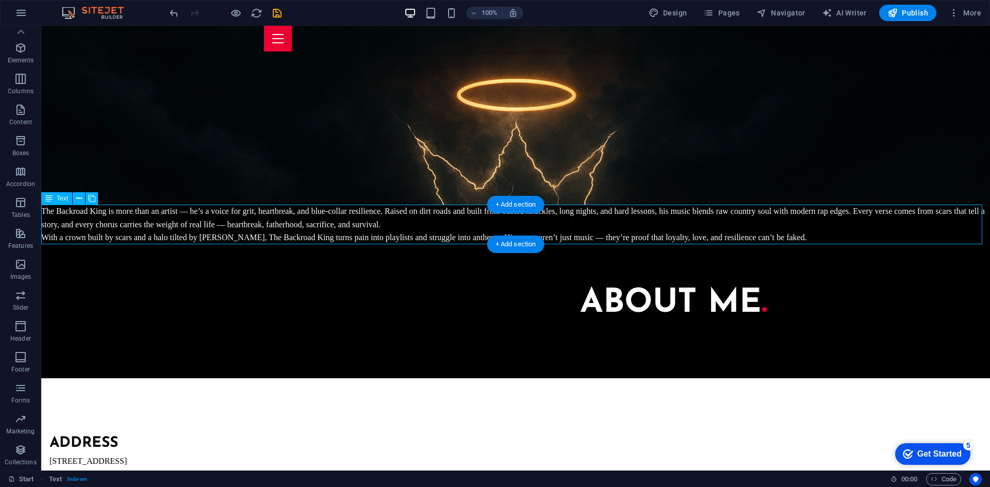
click at [373, 213] on div "The Backroad King is more than an artist — he’s a voice for grit, heartbreak, a…" at bounding box center [515, 225] width 948 height 40
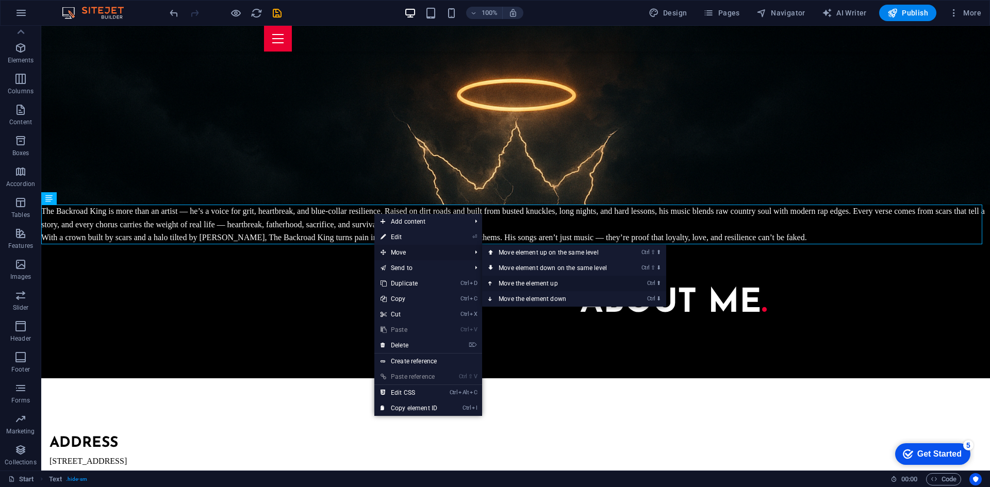
click at [528, 284] on link "Ctrl ⬆ Move the element up" at bounding box center [554, 283] width 145 height 15
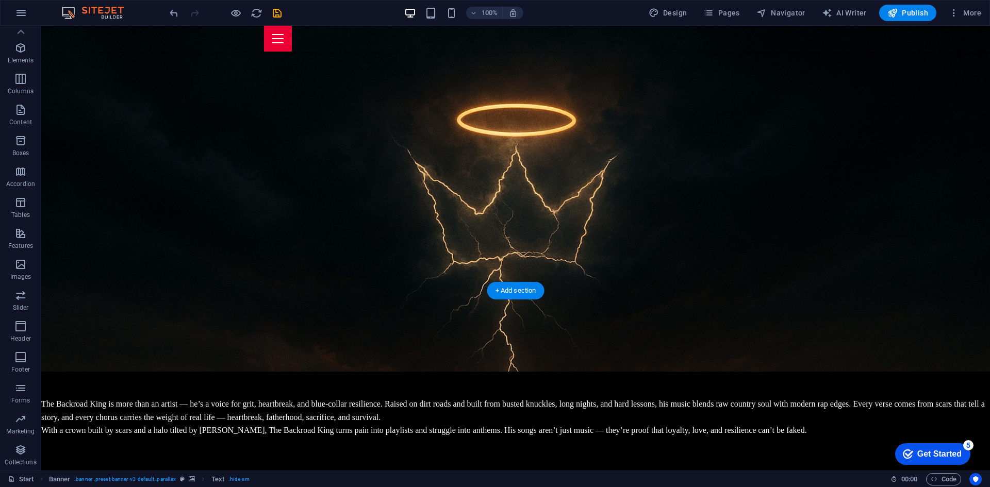
scroll to position [0, 0]
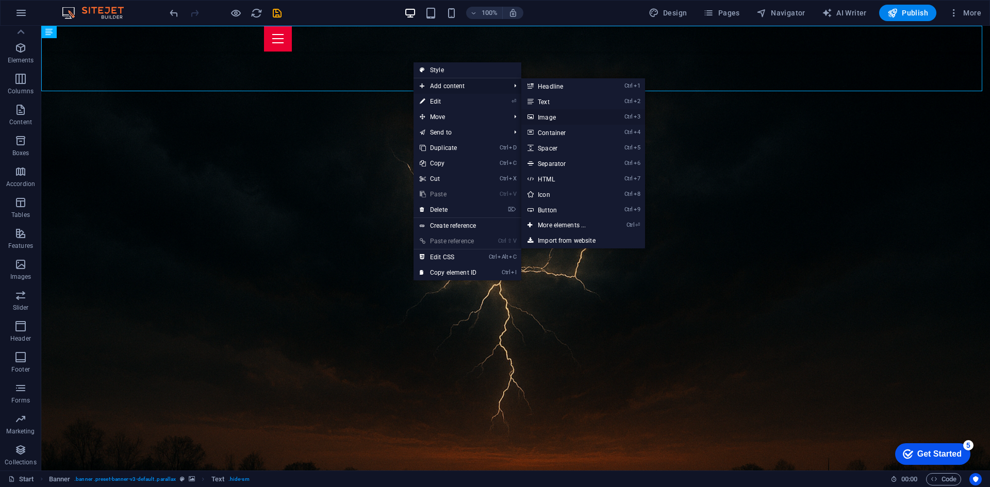
click at [567, 116] on link "Ctrl 3 Image" at bounding box center [563, 116] width 85 height 15
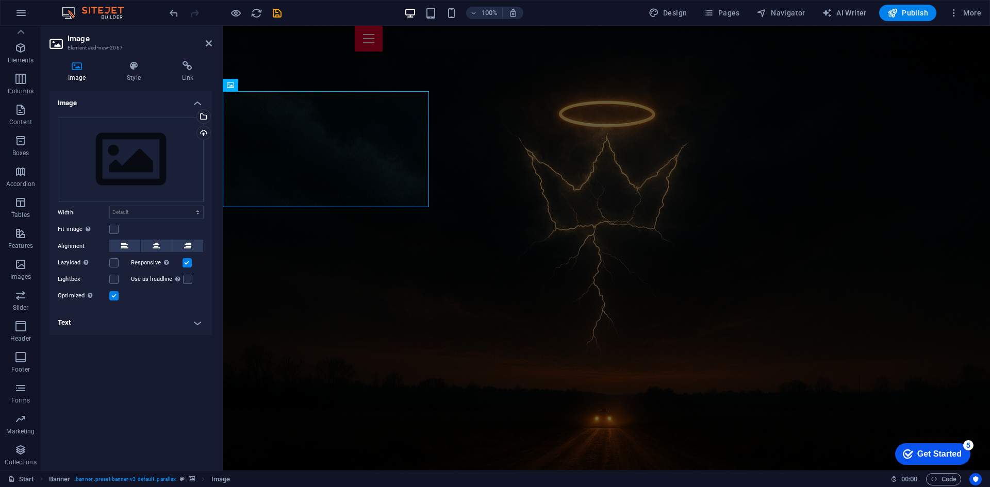
click at [432, 314] on figure at bounding box center [606, 248] width 767 height 445
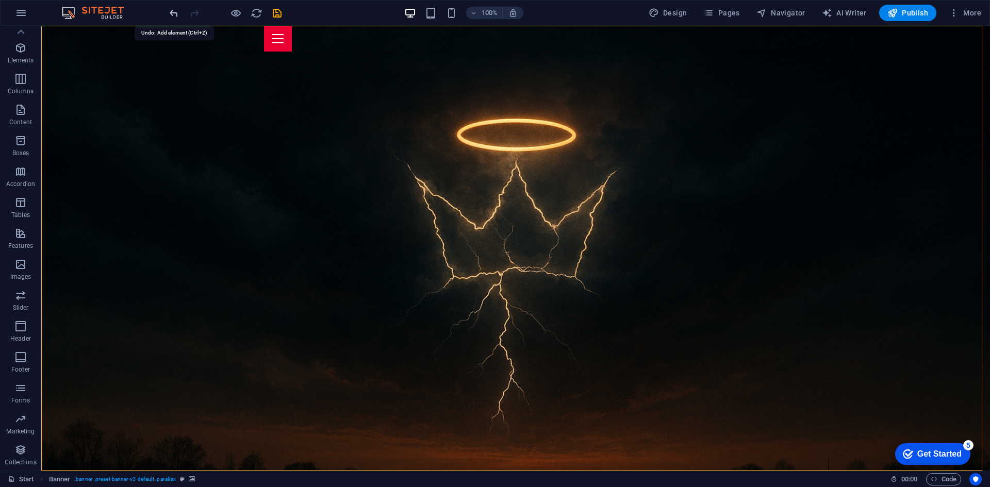
click at [170, 13] on icon "undo" at bounding box center [174, 13] width 12 height 12
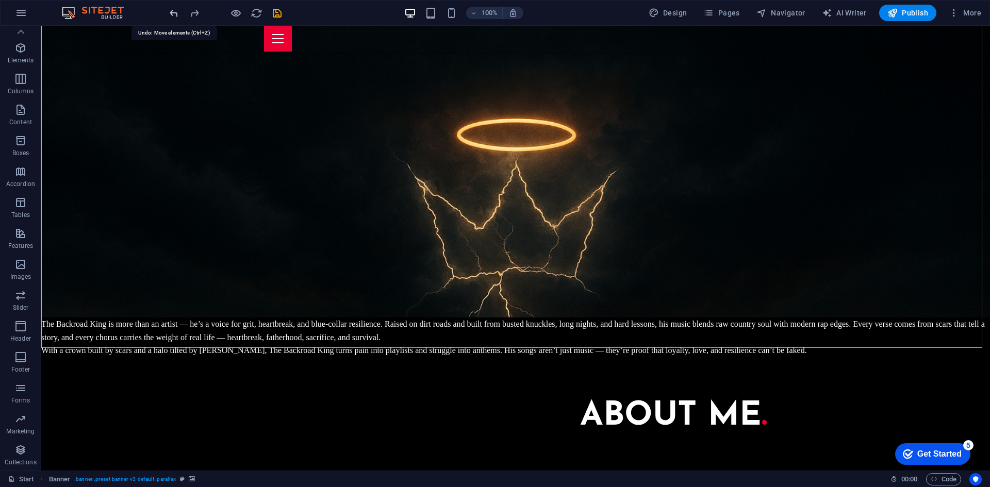
click at [170, 13] on icon "undo" at bounding box center [174, 13] width 12 height 12
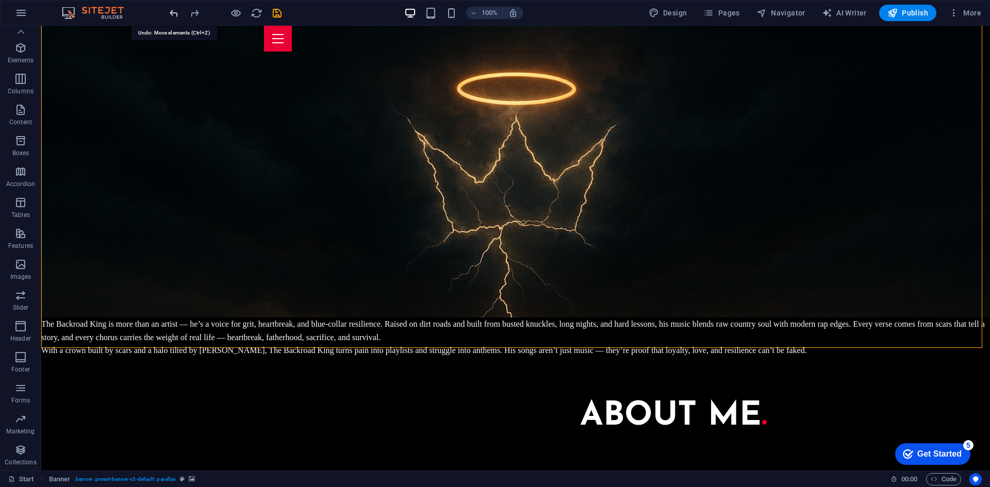
scroll to position [242, 0]
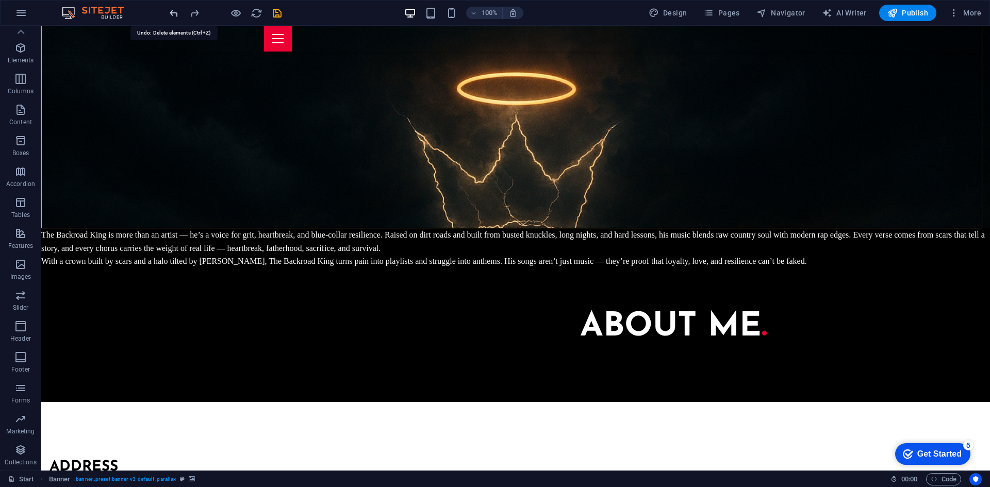
click at [170, 13] on icon "undo" at bounding box center [174, 13] width 12 height 12
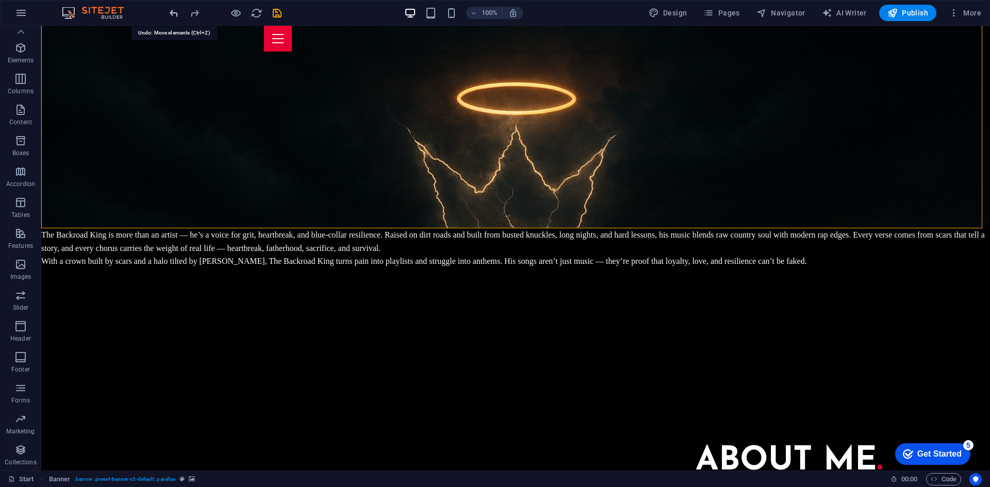
click at [170, 13] on icon "undo" at bounding box center [174, 13] width 12 height 12
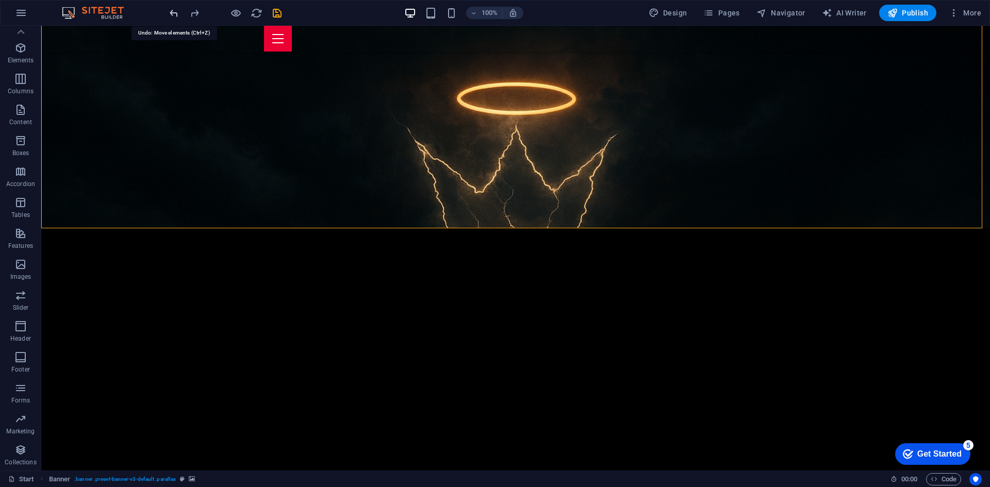
click at [170, 13] on icon "undo" at bounding box center [174, 13] width 12 height 12
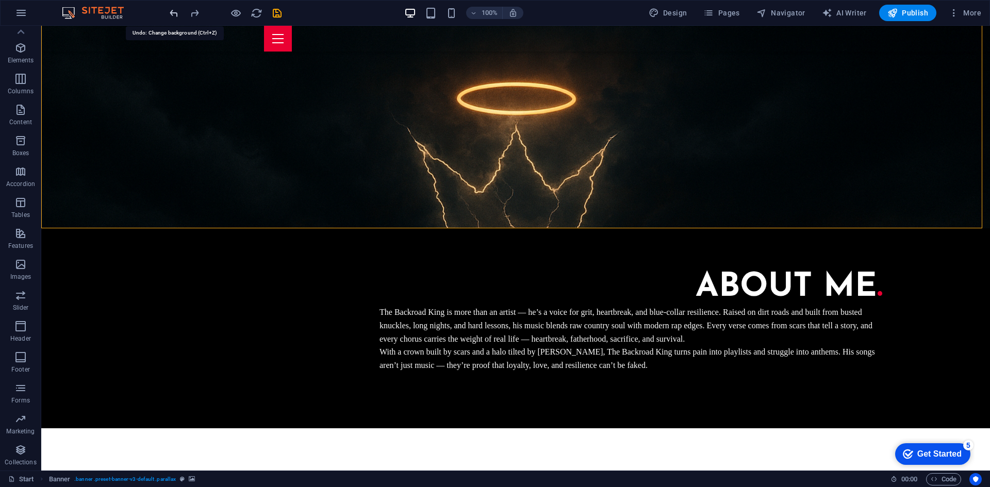
click at [170, 13] on icon "undo" at bounding box center [174, 13] width 12 height 12
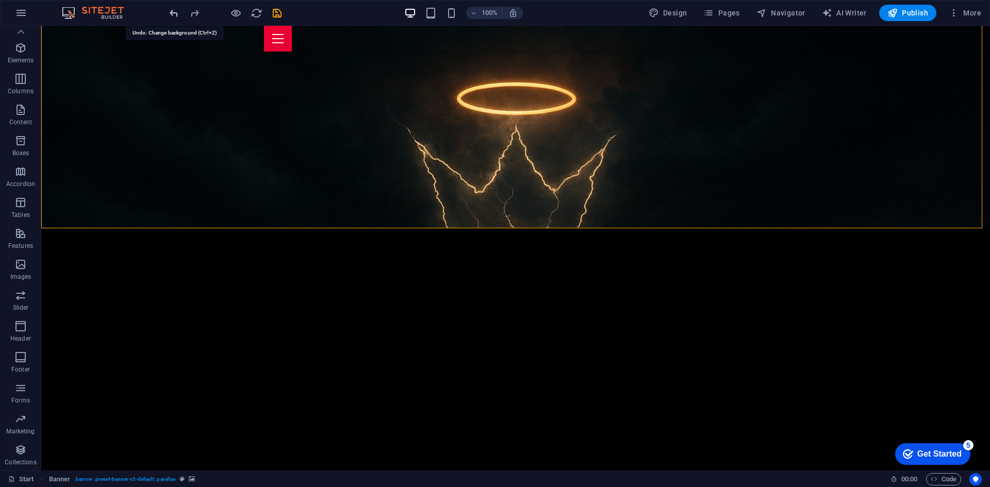
click at [170, 13] on icon "undo" at bounding box center [174, 13] width 12 height 12
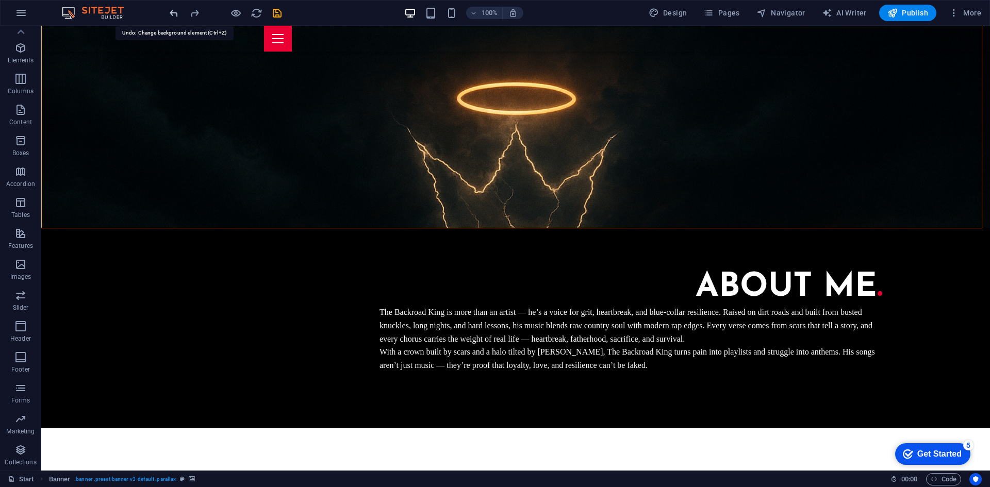
click at [170, 13] on icon "undo" at bounding box center [174, 13] width 12 height 12
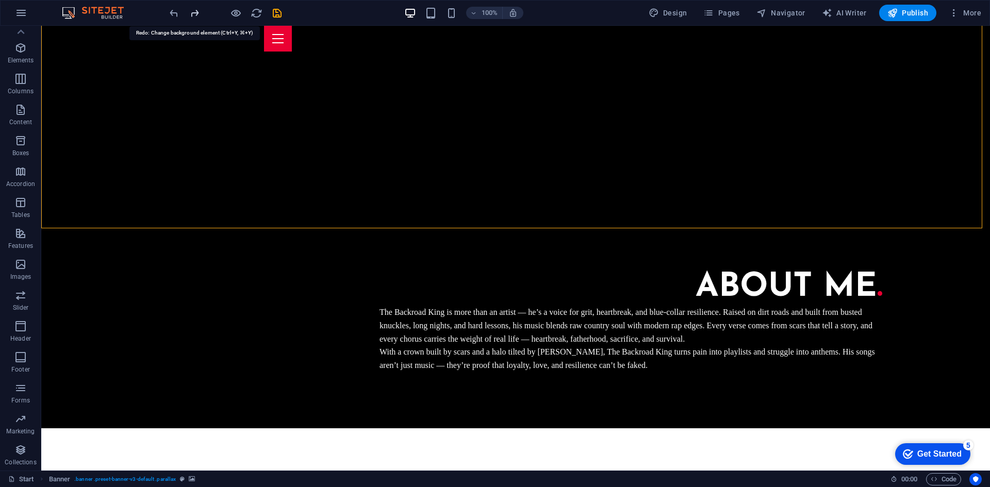
drag, startPoint x: 170, startPoint y: 13, endPoint x: 198, endPoint y: 10, distance: 29.1
click at [198, 10] on icon "redo" at bounding box center [195, 13] width 12 height 12
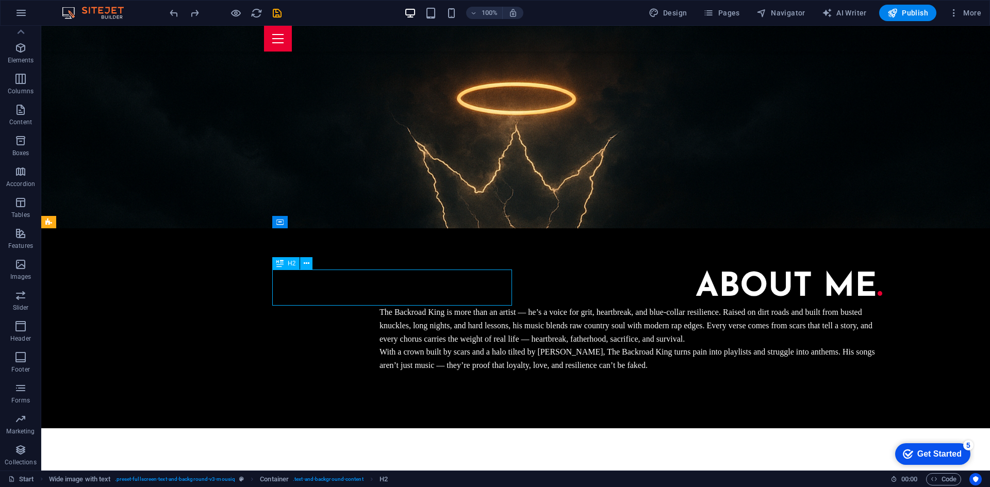
drag, startPoint x: 433, startPoint y: 290, endPoint x: 373, endPoint y: 287, distance: 60.4
click at [379, 287] on div "About me ." at bounding box center [630, 288] width 503 height 36
click at [379, 291] on div "About me ." at bounding box center [630, 288] width 503 height 36
click at [379, 292] on div "About me ." at bounding box center [630, 288] width 503 height 36
click at [379, 290] on div "About me ." at bounding box center [630, 288] width 503 height 36
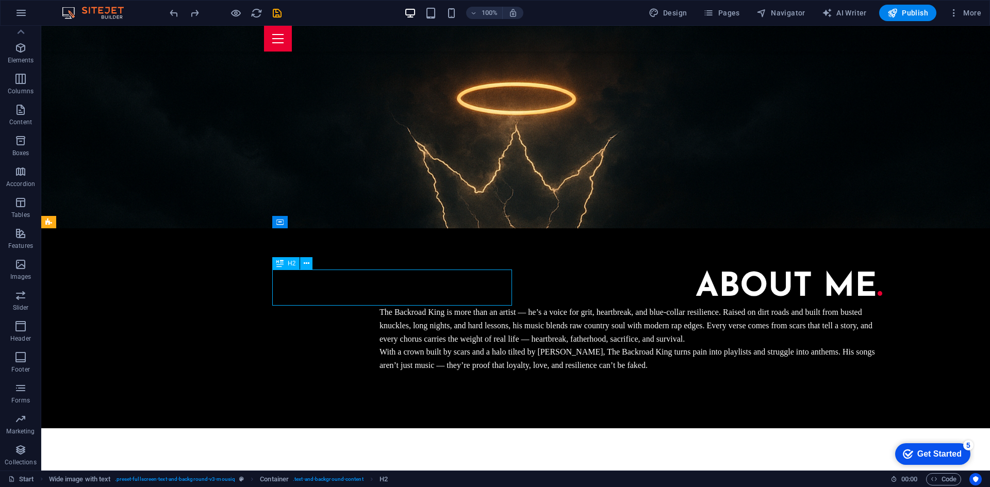
click at [379, 290] on div "About me ." at bounding box center [630, 288] width 503 height 36
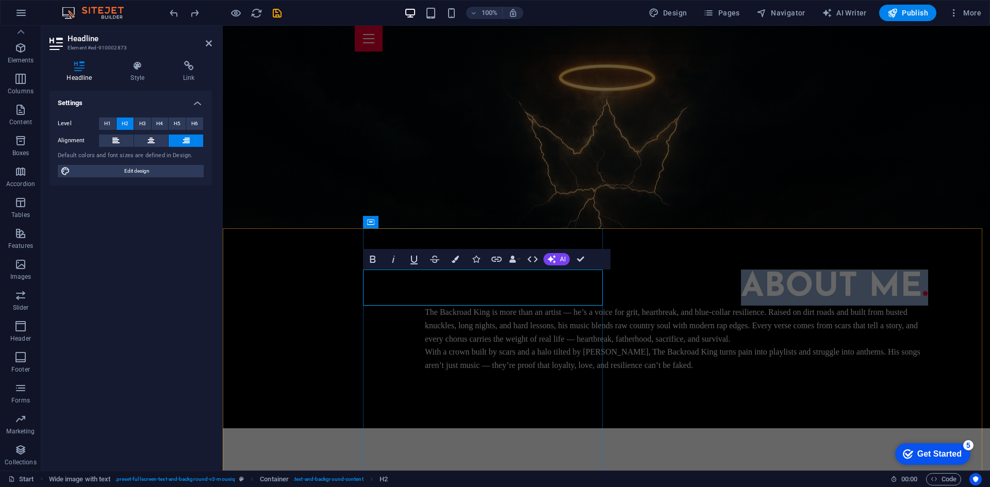
click at [425, 292] on h2 "About me ." at bounding box center [676, 288] width 503 height 36
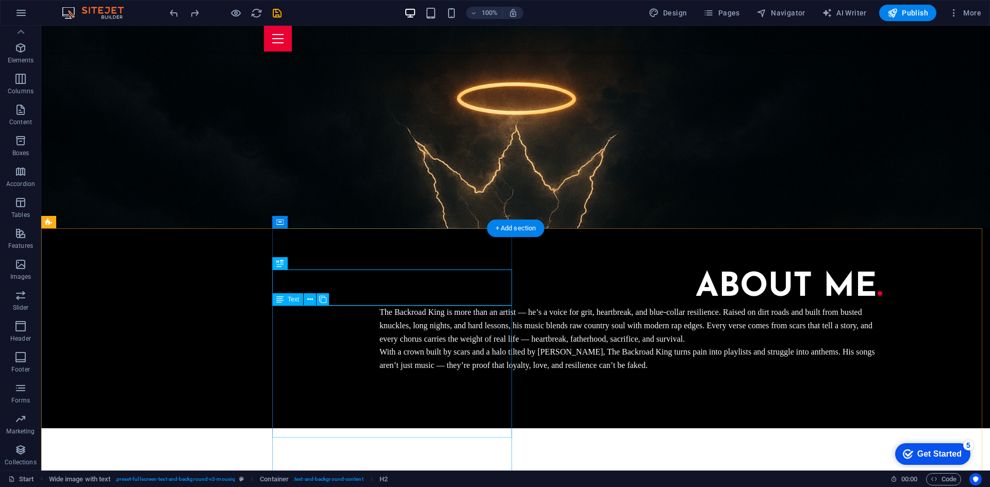
click at [379, 372] on div "The Backroad King is more than an artist — he’s a voice for grit, heartbreak, a…" at bounding box center [630, 339] width 503 height 66
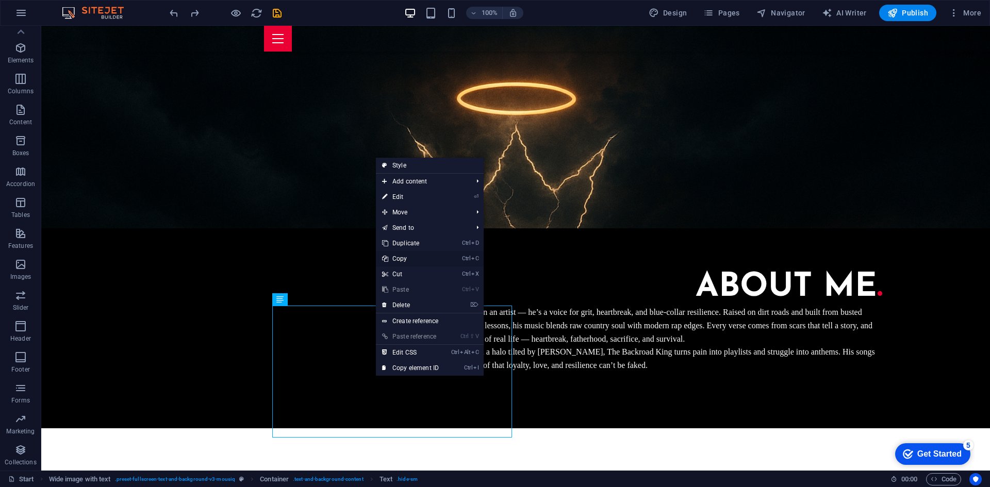
click at [404, 257] on link "Ctrl C Copy" at bounding box center [410, 258] width 69 height 15
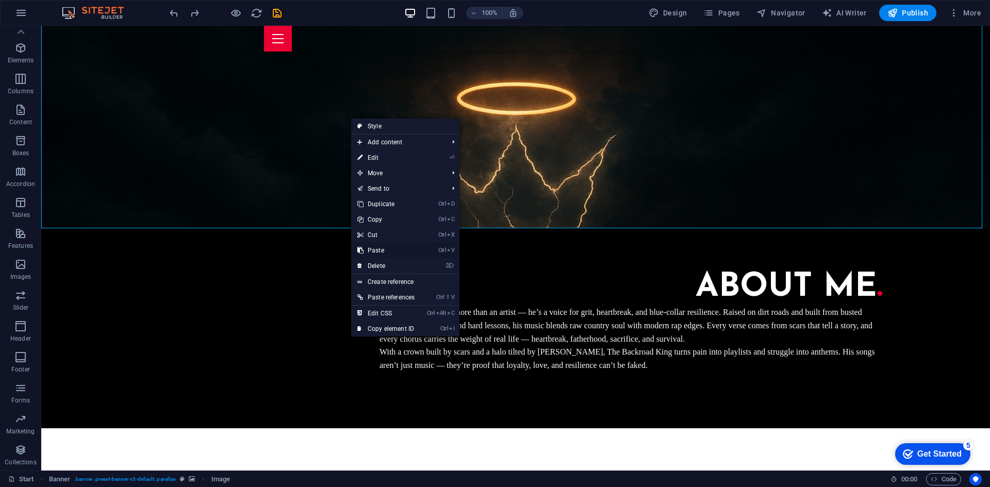
click at [378, 244] on link "Ctrl V Paste" at bounding box center [386, 250] width 70 height 15
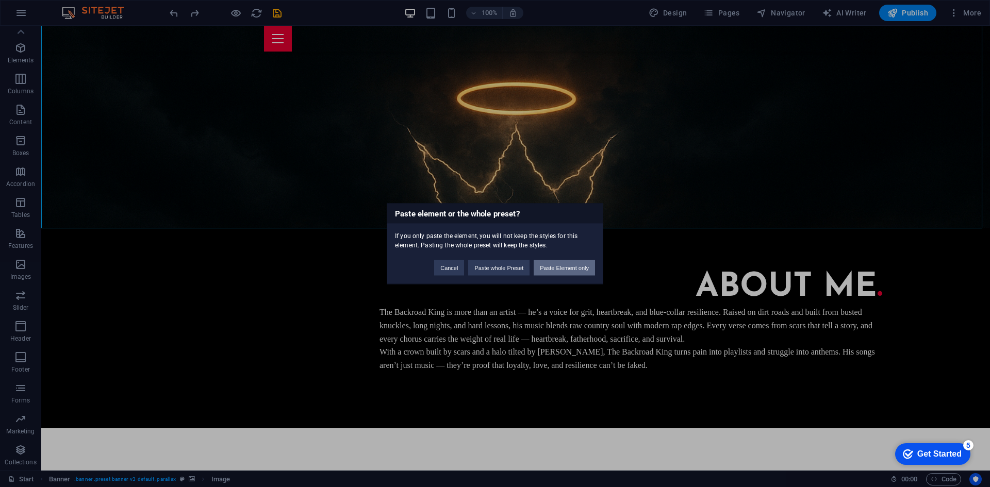
click at [574, 272] on button "Paste Element only" at bounding box center [563, 267] width 61 height 15
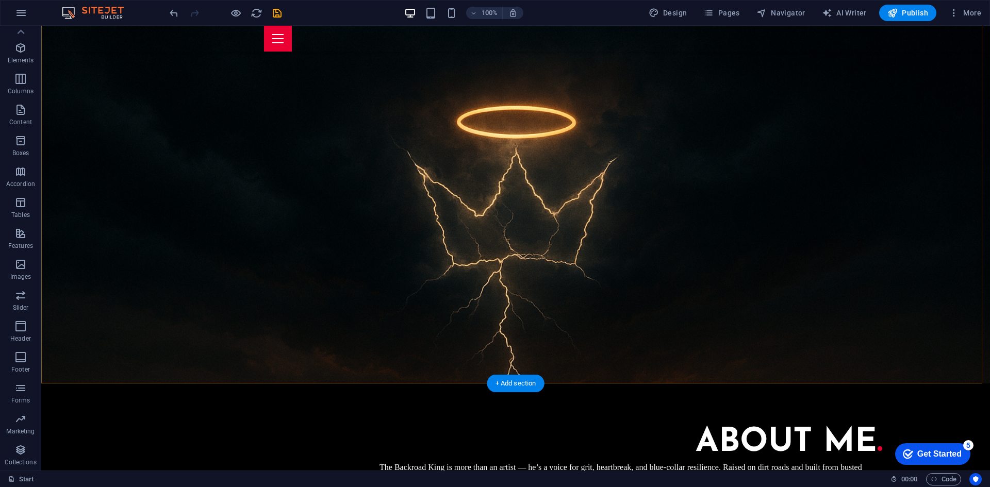
scroll to position [0, 0]
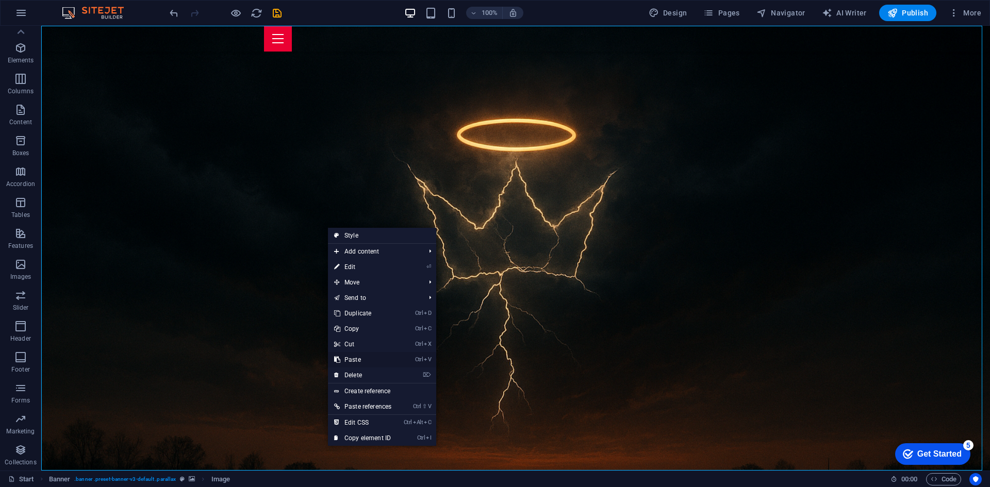
click at [371, 357] on link "Ctrl V Paste" at bounding box center [363, 359] width 70 height 15
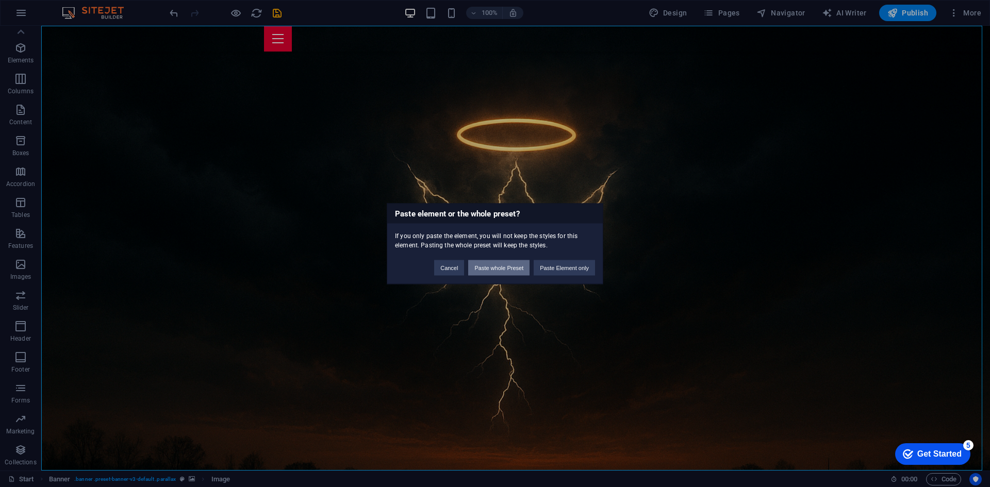
click at [509, 262] on button "Paste whole Preset" at bounding box center [498, 267] width 61 height 15
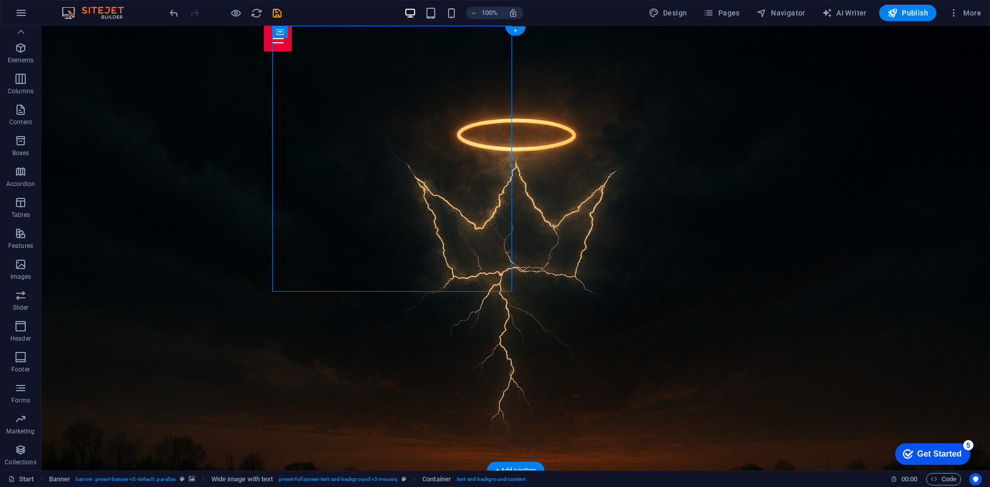
drag, startPoint x: 301, startPoint y: 64, endPoint x: 69, endPoint y: 283, distance: 319.8
click at [69, 226] on div "About me . The Backroad King is more than an artist — he’s a voice for grit, he…" at bounding box center [515, 126] width 948 height 200
drag, startPoint x: 343, startPoint y: 258, endPoint x: 191, endPoint y: 239, distance: 153.8
click at [176, 226] on div "About me . The Backroad King is more than an artist — he’s a voice for grit, he…" at bounding box center [515, 126] width 948 height 200
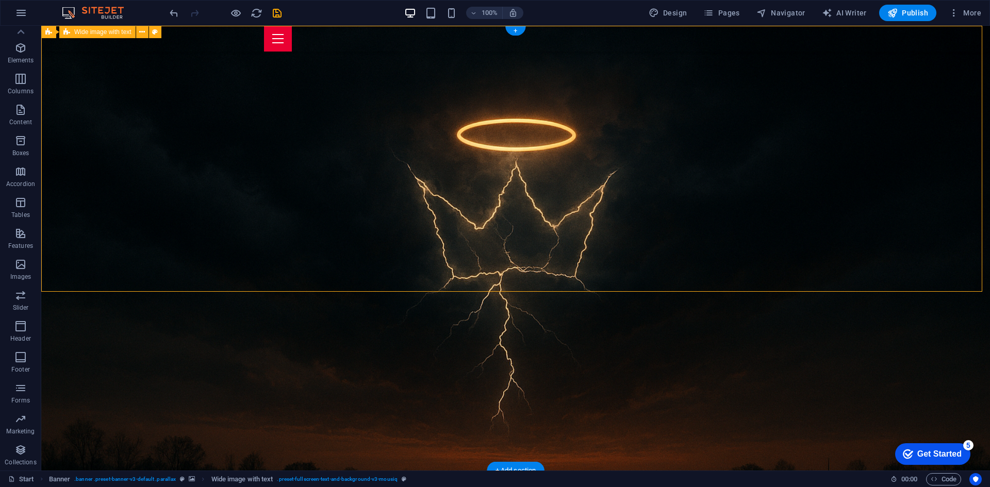
drag, startPoint x: 271, startPoint y: 246, endPoint x: 135, endPoint y: 229, distance: 137.2
click at [135, 226] on div "About me . The Backroad King is more than an artist — he’s a voice for grit, he…" at bounding box center [515, 126] width 948 height 200
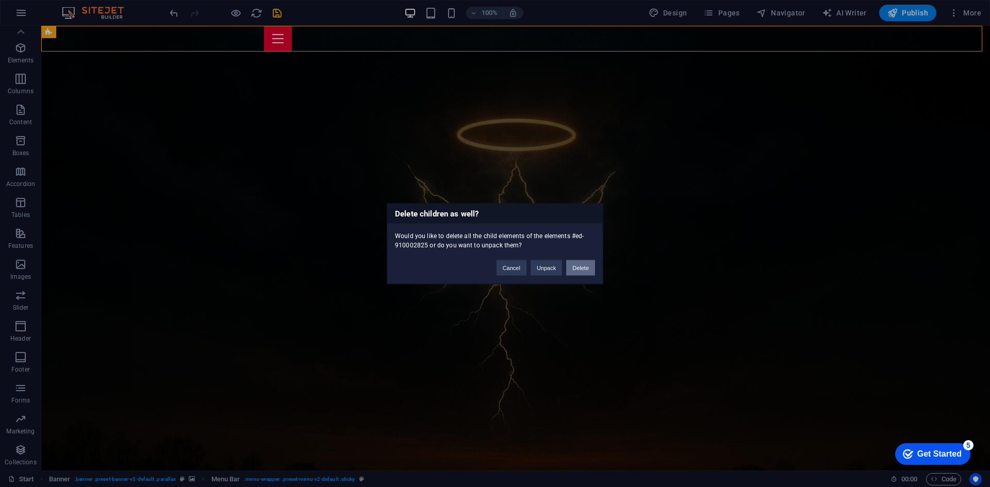
click at [577, 260] on button "Delete" at bounding box center [580, 267] width 29 height 15
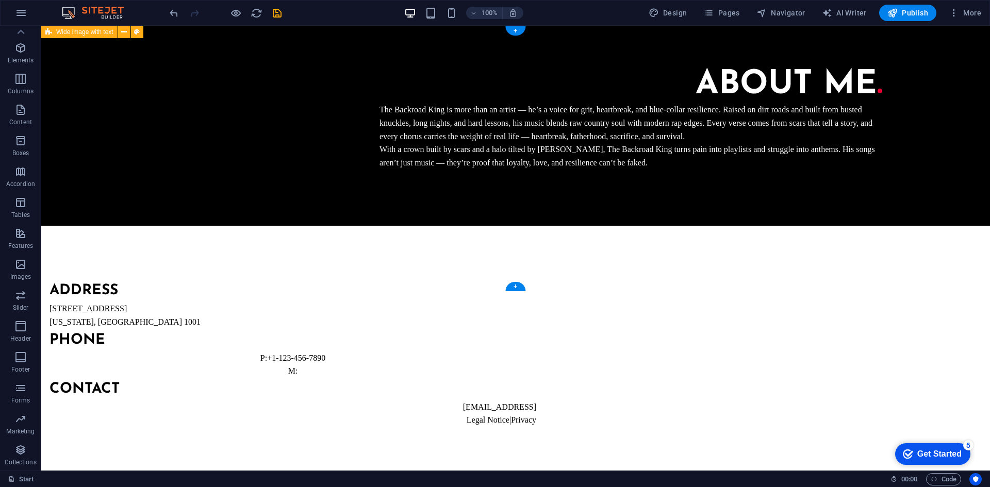
click at [639, 223] on div "About me . The Backroad King is more than an artist — he’s a voice for grit, he…" at bounding box center [515, 126] width 948 height 200
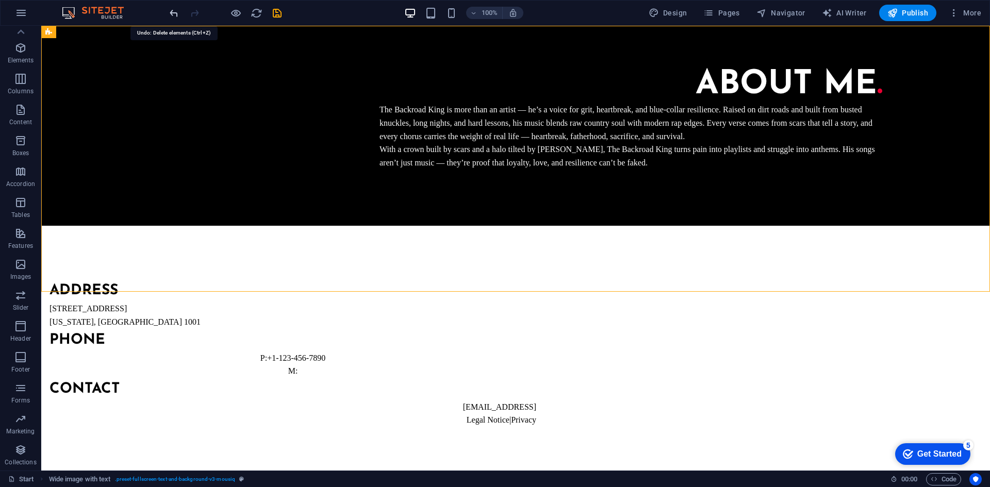
click at [169, 12] on icon "undo" at bounding box center [174, 13] width 12 height 12
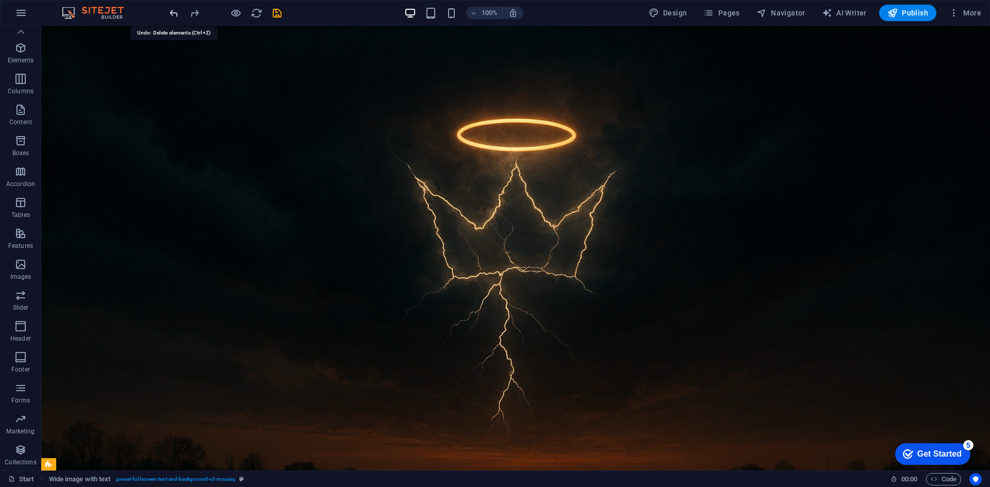
click at [169, 12] on icon "undo" at bounding box center [174, 13] width 12 height 12
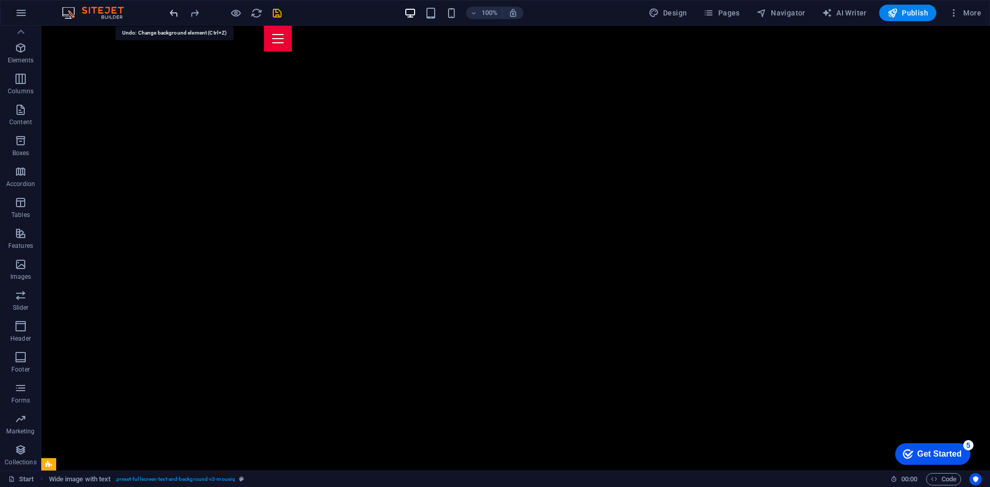
click at [169, 12] on icon "undo" at bounding box center [174, 13] width 12 height 12
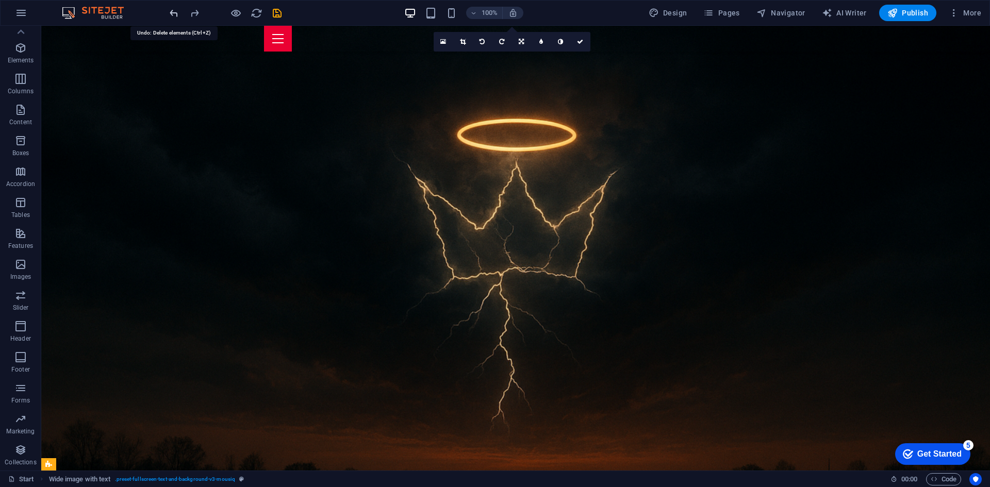
click at [169, 12] on icon "undo" at bounding box center [174, 13] width 12 height 12
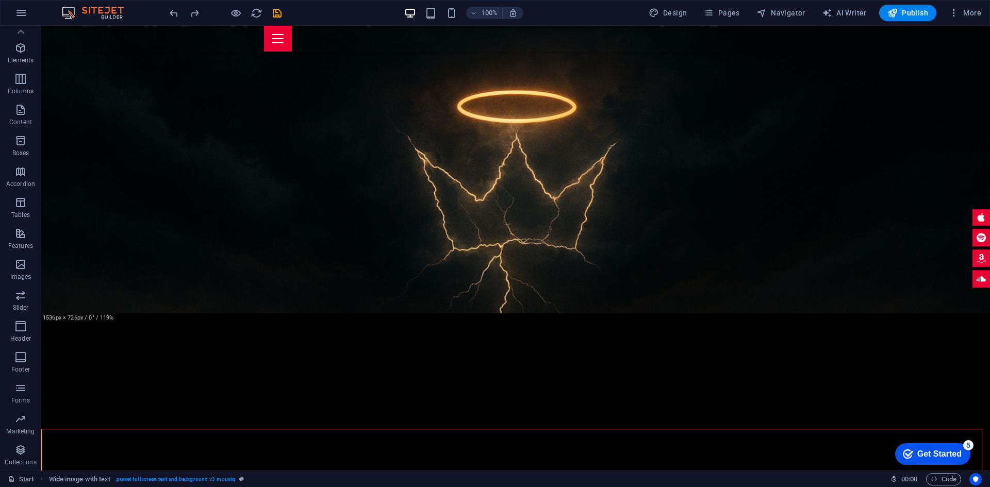
scroll to position [196, 0]
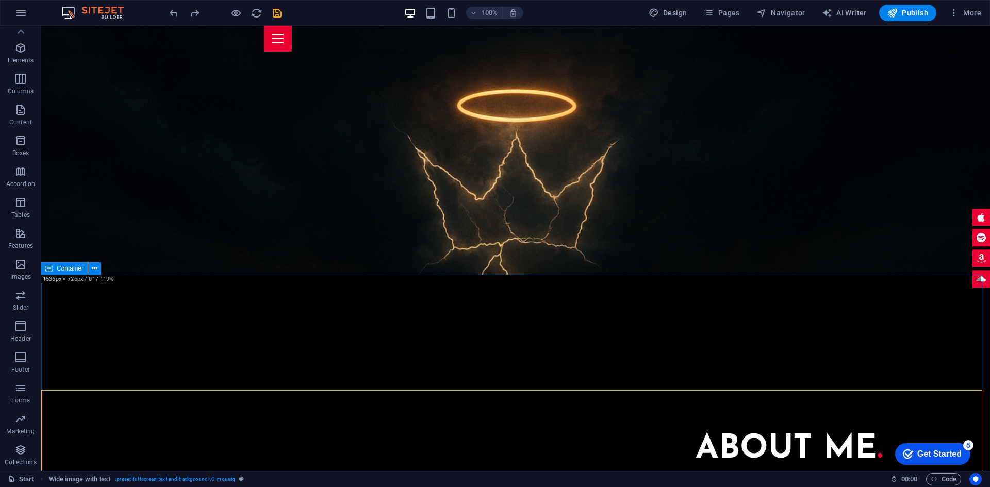
click at [389, 333] on div at bounding box center [515, 332] width 948 height 115
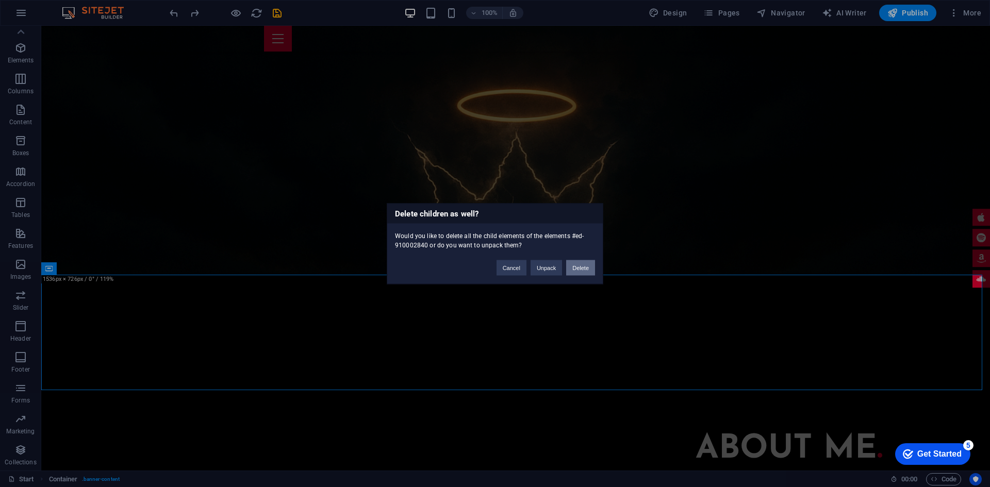
click at [580, 263] on button "Delete" at bounding box center [580, 267] width 29 height 15
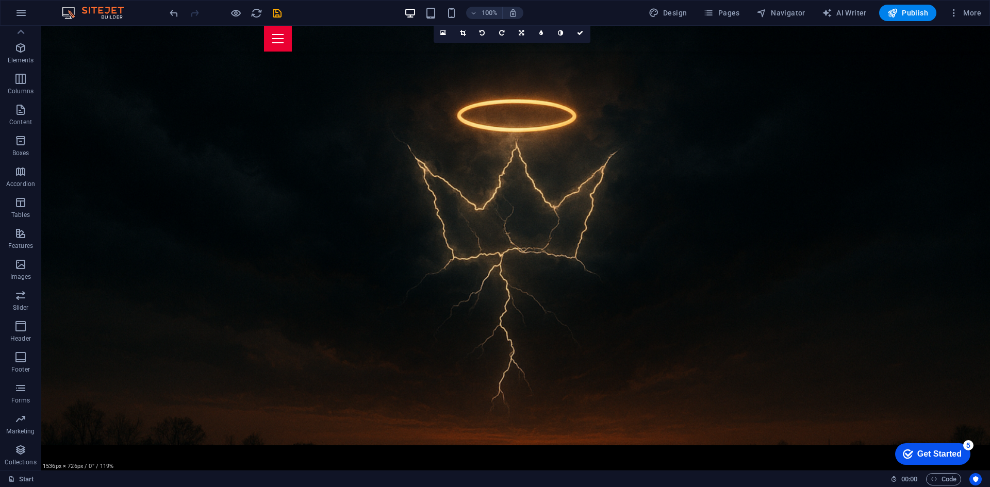
scroll to position [0, 0]
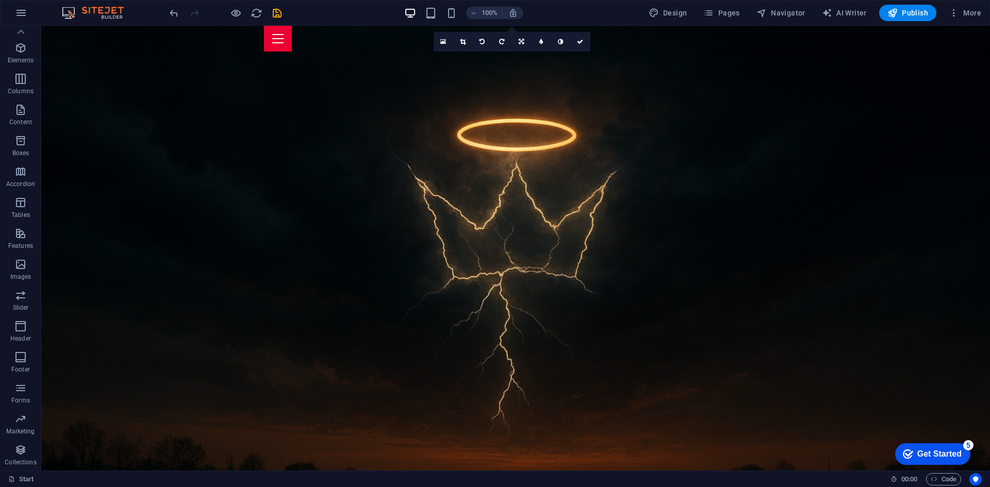
click at [732, 237] on figure at bounding box center [515, 248] width 948 height 445
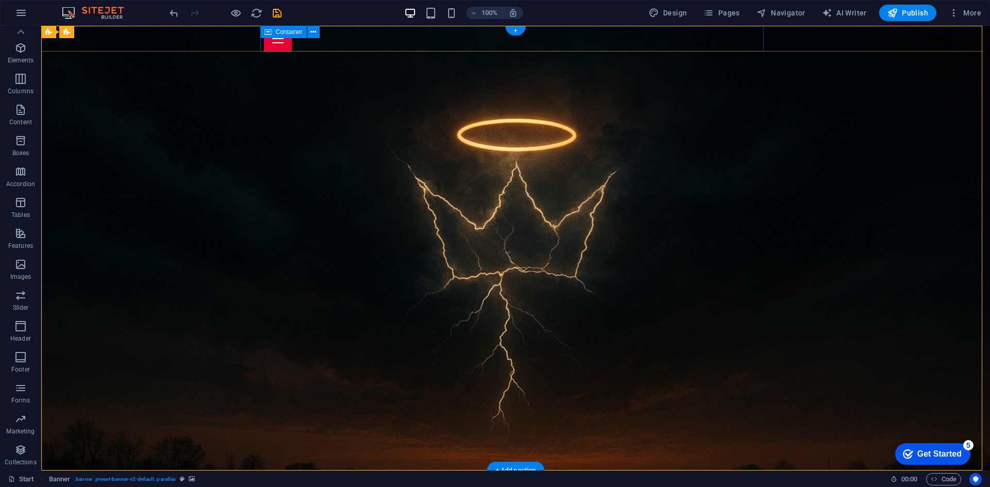
click at [610, 51] on div at bounding box center [515, 39] width 503 height 26
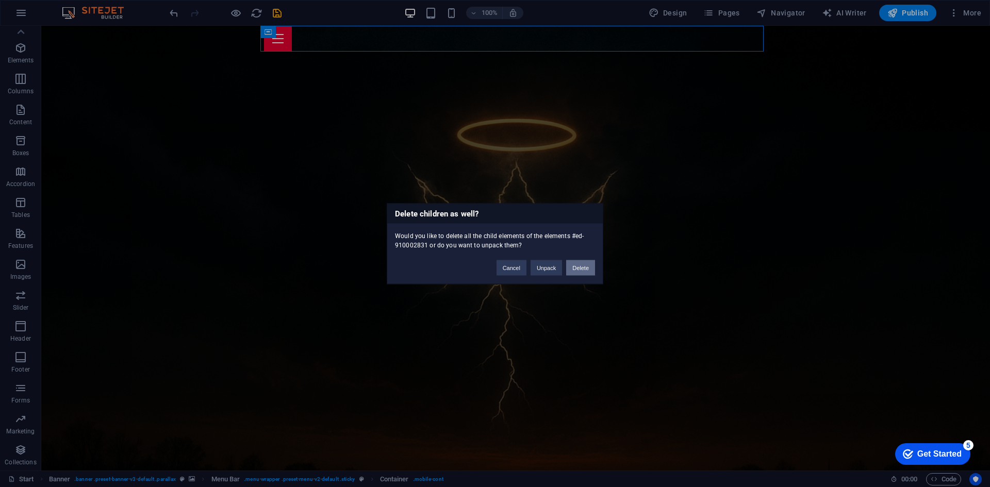
click at [586, 270] on button "Delete" at bounding box center [580, 267] width 29 height 15
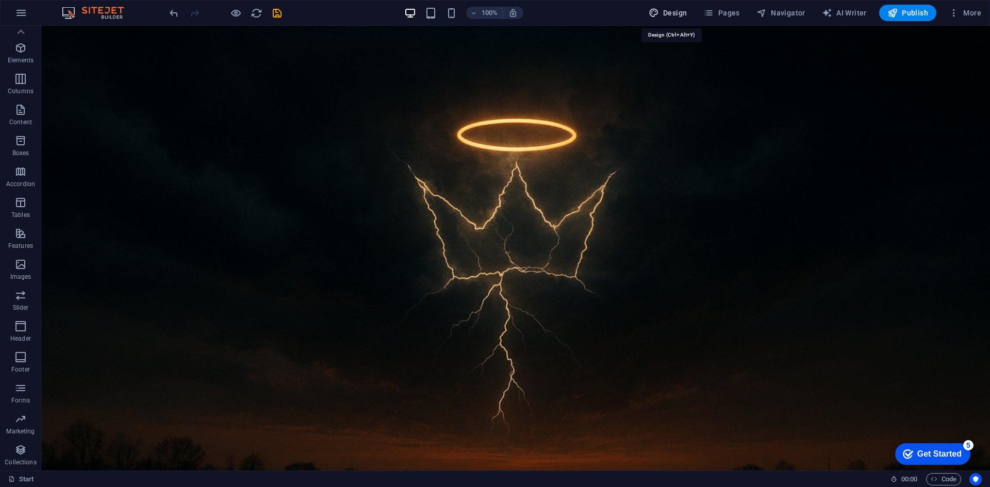
click at [681, 15] on span "Design" at bounding box center [667, 13] width 39 height 10
select select "px"
select select "400"
select select "px"
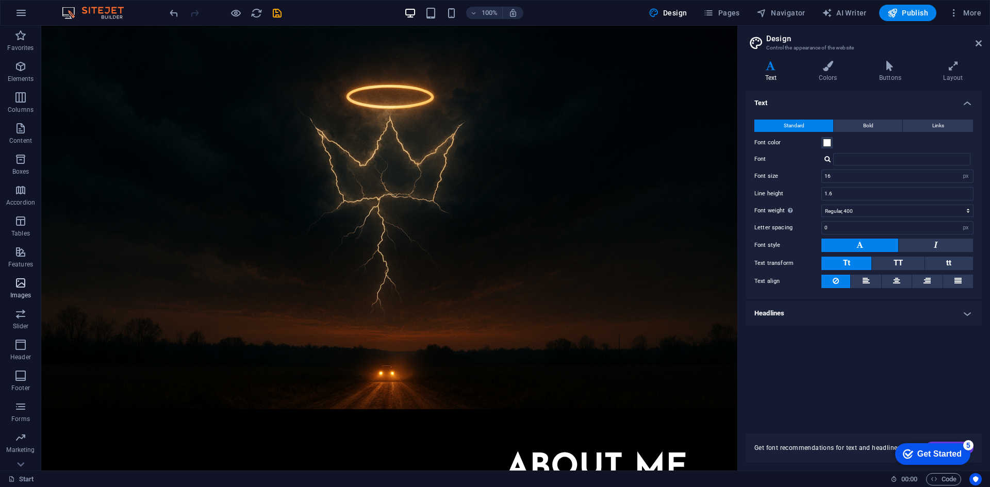
scroll to position [19, 0]
click at [12, 42] on span "Elements" at bounding box center [20, 54] width 41 height 25
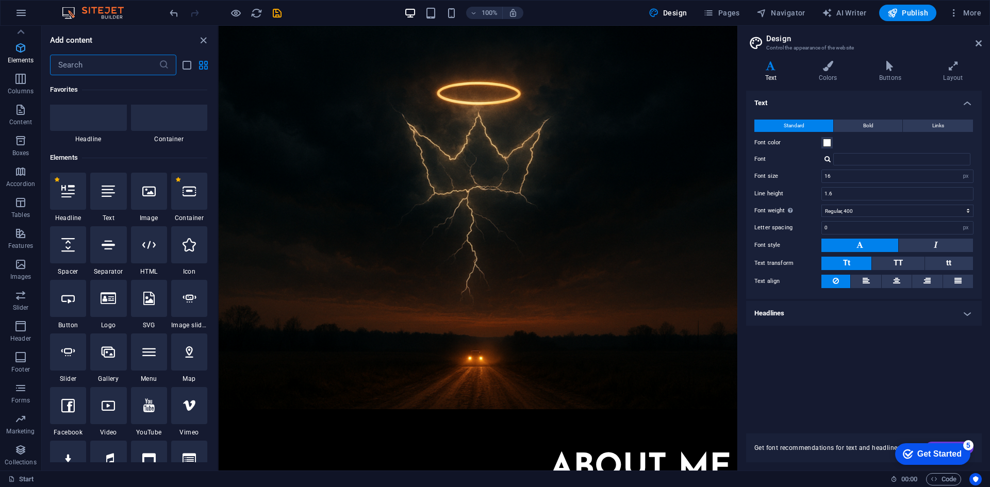
scroll to position [110, 0]
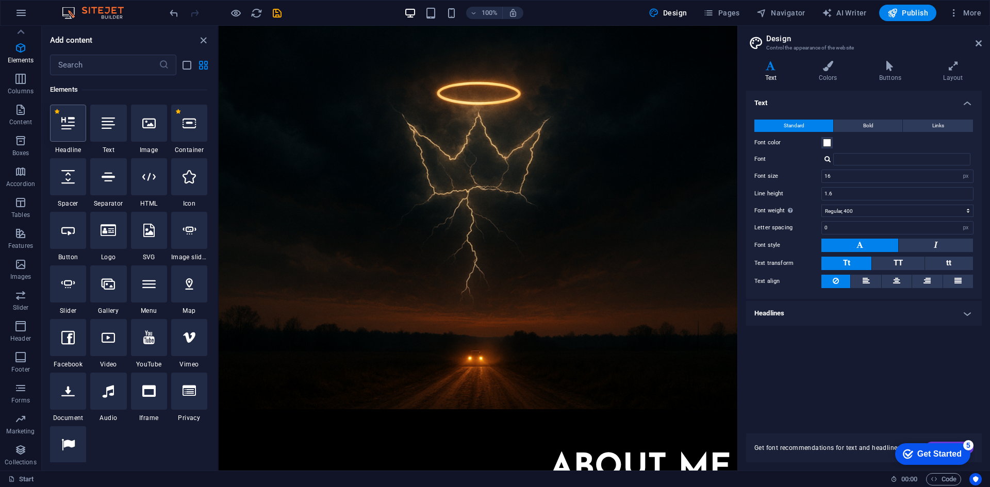
click at [77, 130] on div at bounding box center [68, 123] width 36 height 37
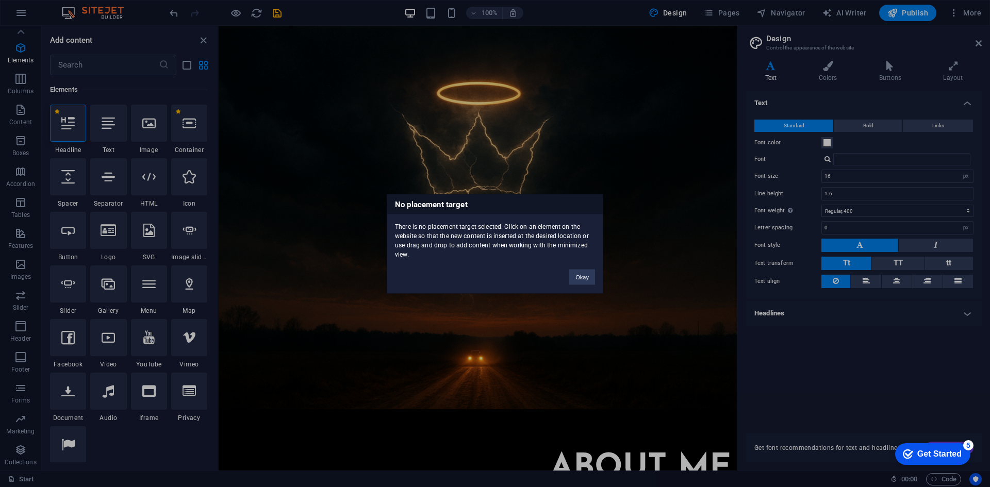
click at [388, 109] on div "No placement target There is no placement target selected. Click on an element …" at bounding box center [495, 243] width 990 height 487
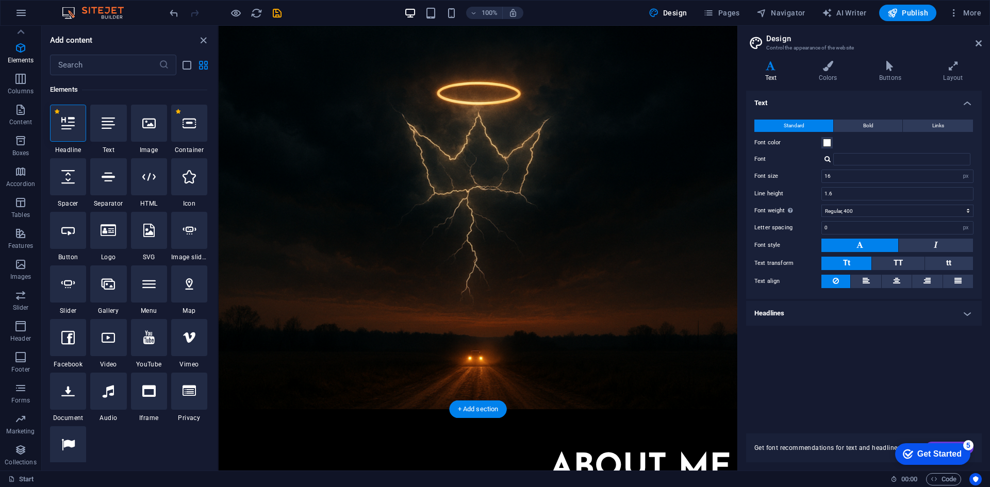
click at [351, 82] on figure at bounding box center [478, 186] width 518 height 445
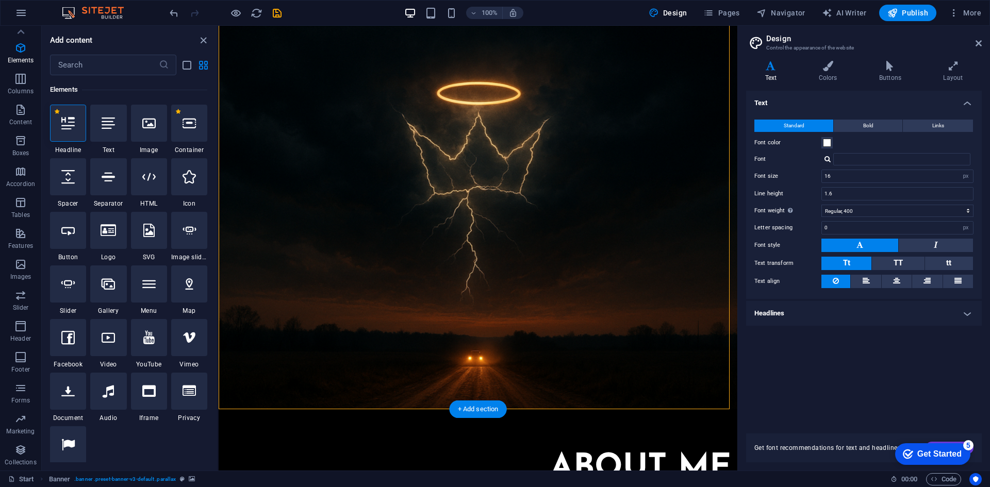
click at [351, 82] on figure at bounding box center [478, 186] width 518 height 445
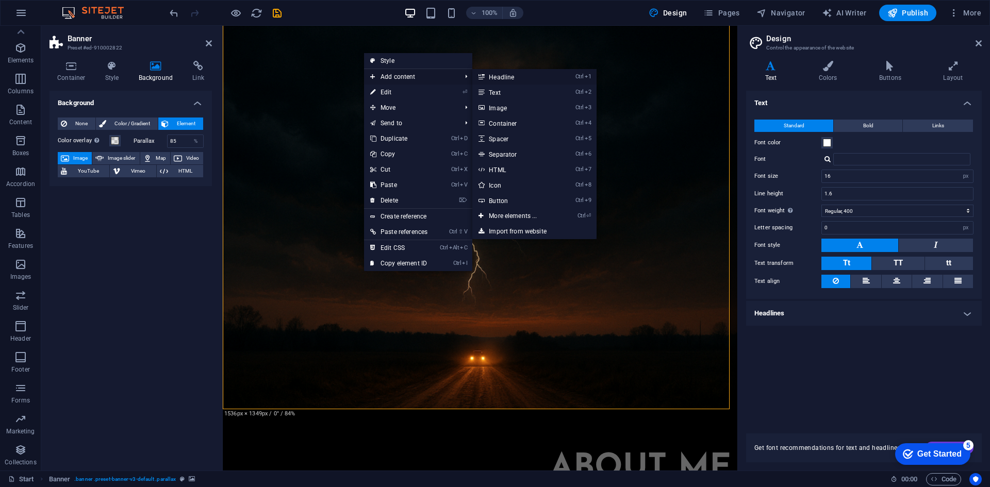
click at [507, 75] on link "Ctrl 1 Headline" at bounding box center [514, 76] width 85 height 15
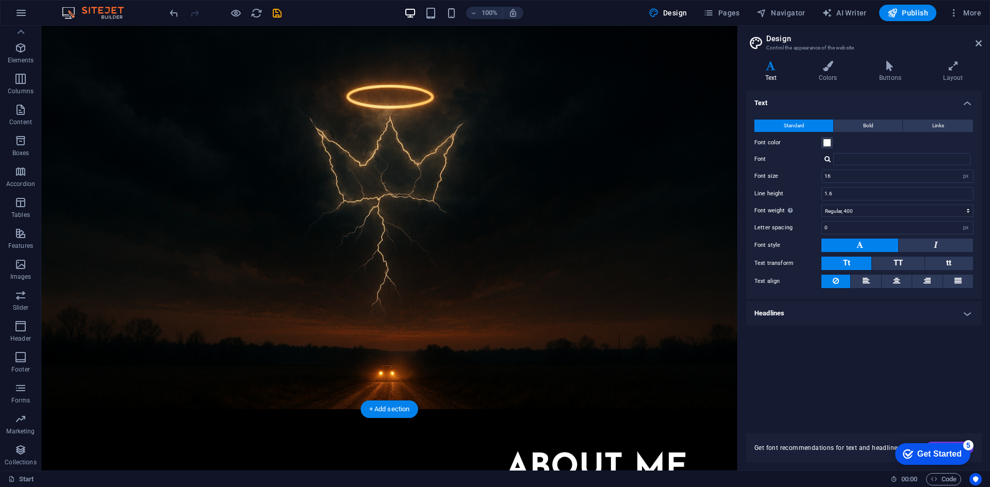
click at [175, 61] on figure at bounding box center [389, 186] width 696 height 445
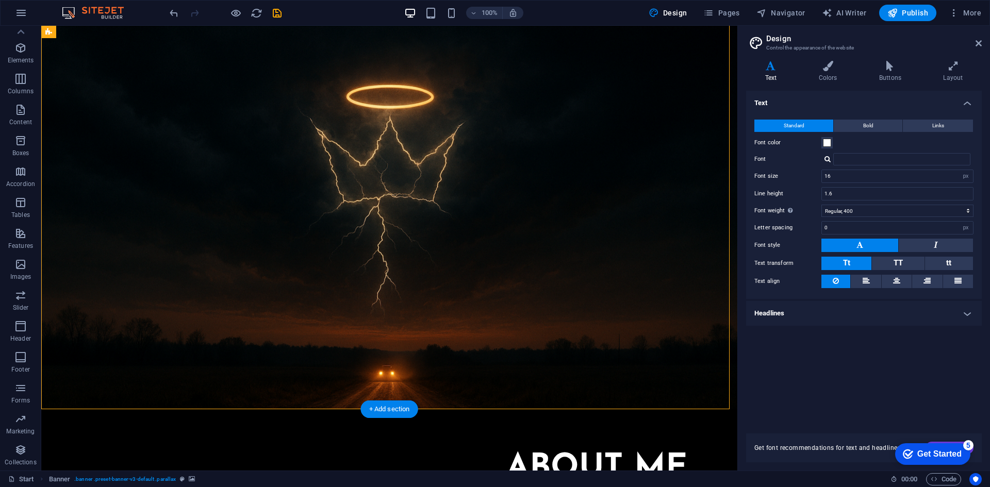
click at [175, 61] on figure at bounding box center [389, 186] width 696 height 445
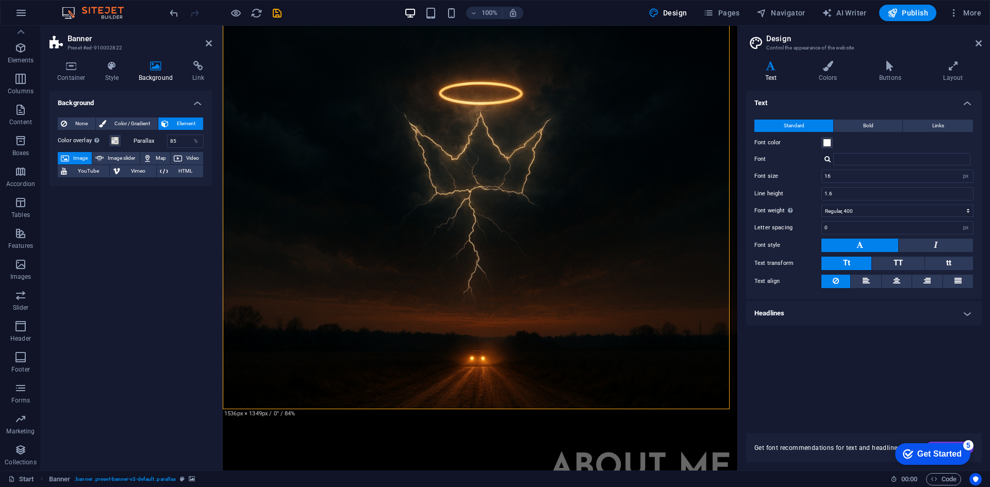
click at [212, 43] on aside "Banner Preset #ed-910002822 Container Style Background Link Size Height Default…" at bounding box center [131, 248] width 181 height 445
click at [209, 42] on icon at bounding box center [209, 43] width 6 height 8
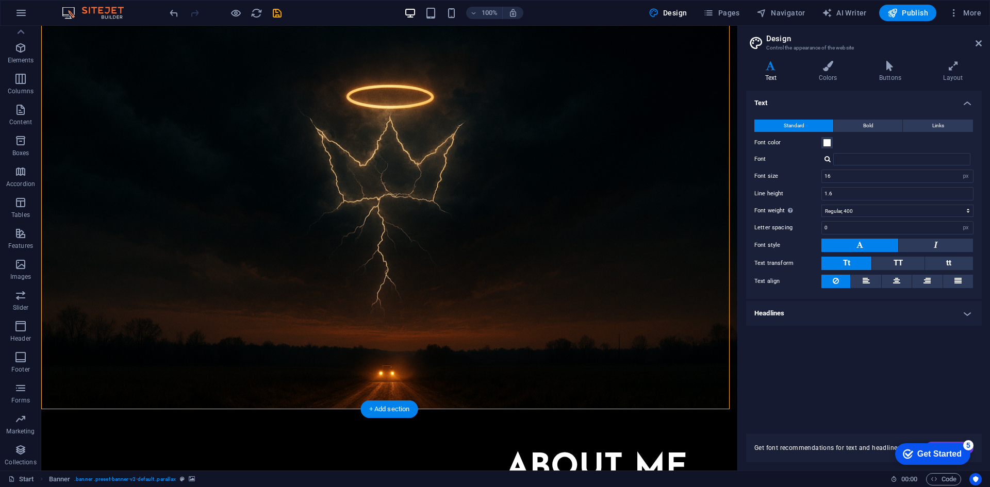
click at [358, 49] on figure at bounding box center [389, 186] width 696 height 445
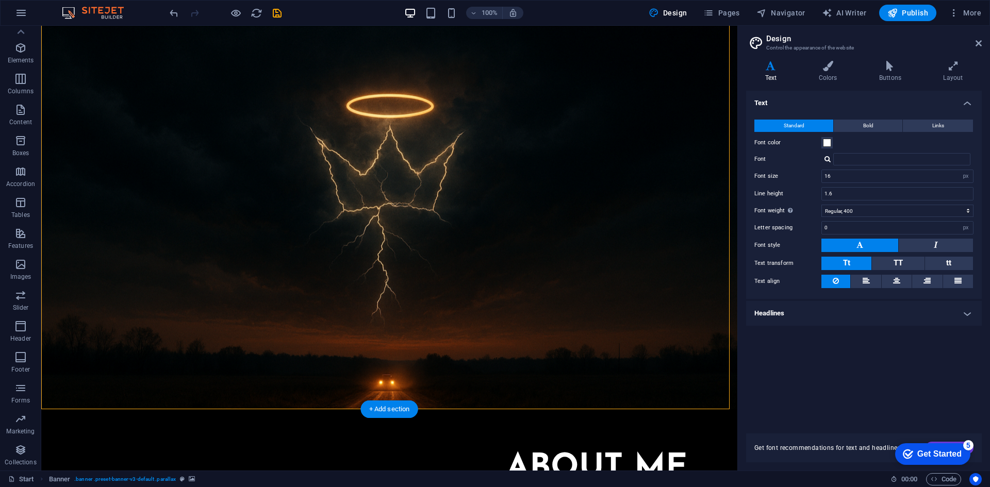
scroll to position [0, 0]
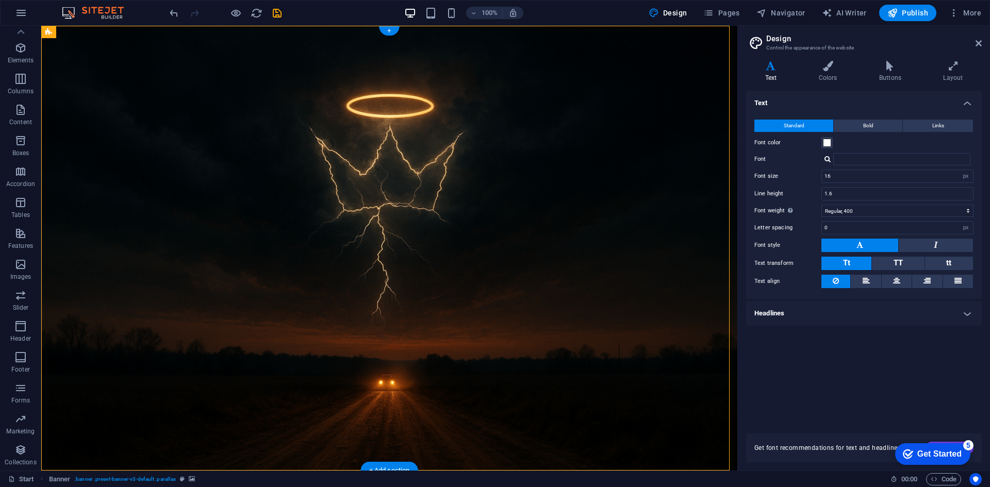
click at [317, 71] on figure at bounding box center [389, 248] width 696 height 445
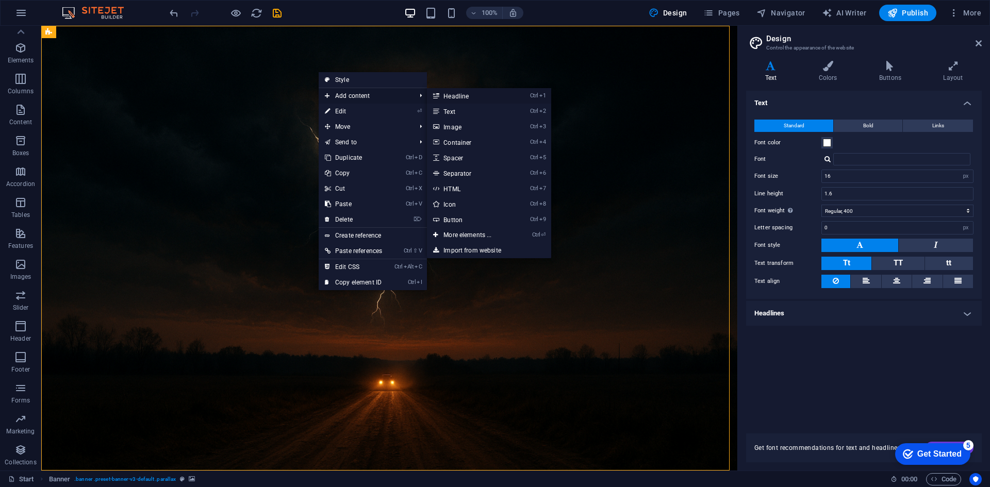
click at [471, 93] on link "Ctrl 1 Headline" at bounding box center [469, 95] width 85 height 15
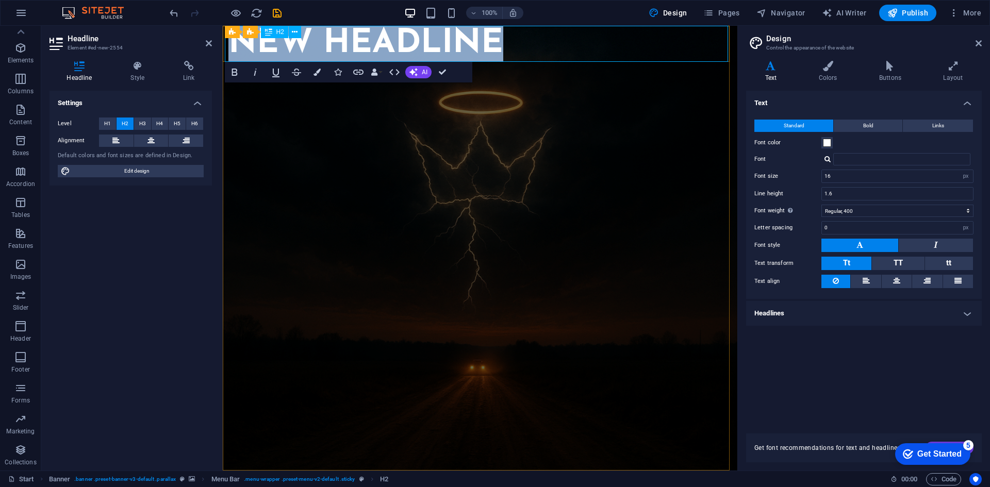
click at [513, 51] on h2 "New headline" at bounding box center [479, 44] width 503 height 36
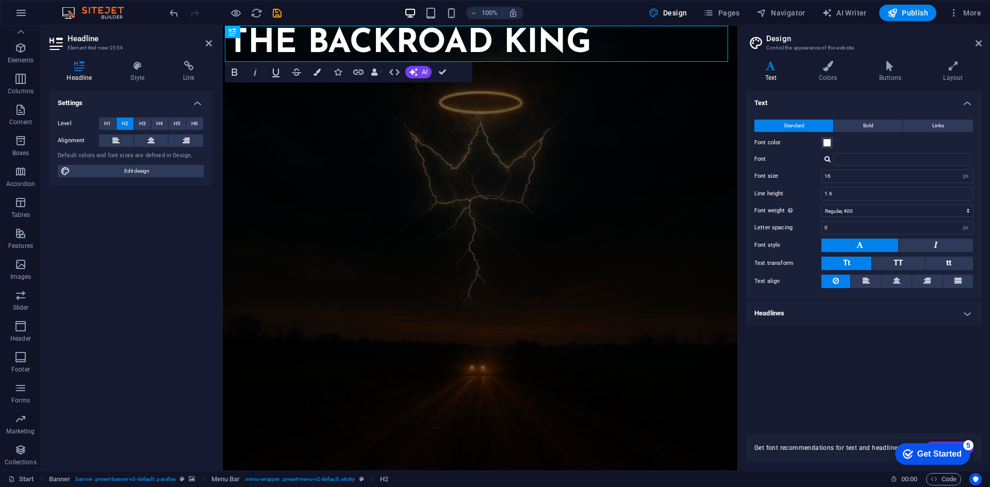
click at [429, 188] on figure at bounding box center [480, 248] width 514 height 445
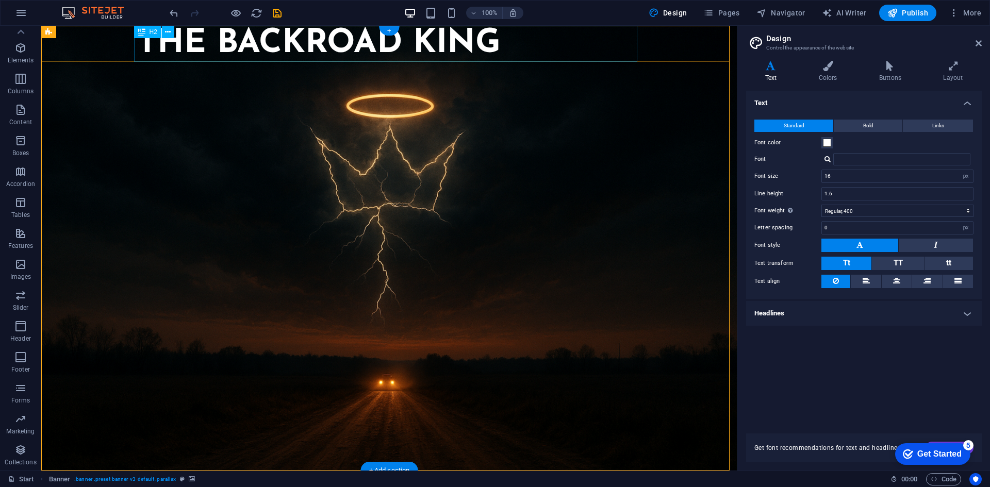
click at [313, 31] on div "The backroad king" at bounding box center [389, 44] width 503 height 36
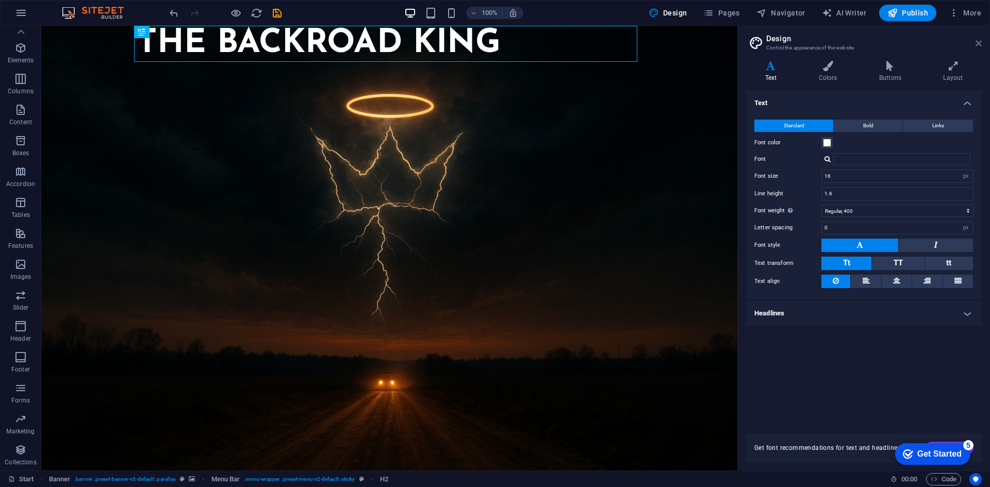
click at [979, 40] on icon at bounding box center [978, 43] width 6 height 8
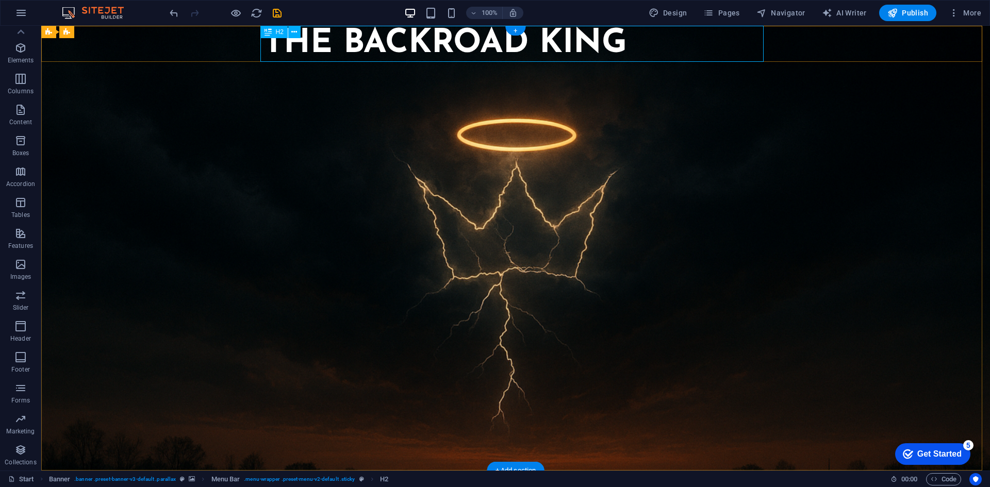
click at [264, 47] on div "The backroad king" at bounding box center [515, 44] width 503 height 36
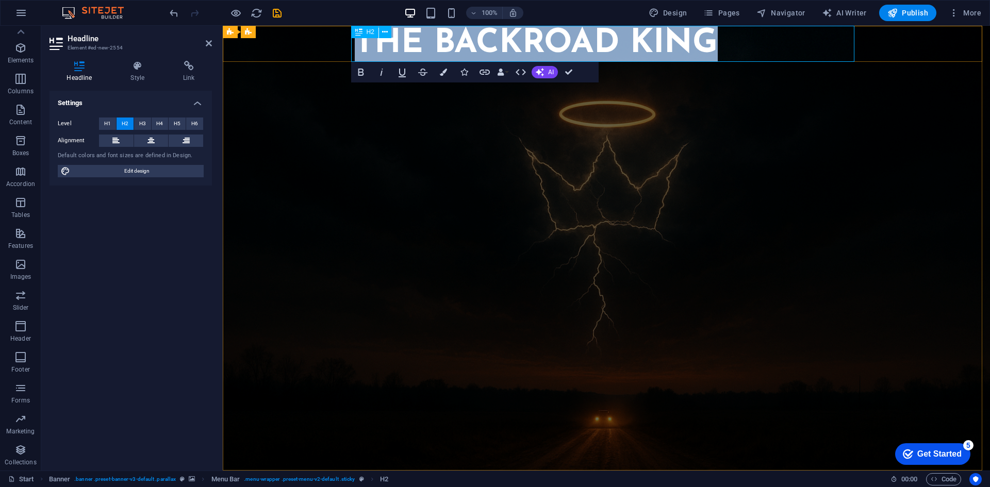
click at [361, 53] on h2 "The backroad king" at bounding box center [606, 44] width 503 height 36
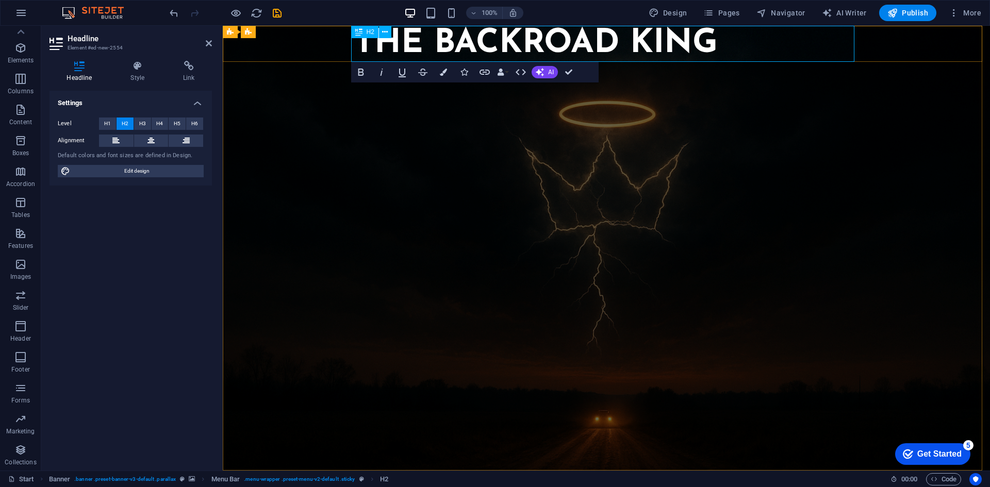
click at [355, 52] on h2 "The backroad king" at bounding box center [606, 44] width 503 height 36
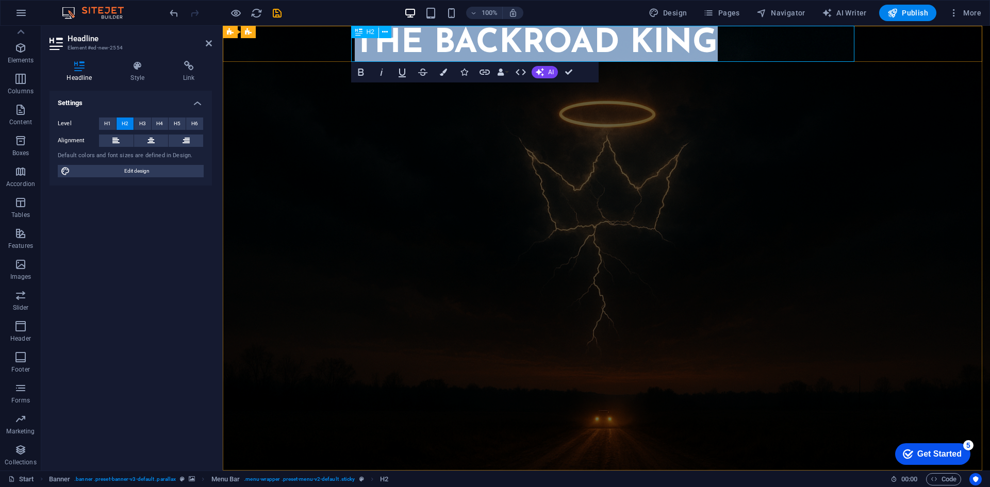
click at [355, 52] on h2 "The backroad king" at bounding box center [606, 44] width 503 height 36
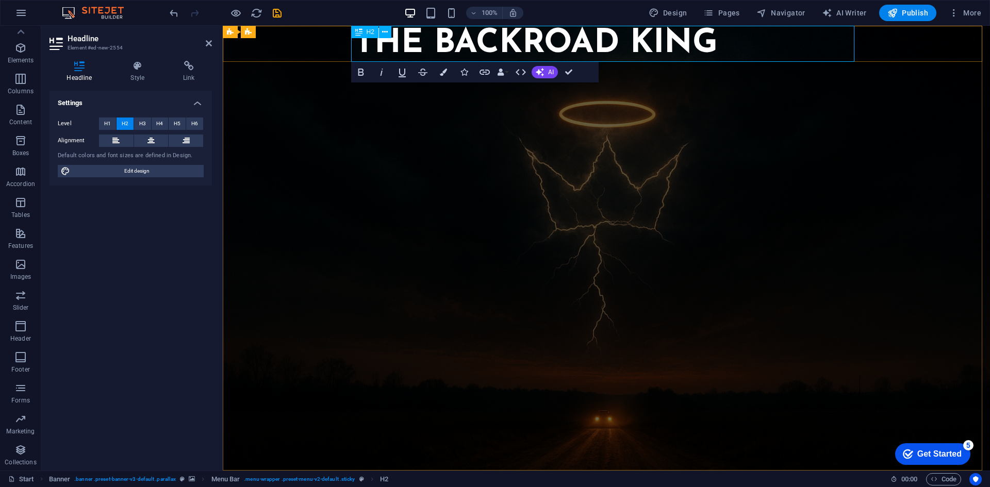
drag, startPoint x: 759, startPoint y: 41, endPoint x: 399, endPoint y: 36, distance: 360.3
click at [399, 36] on h2 "The backroad king" at bounding box center [606, 44] width 503 height 36
drag, startPoint x: 697, startPoint y: 45, endPoint x: 668, endPoint y: 42, distance: 28.5
click at [668, 42] on h2 "The backroad king" at bounding box center [606, 44] width 503 height 36
drag, startPoint x: 754, startPoint y: 52, endPoint x: 400, endPoint y: 34, distance: 354.5
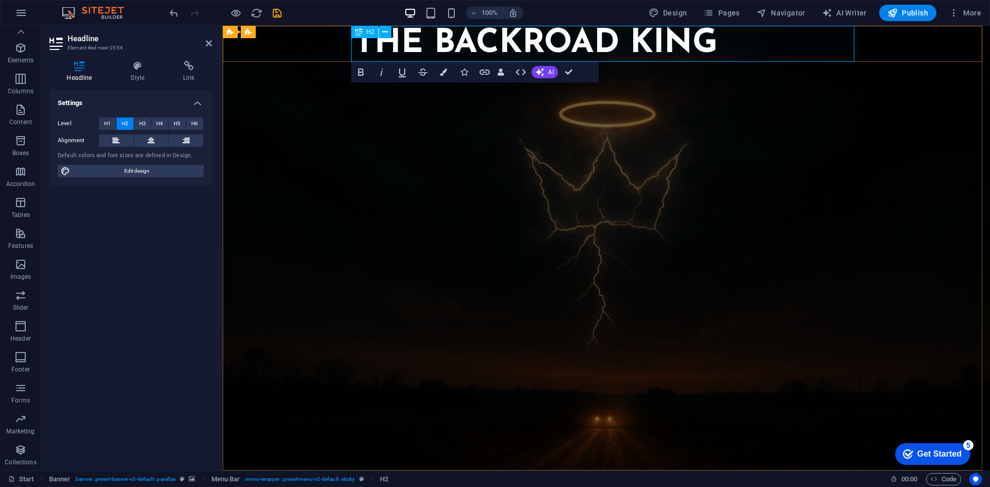
click at [400, 34] on h2 "The backroad king" at bounding box center [606, 44] width 503 height 36
click at [128, 173] on span "Edit design" at bounding box center [136, 171] width 127 height 12
select select "px"
select select "400"
select select "px"
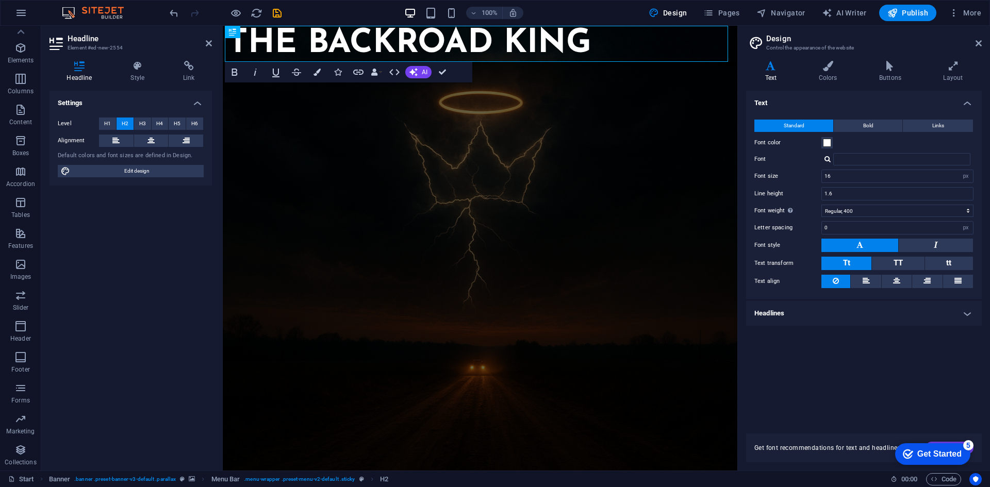
click at [869, 248] on button at bounding box center [859, 245] width 77 height 13
click at [832, 313] on h4 "Headlines" at bounding box center [864, 313] width 236 height 25
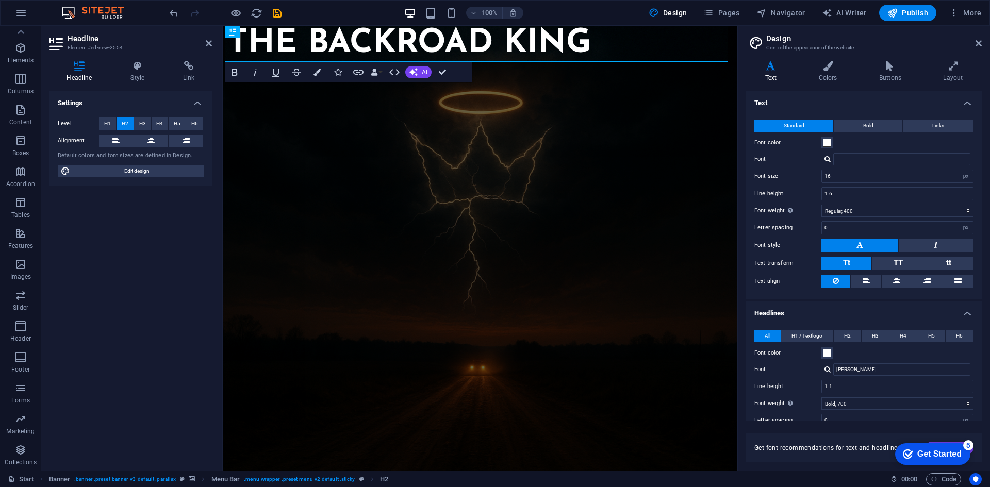
scroll to position [106, 0]
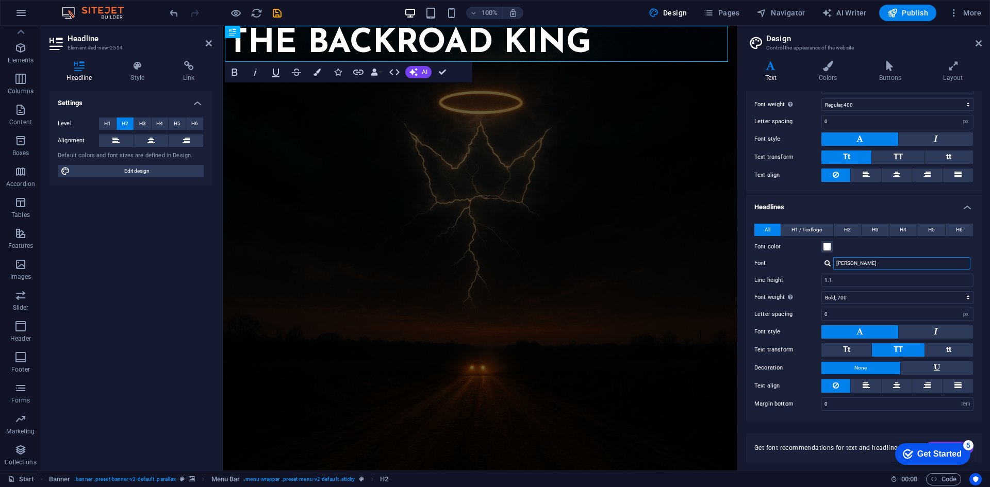
click at [878, 266] on input "[PERSON_NAME]" at bounding box center [901, 263] width 137 height 12
type input "J"
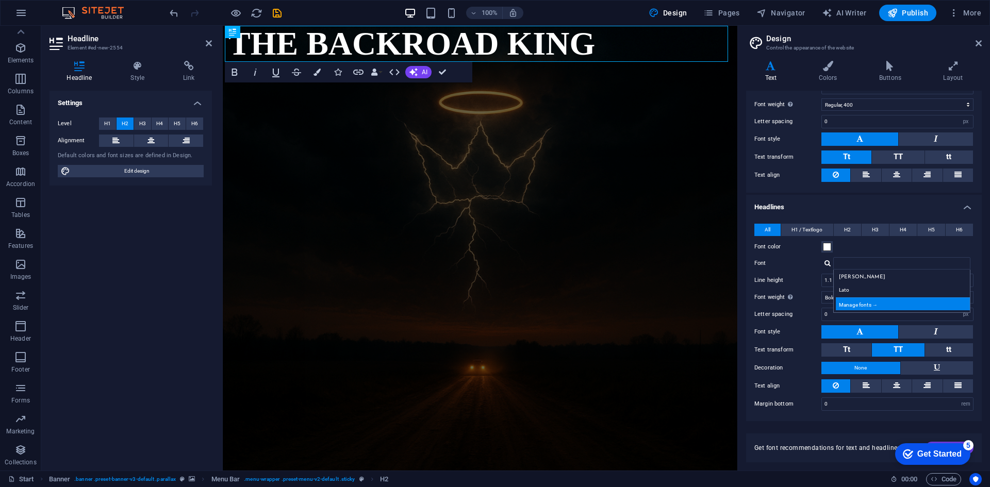
click at [862, 301] on div "Manage fonts →" at bounding box center [903, 303] width 136 height 13
select select "popularity"
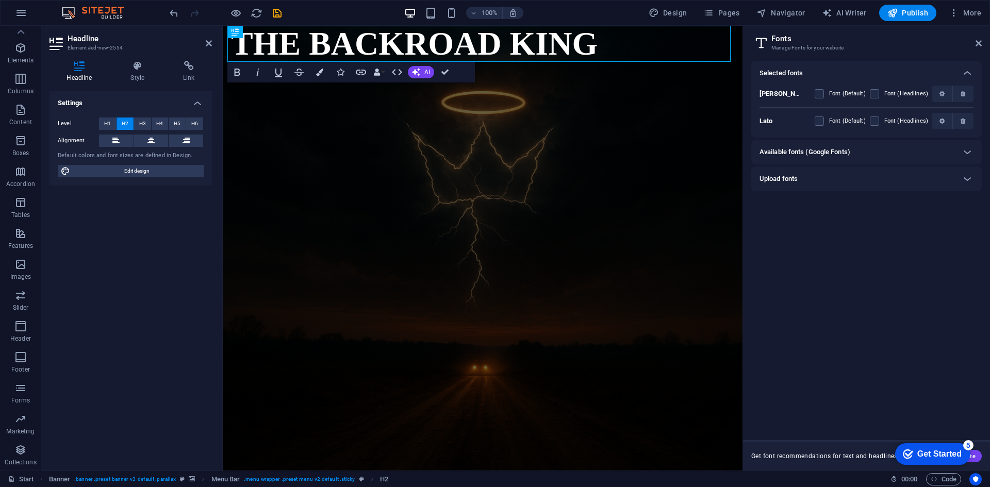
click at [822, 153] on h6 "Available fonts (Google Fonts)" at bounding box center [804, 152] width 91 height 12
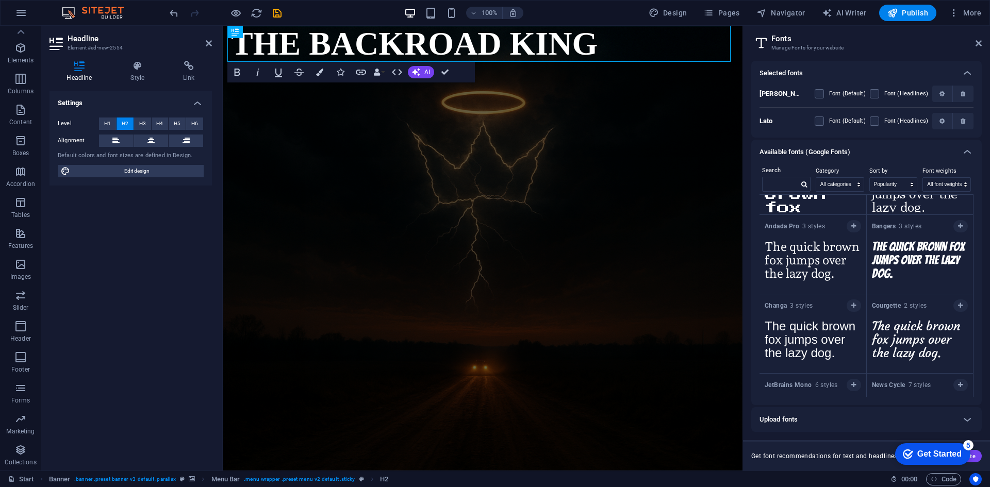
scroll to position [8255, 0]
click at [851, 226] on icon "button" at bounding box center [853, 228] width 5 height 6
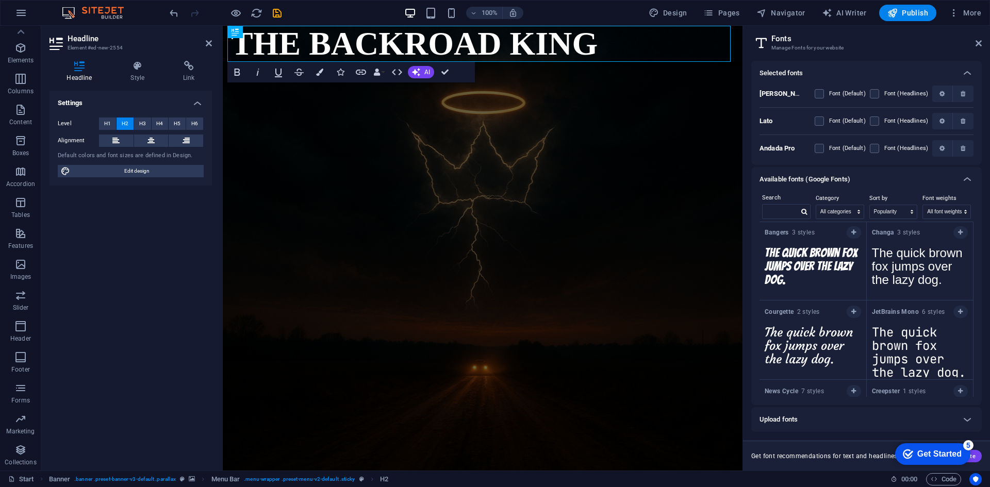
scroll to position [8233, 0]
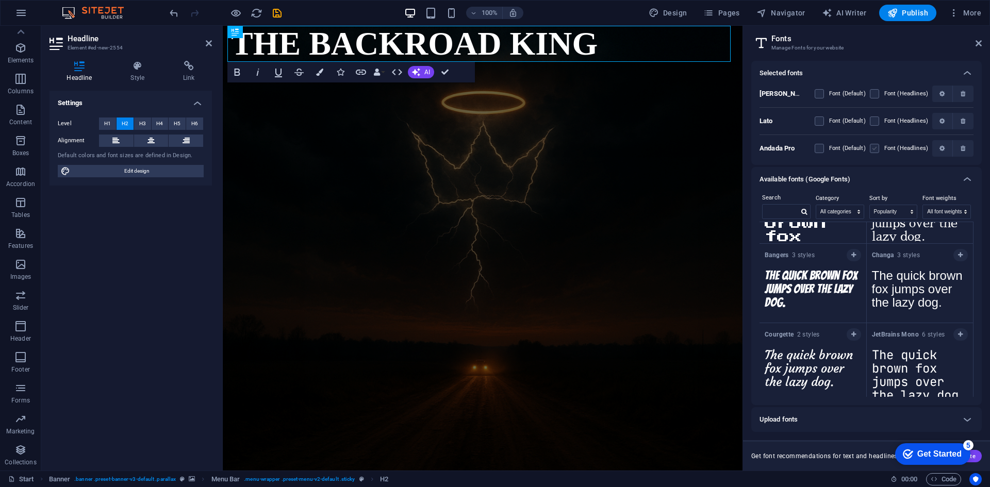
drag, startPoint x: 878, startPoint y: 145, endPoint x: 386, endPoint y: 23, distance: 506.6
click at [878, 145] on label at bounding box center [873, 148] width 9 height 9
click at [0, 0] on Pro "checkbox" at bounding box center [0, 0] width 0 height 0
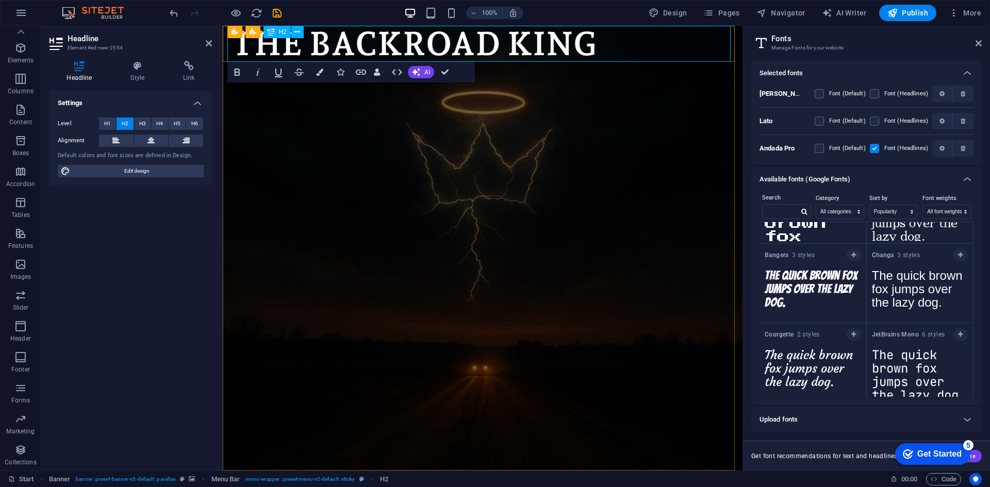
click at [632, 43] on h2 "The backroad king" at bounding box center [482, 44] width 503 height 36
click at [280, 17] on icon "save" at bounding box center [277, 13] width 12 height 12
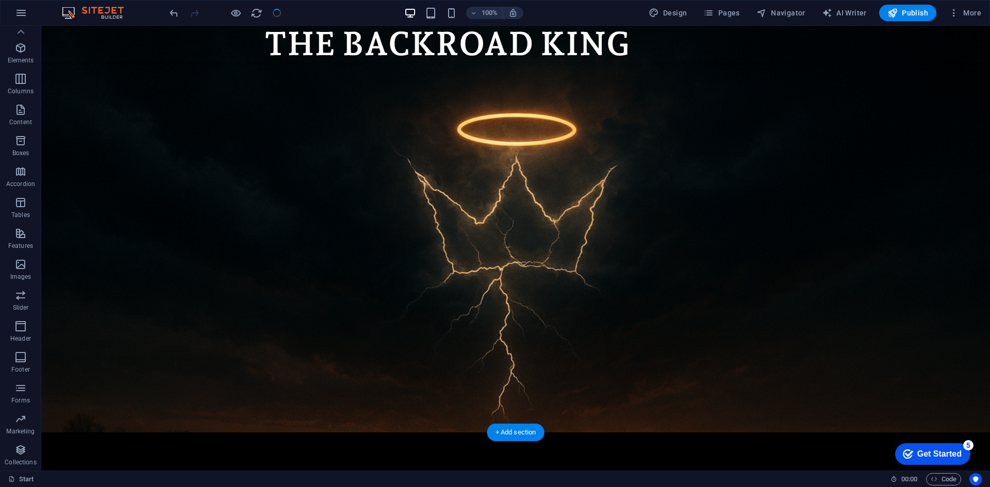
scroll to position [0, 0]
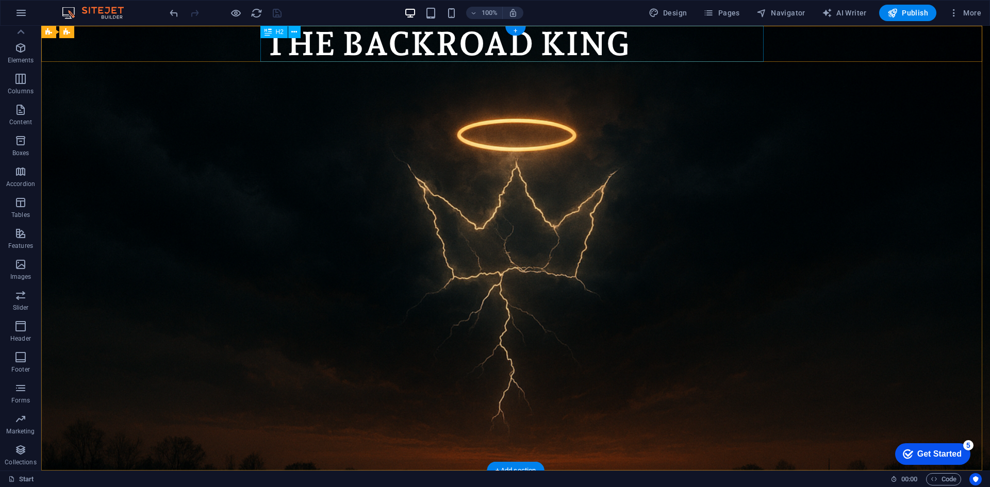
click at [760, 37] on div "The backroad king" at bounding box center [515, 44] width 503 height 36
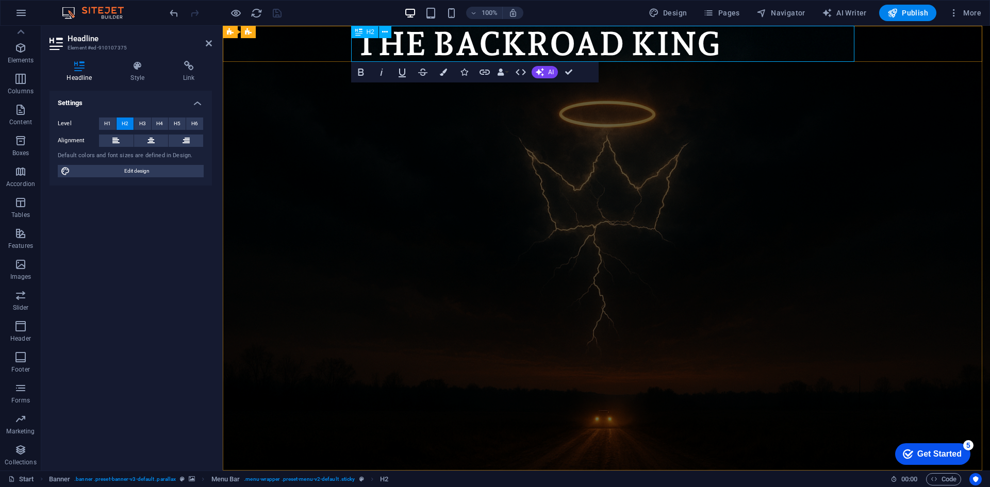
click at [377, 48] on h2 "The backroad king" at bounding box center [606, 44] width 503 height 36
click at [297, 8] on div "100% Design Pages Navigator AI Writer Publish More" at bounding box center [575, 13] width 817 height 16
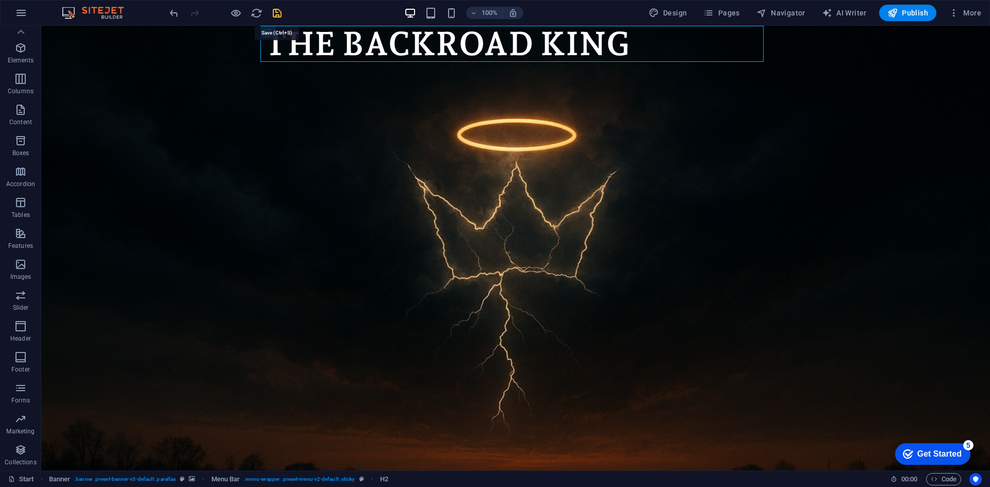
click at [277, 12] on icon "save" at bounding box center [277, 13] width 12 height 12
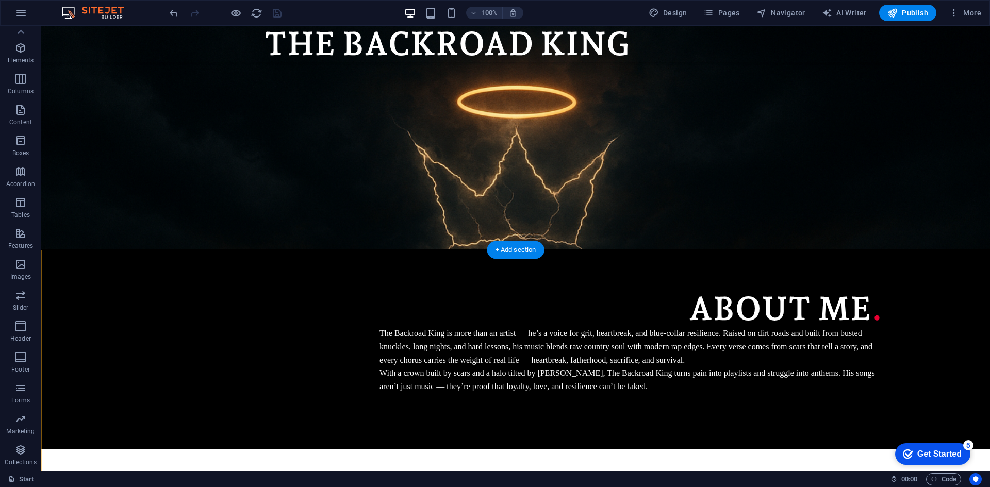
scroll to position [221, 0]
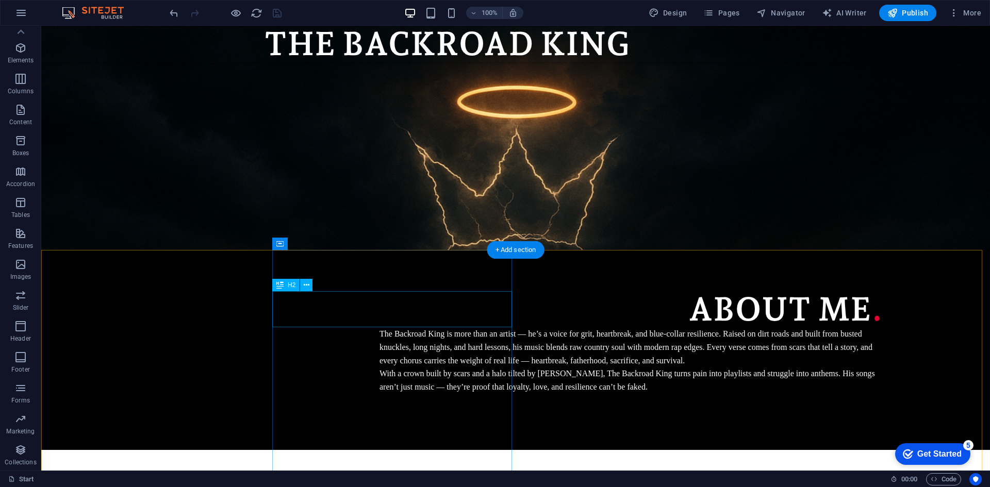
click at [379, 313] on div "About me ." at bounding box center [630, 309] width 503 height 36
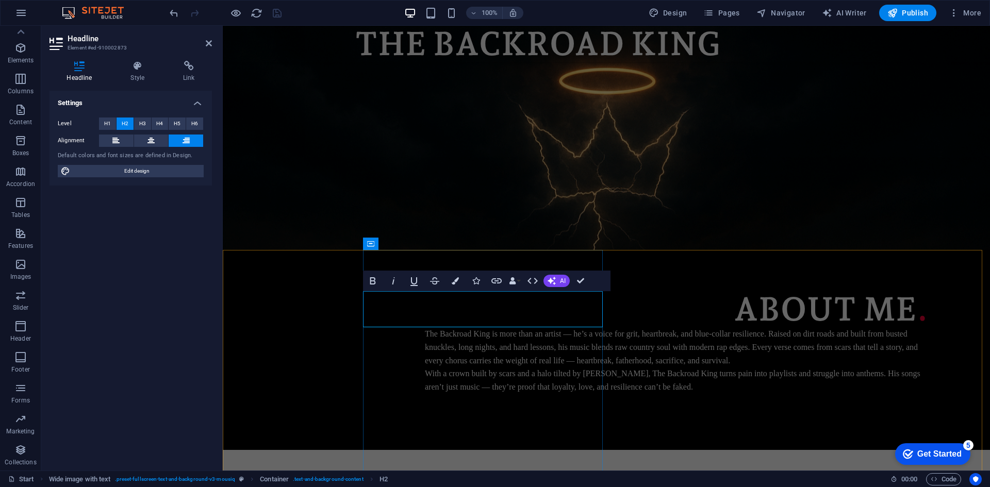
click at [425, 321] on h2 "About me ." at bounding box center [676, 309] width 503 height 36
click at [531, 282] on icon "button" at bounding box center [532, 281] width 12 height 12
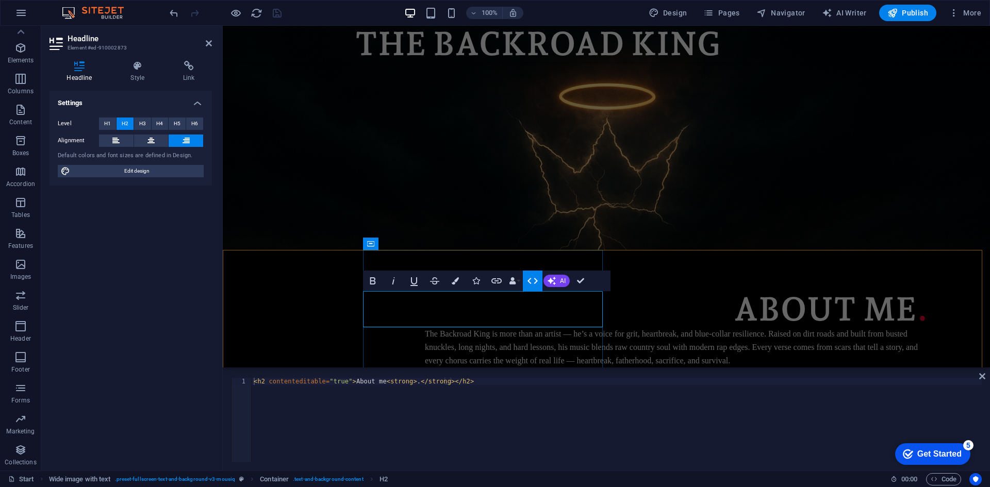
click at [425, 306] on h2 "About me ." at bounding box center [676, 309] width 503 height 36
click at [370, 289] on button "Bold" at bounding box center [373, 281] width 20 height 21
click at [425, 315] on h2 "​ About me ." at bounding box center [676, 309] width 503 height 36
click at [982, 373] on icon at bounding box center [982, 376] width 6 height 8
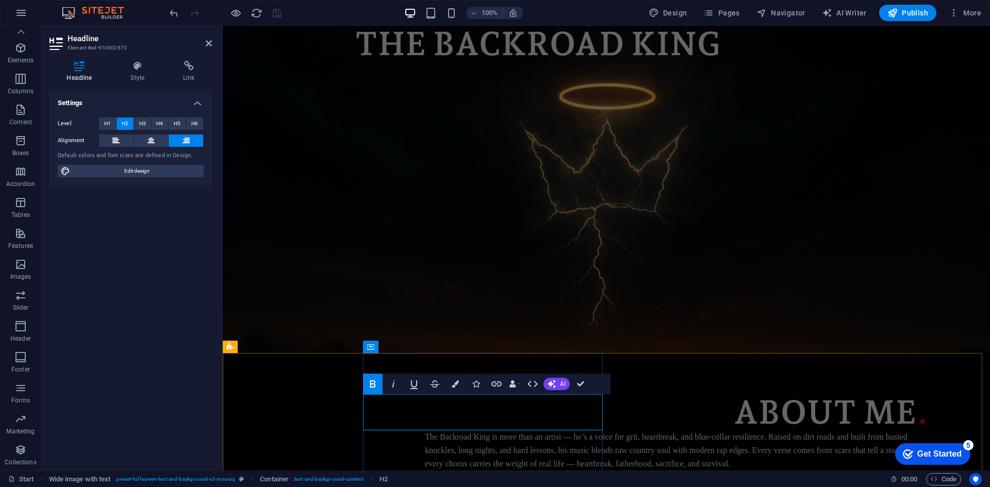
click at [916, 415] on strong "." at bounding box center [921, 412] width 11 height 39
click at [916, 421] on strong "." at bounding box center [921, 412] width 11 height 39
click at [916, 416] on strong "." at bounding box center [921, 412] width 11 height 39
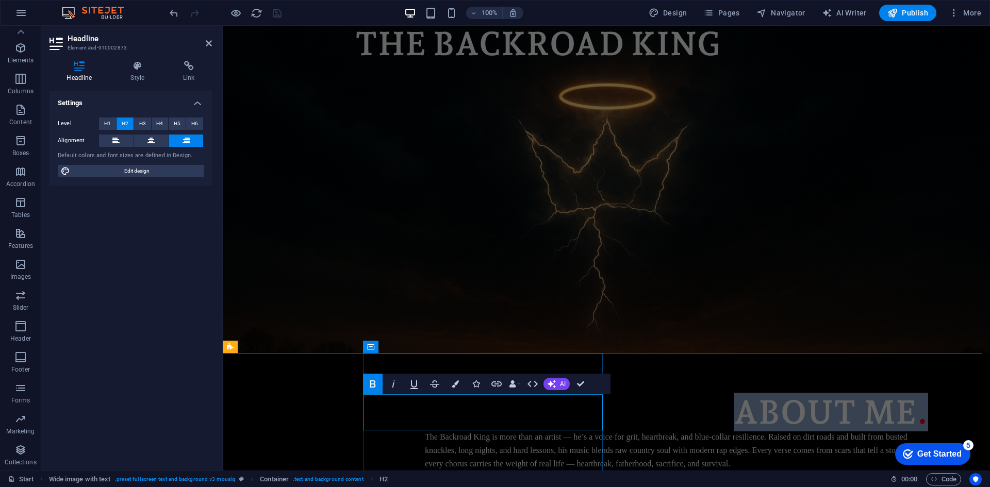
drag, startPoint x: 558, startPoint y: 416, endPoint x: 372, endPoint y: 420, distance: 185.6
click at [425, 420] on h2 "​ About me ." at bounding box center [676, 412] width 503 height 36
drag, startPoint x: 447, startPoint y: 421, endPoint x: 396, endPoint y: 404, distance: 53.6
click at [425, 404] on h2 "​ About me ." at bounding box center [676, 412] width 503 height 36
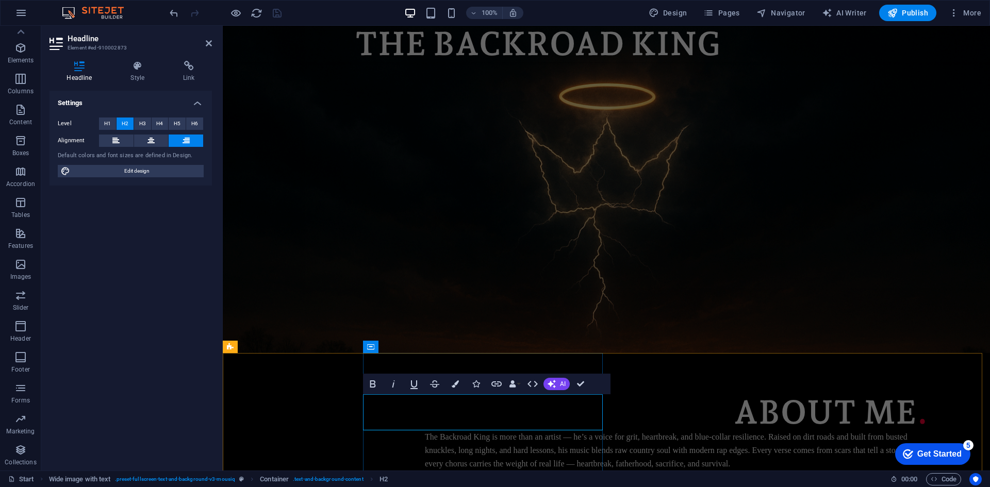
click at [916, 416] on strong "." at bounding box center [921, 412] width 11 height 39
click at [916, 415] on strong "." at bounding box center [921, 412] width 11 height 39
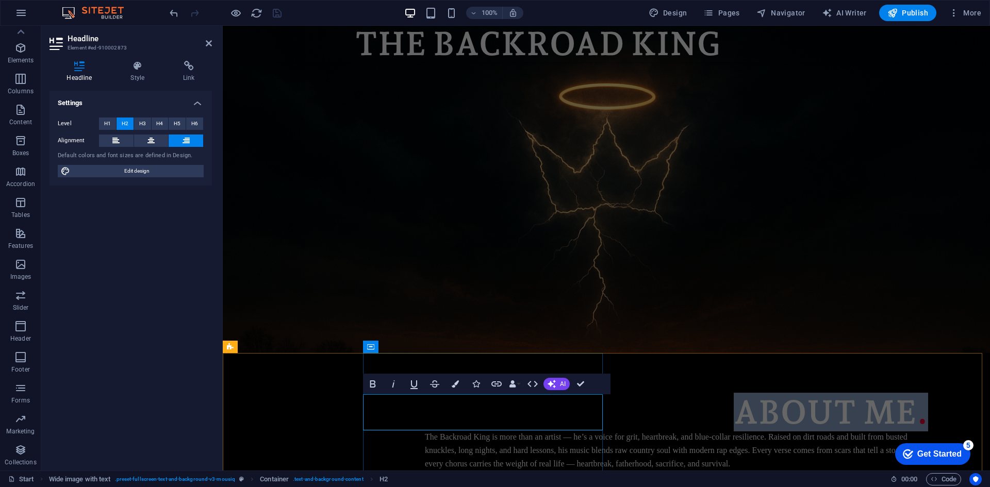
drag, startPoint x: 562, startPoint y: 416, endPoint x: 370, endPoint y: 406, distance: 192.0
click at [425, 406] on h2 "​ About me ." at bounding box center [676, 412] width 503 height 36
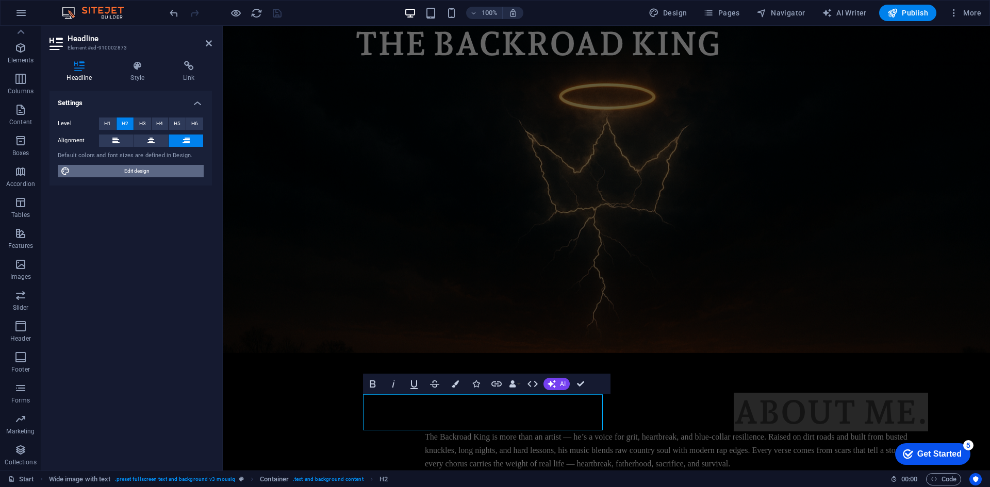
click at [133, 174] on span "Edit design" at bounding box center [136, 171] width 127 height 12
select select "px"
select select "400"
select select "px"
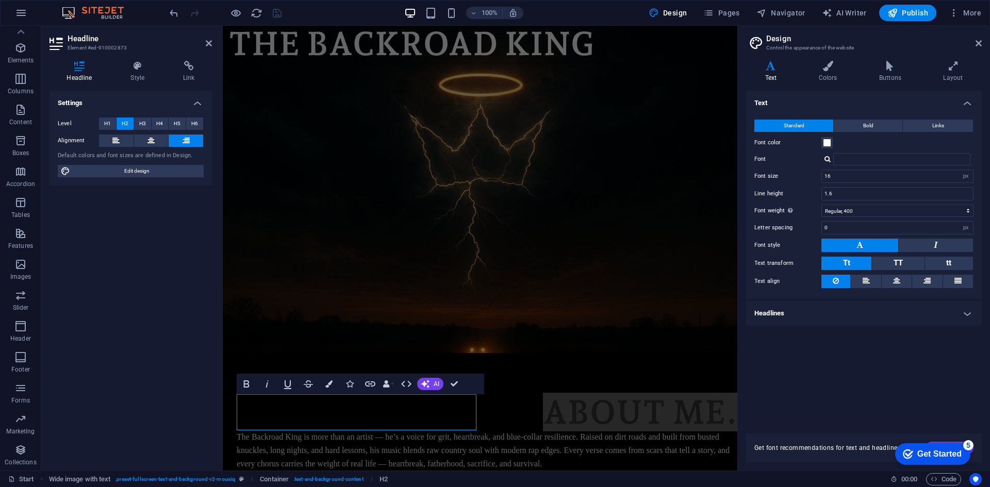
click at [807, 316] on h4 "Headlines" at bounding box center [864, 313] width 236 height 25
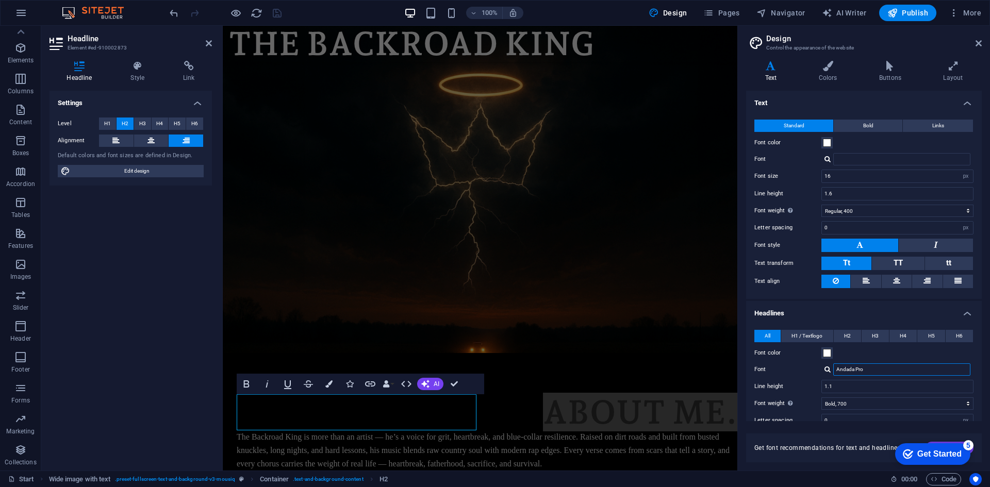
click at [883, 365] on input "Andada Pro" at bounding box center [901, 369] width 137 height 12
type input "A"
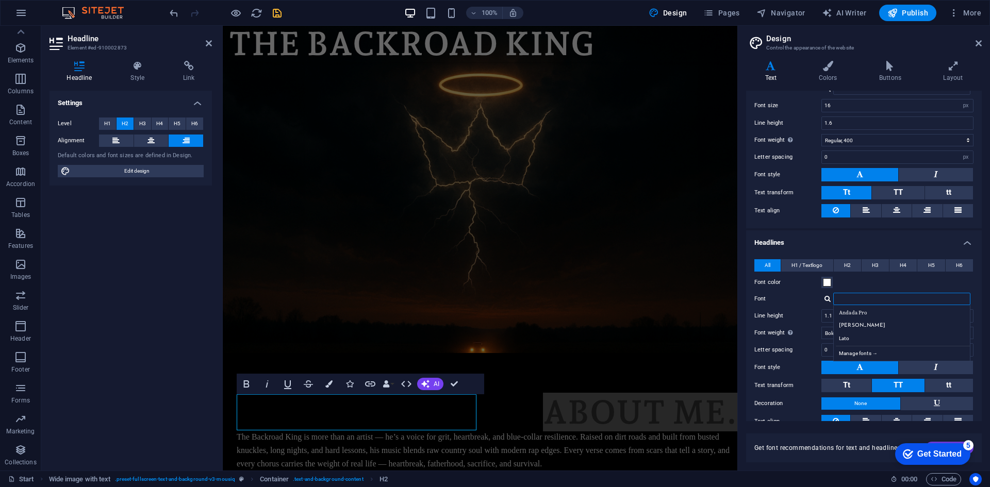
scroll to position [77, 0]
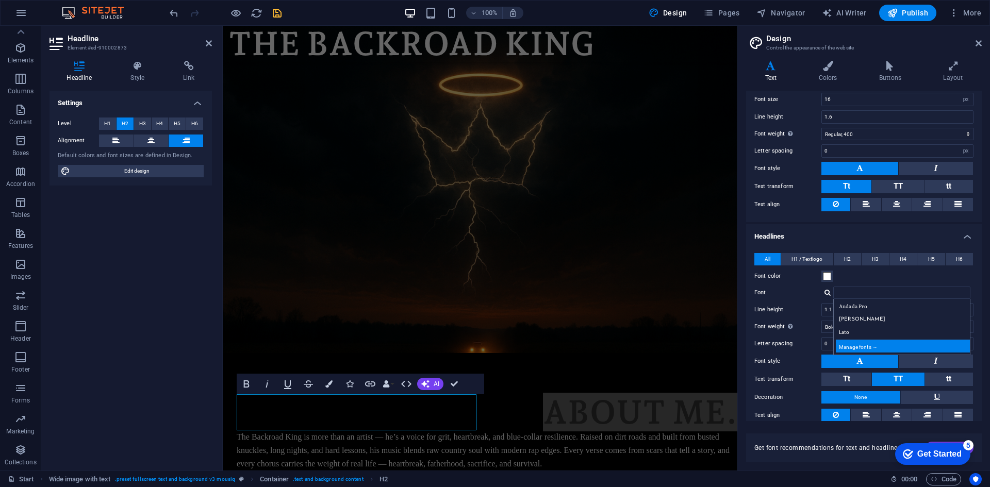
click at [869, 345] on div "Manage fonts →" at bounding box center [903, 346] width 136 height 13
select select "popularity"
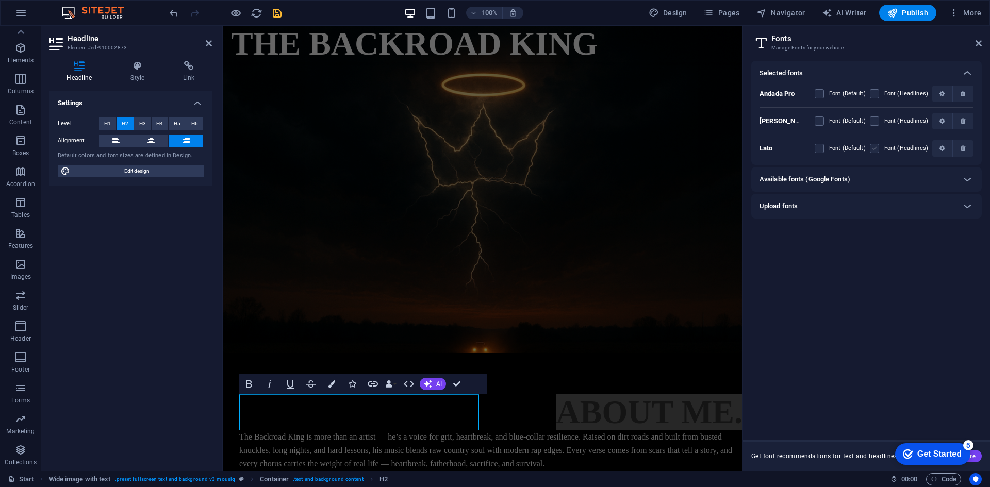
click at [875, 146] on label at bounding box center [873, 148] width 9 height 9
click at [0, 0] on input "checkbox" at bounding box center [0, 0] width 0 height 0
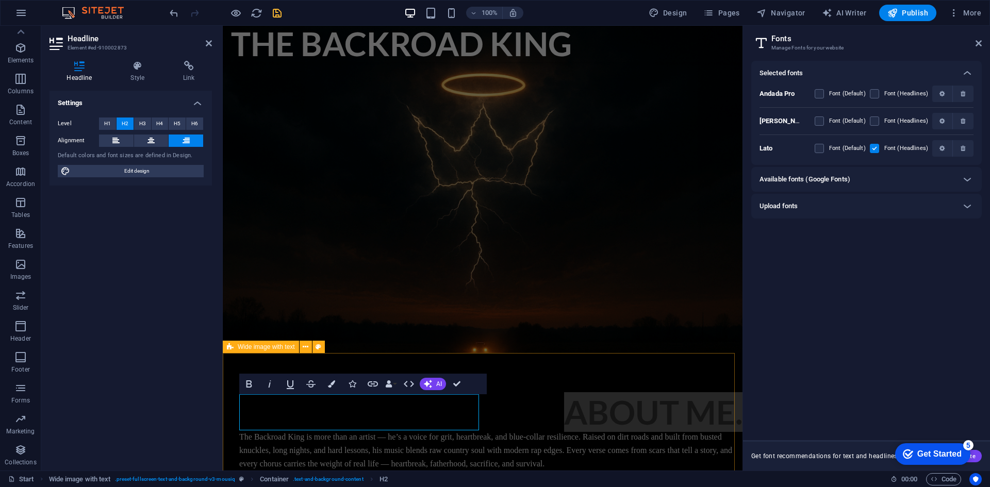
click at [613, 362] on div "​ About me . The Backroad King is more than an artist — he’s a voice for grit, …" at bounding box center [483, 453] width 520 height 200
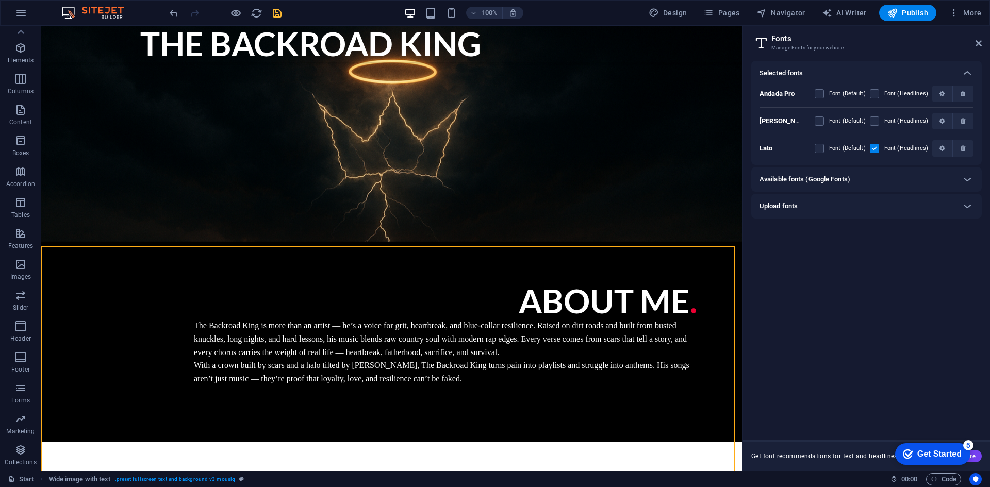
scroll to position [232, 0]
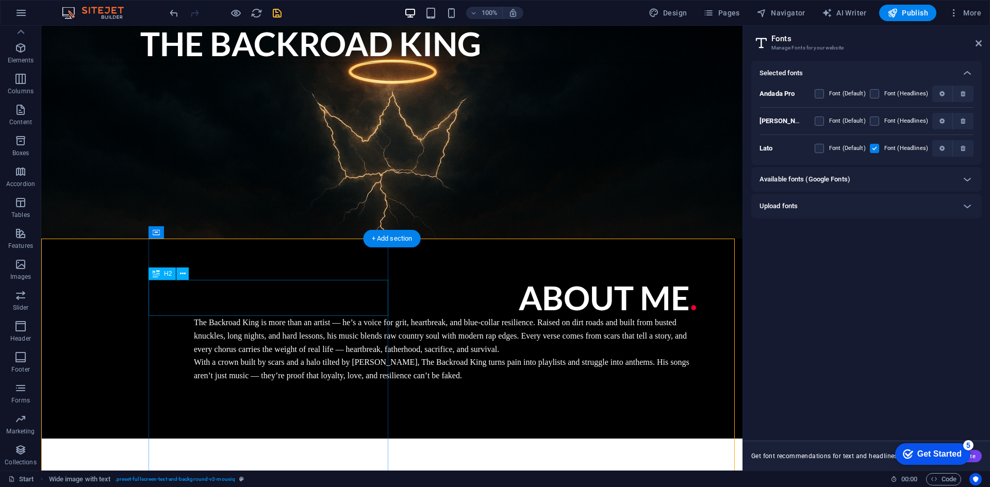
click at [355, 299] on div "About me ." at bounding box center [445, 298] width 503 height 36
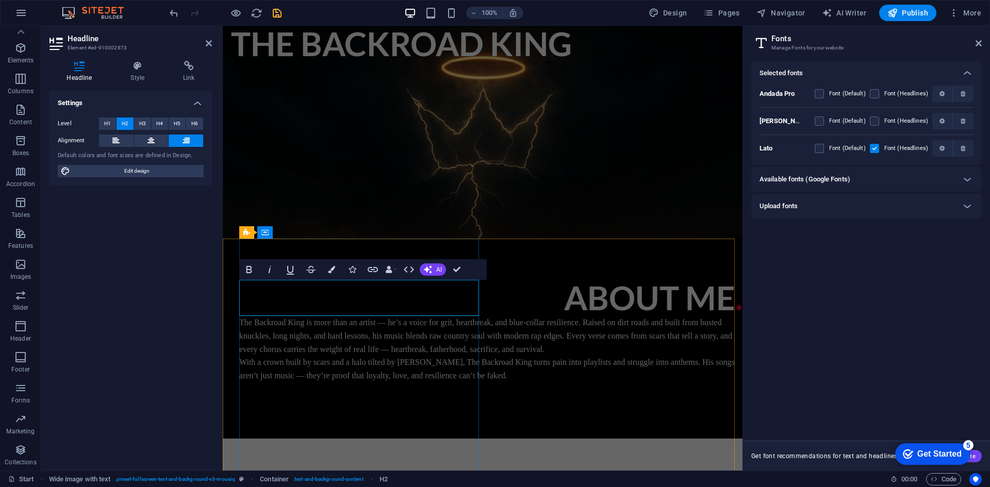
click at [735, 307] on strong "." at bounding box center [738, 298] width 7 height 40
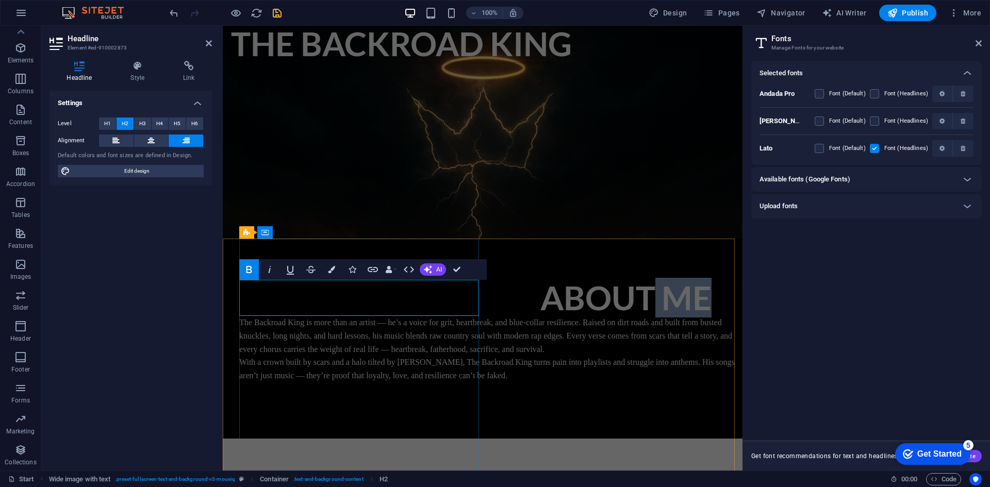
drag, startPoint x: 447, startPoint y: 307, endPoint x: 393, endPoint y: 307, distance: 54.6
click at [393, 307] on h2 "About me" at bounding box center [490, 298] width 503 height 36
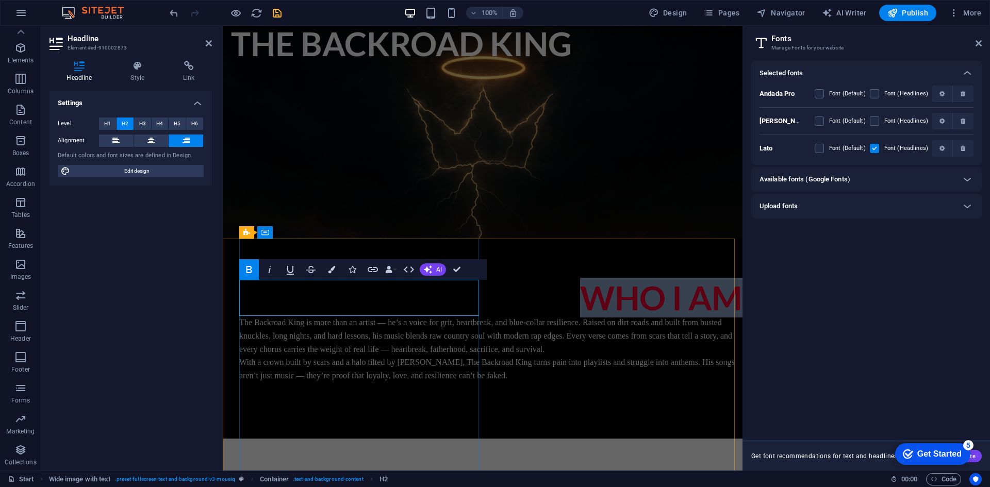
drag, startPoint x: 449, startPoint y: 293, endPoint x: 290, endPoint y: 292, distance: 159.3
click at [580, 292] on strong "WHO I AM" at bounding box center [661, 298] width 162 height 40
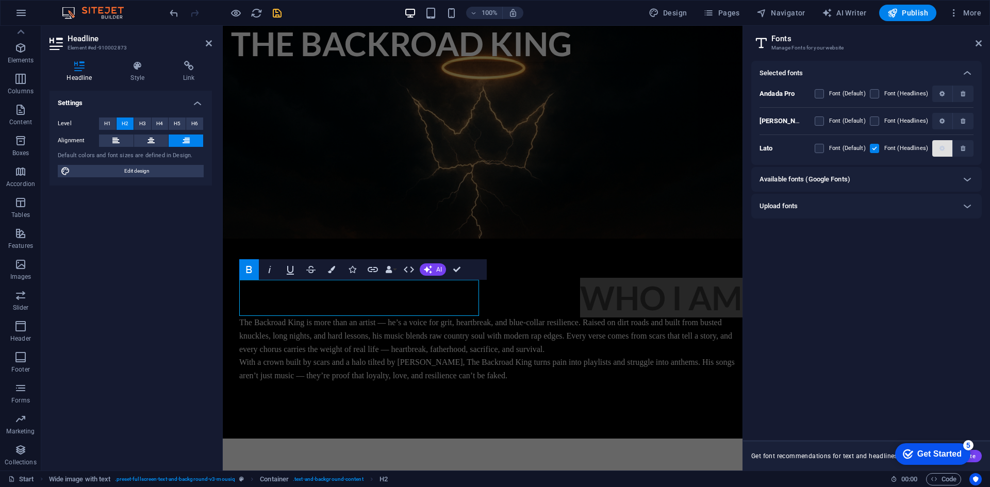
click at [939, 148] on icon "button" at bounding box center [941, 148] width 5 height 6
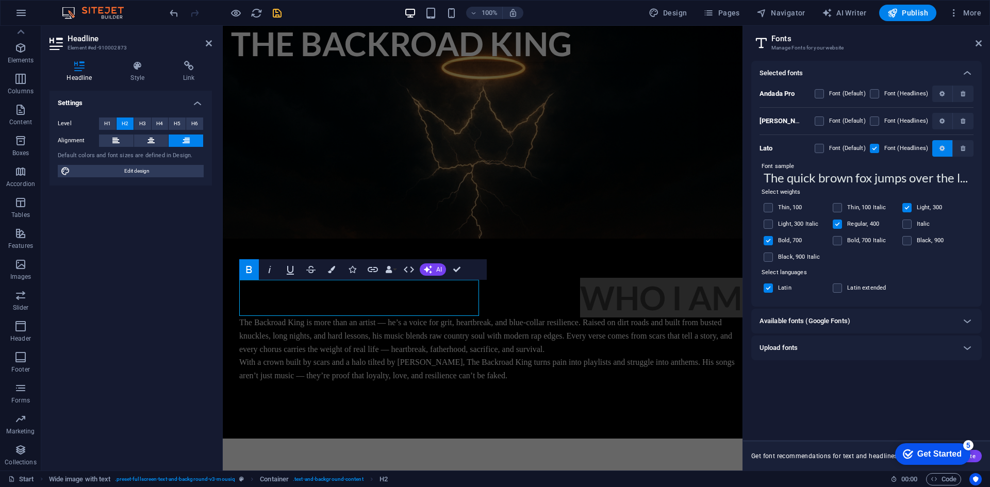
click at [939, 148] on icon "button" at bounding box center [941, 148] width 5 height 6
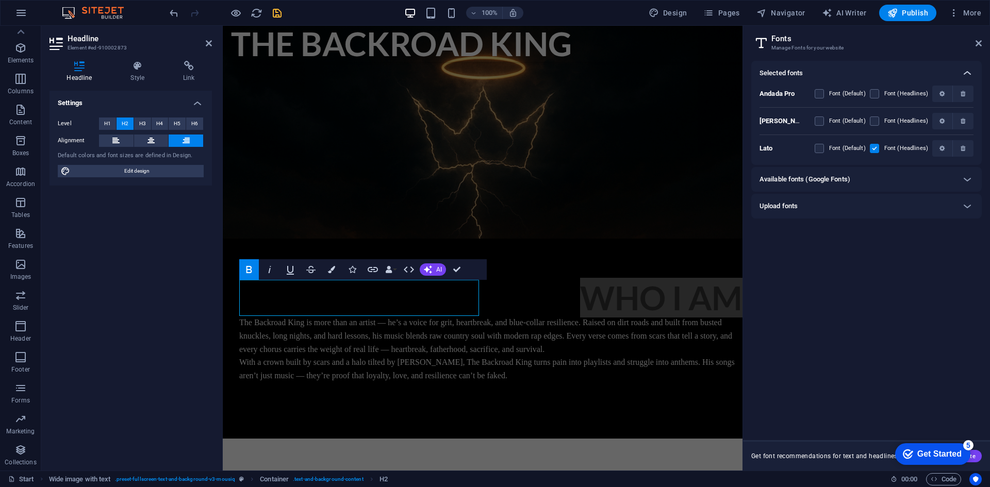
click at [963, 73] on icon at bounding box center [967, 73] width 12 height 12
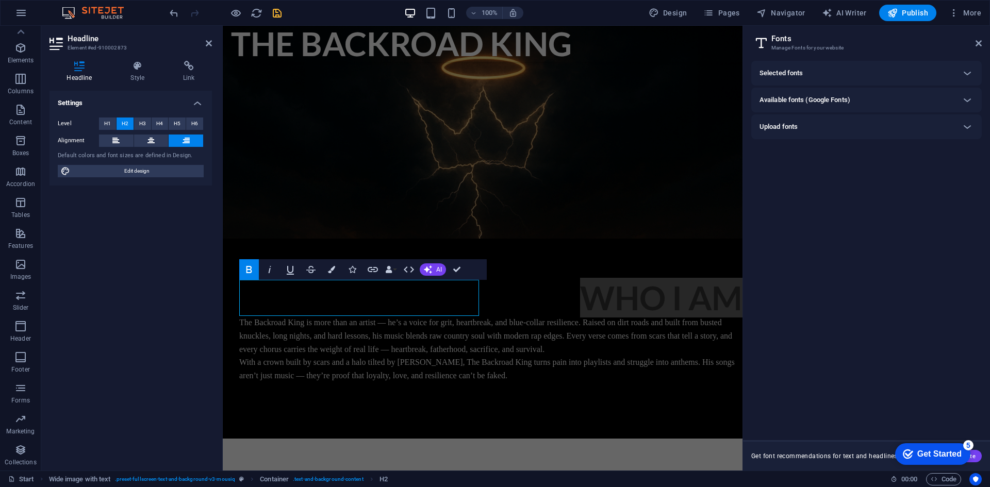
click at [823, 48] on h3 "Manage Fonts for your website" at bounding box center [866, 47] width 190 height 9
click at [979, 42] on icon at bounding box center [978, 43] width 6 height 8
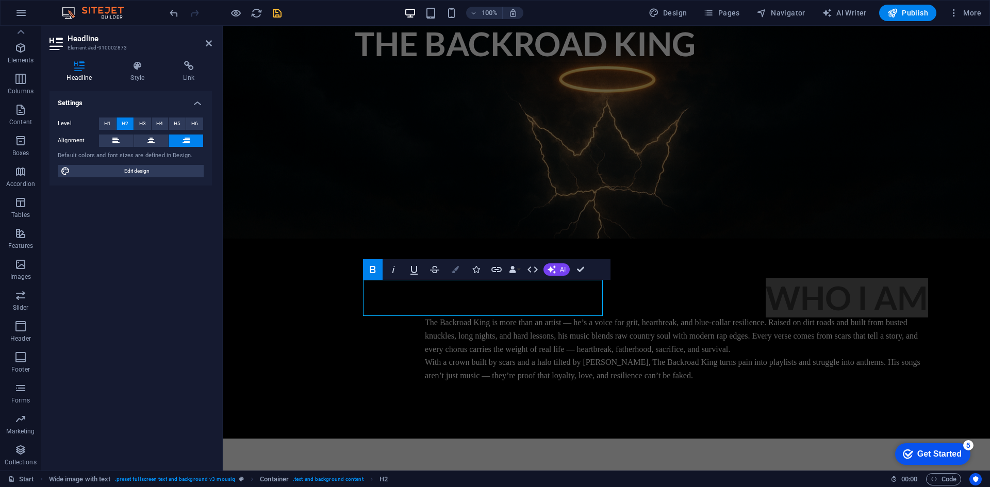
click at [458, 270] on icon "button" at bounding box center [454, 269] width 7 height 7
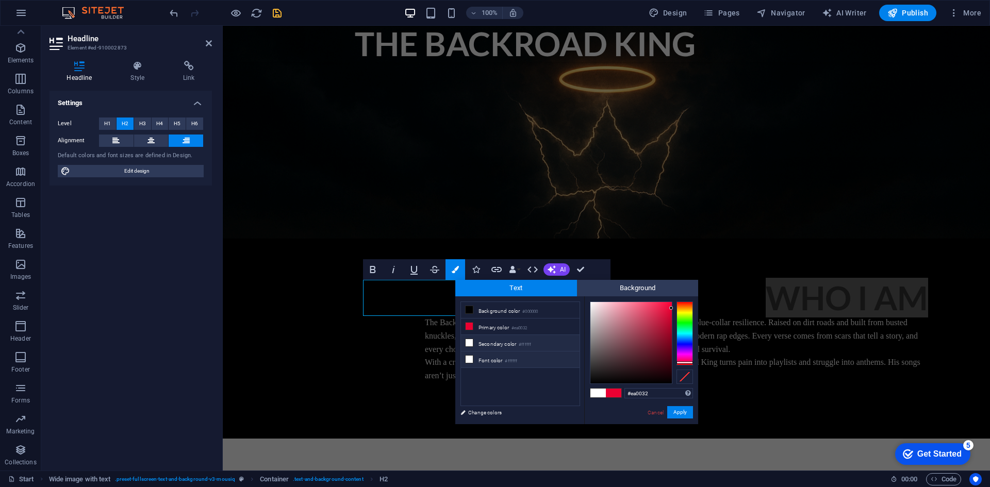
click at [473, 360] on span at bounding box center [469, 359] width 8 height 8
type input "#ffffff"
click at [679, 407] on button "Apply" at bounding box center [680, 412] width 26 height 12
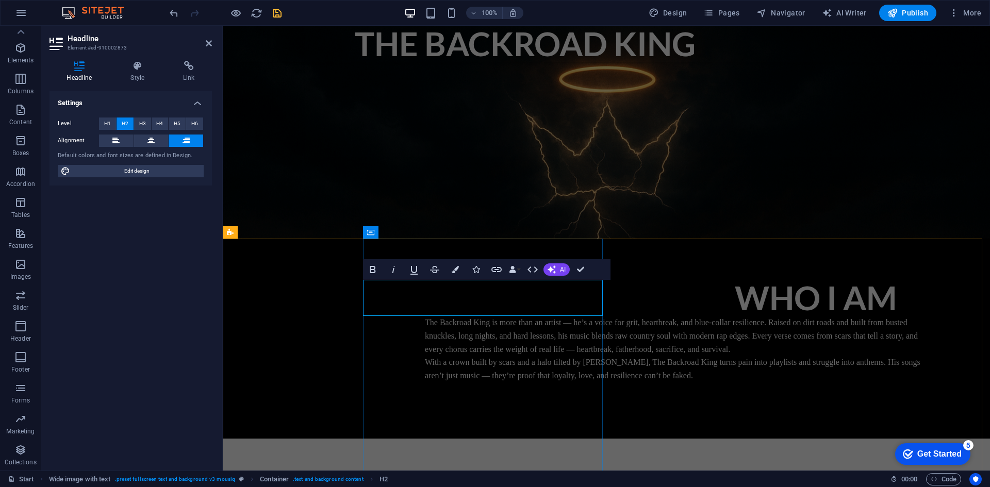
click at [734, 292] on strong "WHO I AM" at bounding box center [830, 298] width 193 height 40
click at [425, 298] on h2 "WHO I AM" at bounding box center [676, 298] width 503 height 36
click at [734, 303] on strong "WHO I AM" at bounding box center [830, 298] width 193 height 40
click at [280, 13] on icon "save" at bounding box center [277, 13] width 12 height 12
